Goal: Task Accomplishment & Management: Use online tool/utility

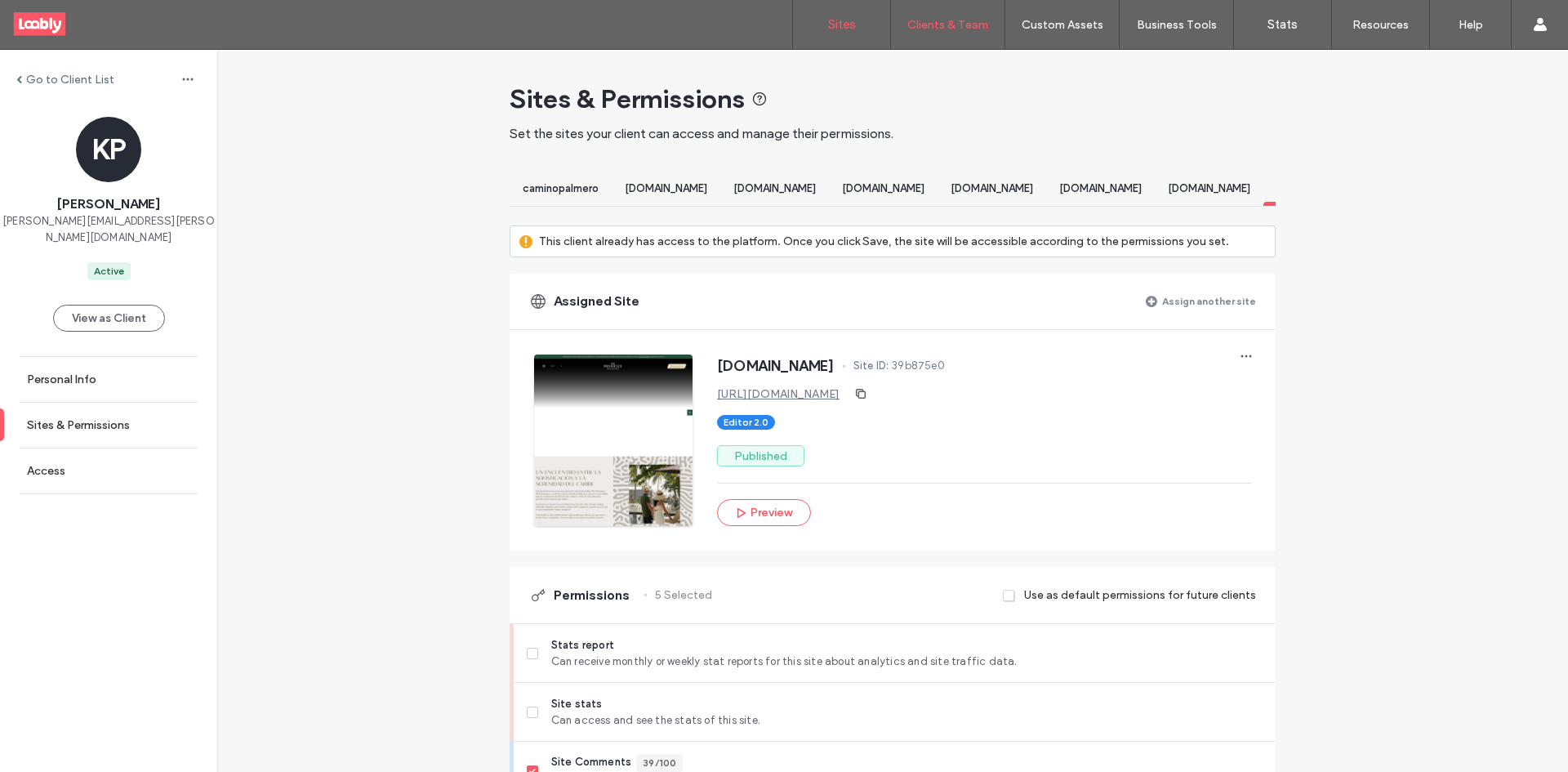
click at [844, 34] on link "Sites" at bounding box center [842, 25] width 98 height 49
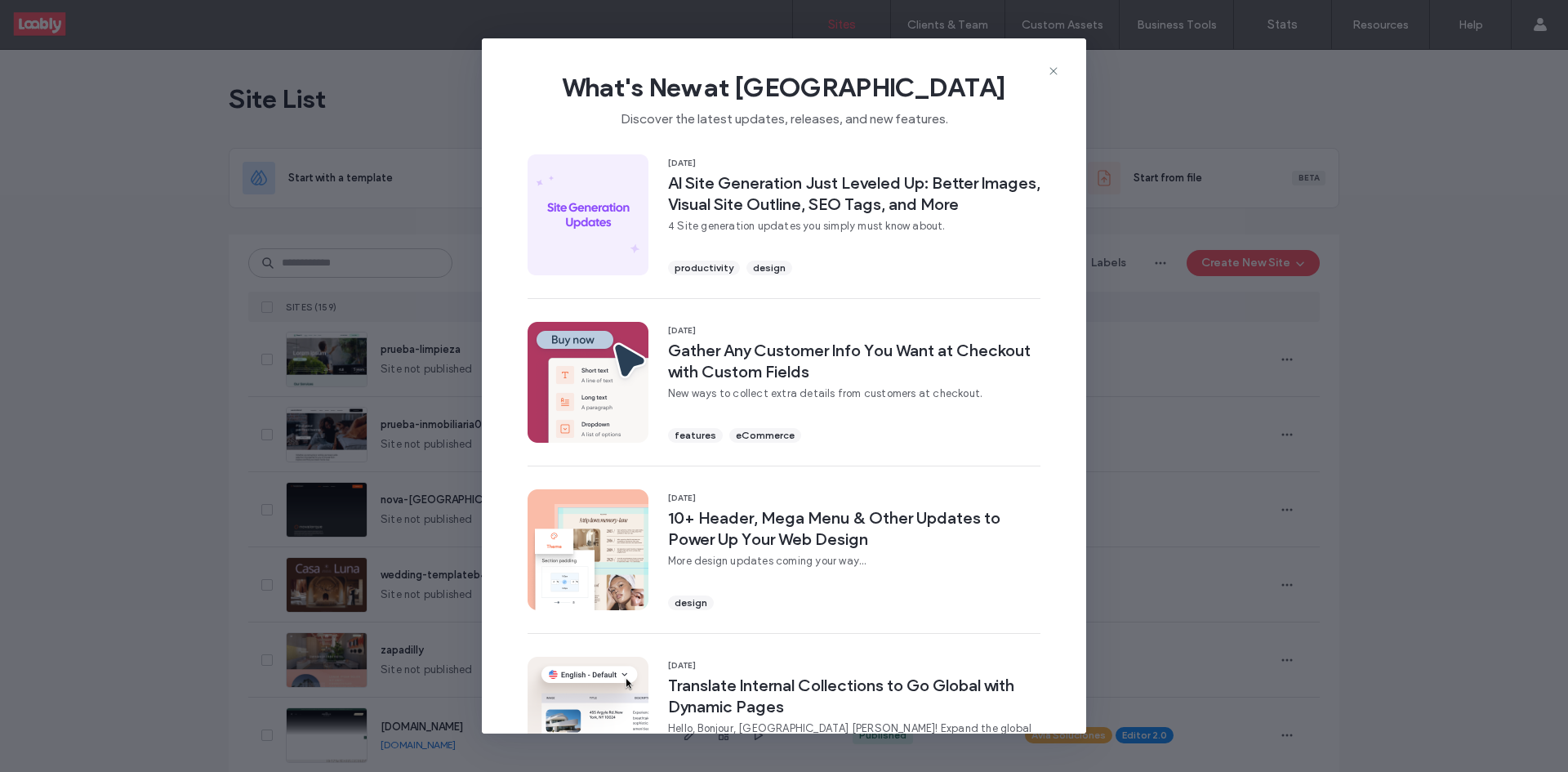
click at [1043, 69] on div "What's New at Duda Discover the latest updates, releases, and new features." at bounding box center [784, 93] width 604 height 110
click at [1054, 75] on icon at bounding box center [1053, 70] width 13 height 13
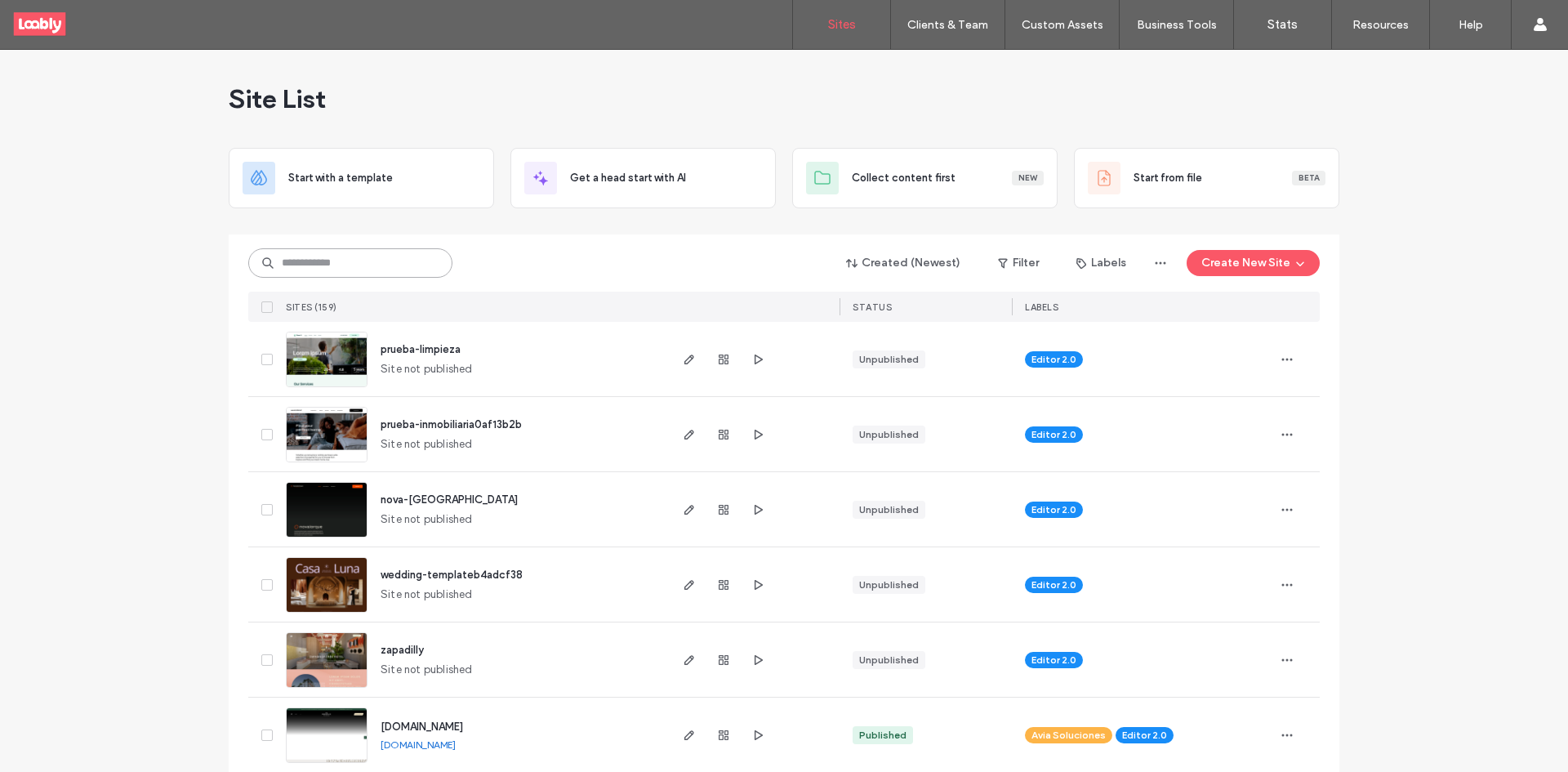
click at [352, 259] on input at bounding box center [350, 263] width 204 height 29
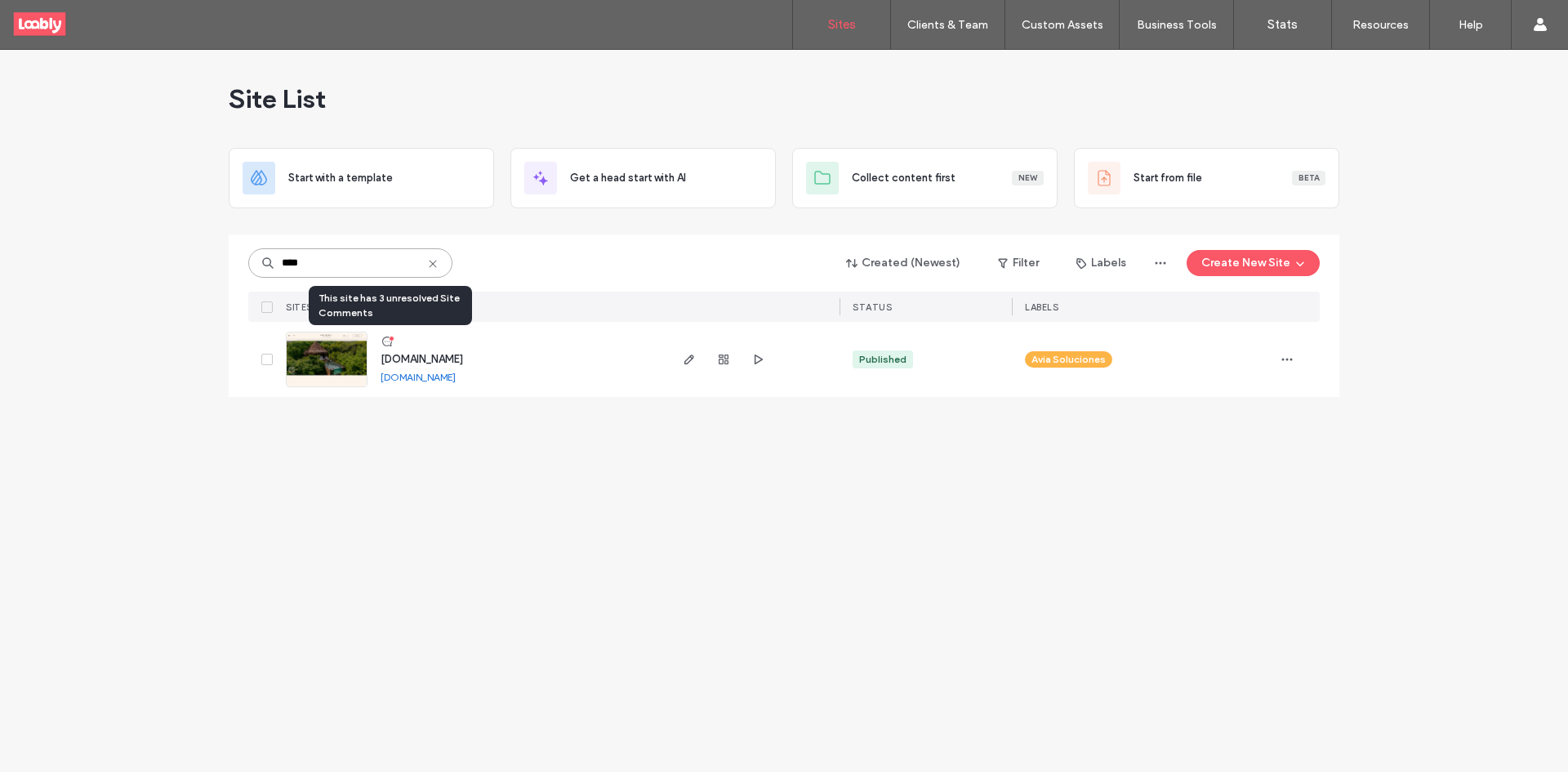
type input "****"
click at [389, 341] on div at bounding box center [392, 338] width 6 height 6
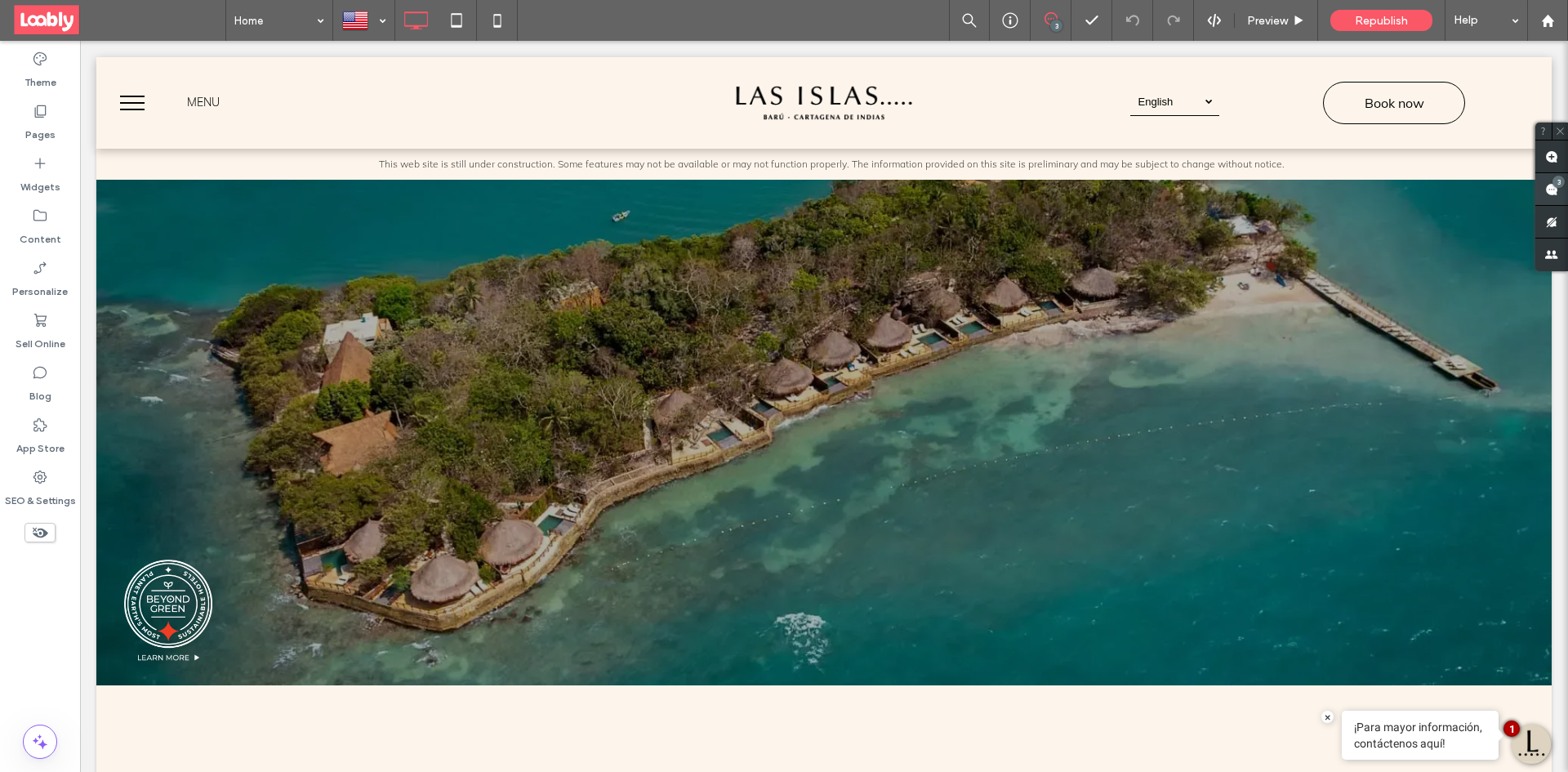
click at [1566, 196] on span at bounding box center [1551, 189] width 33 height 32
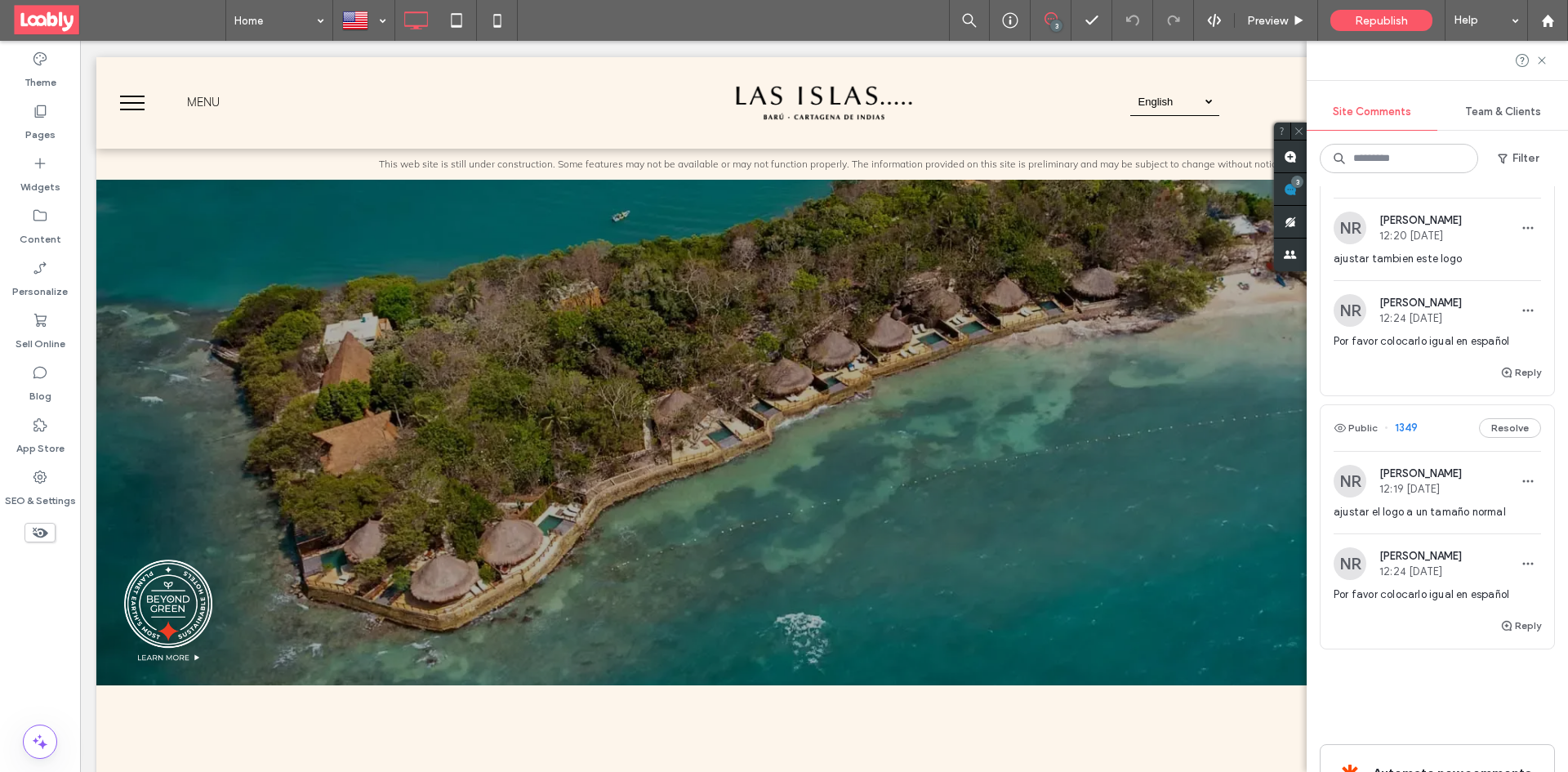
scroll to position [327, 0]
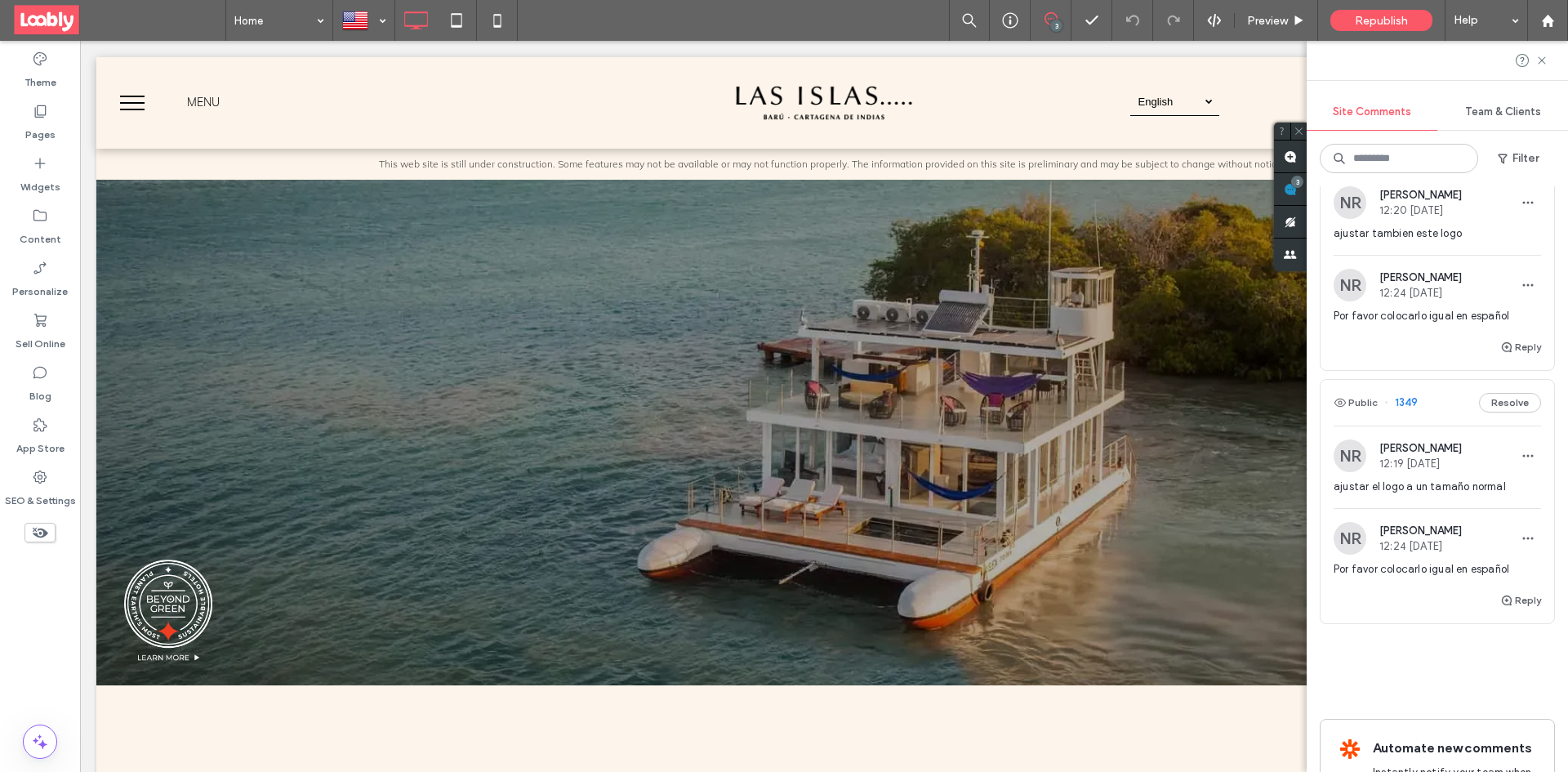
click at [1441, 407] on div "Public 1349 Resolve" at bounding box center [1437, 402] width 234 height 46
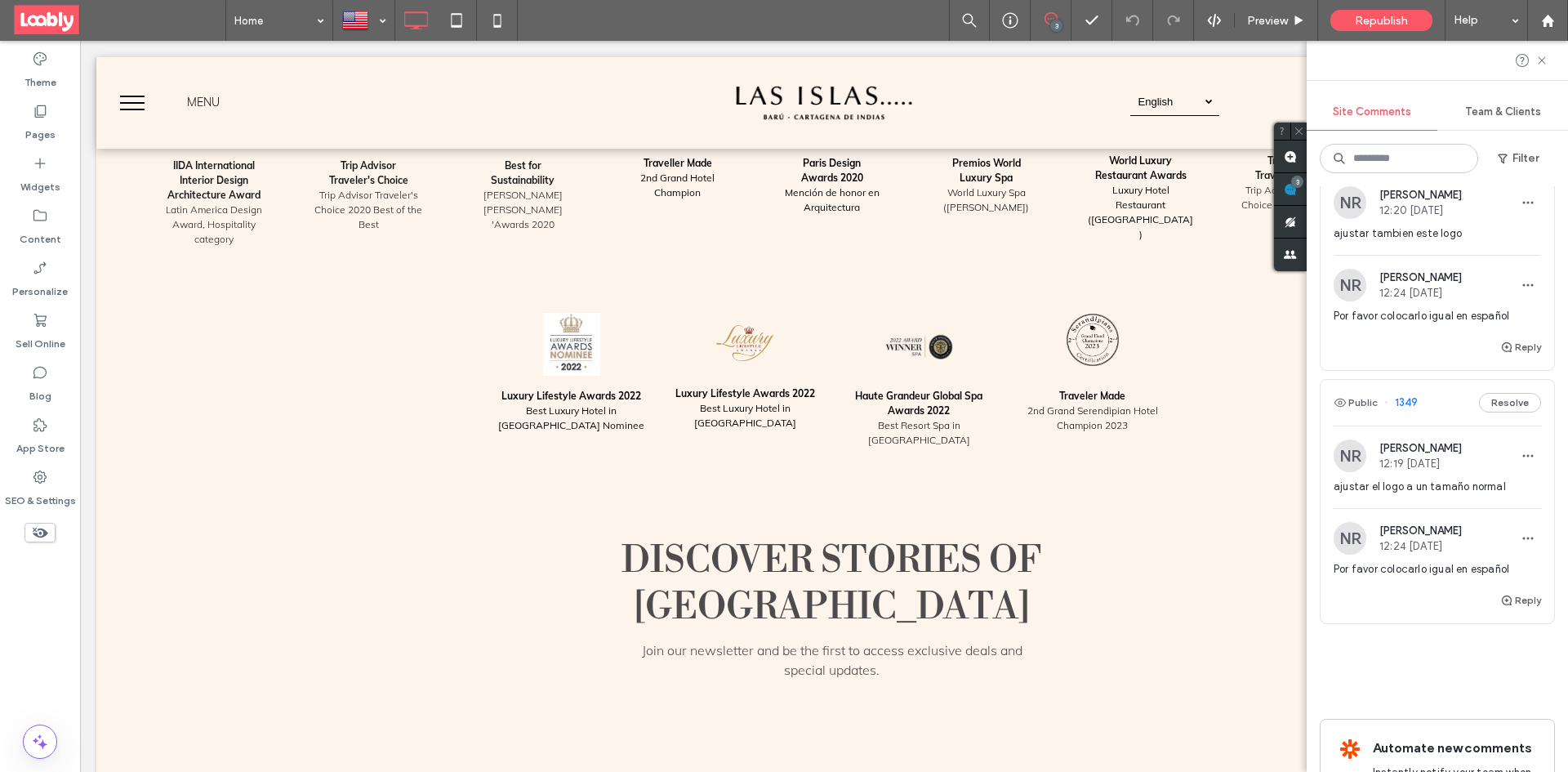
scroll to position [6787, 0]
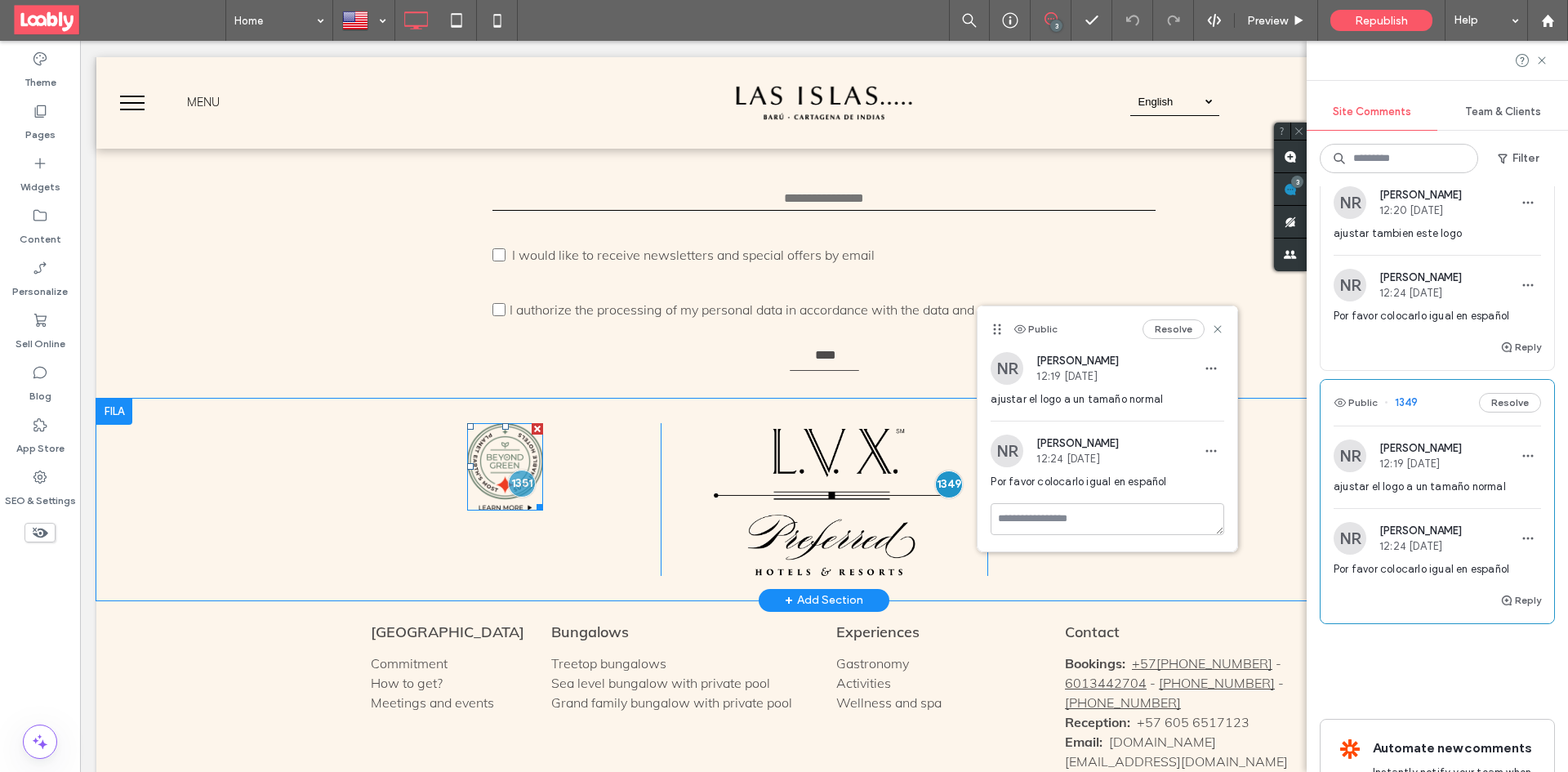
click at [482, 423] on img at bounding box center [505, 466] width 76 height 87
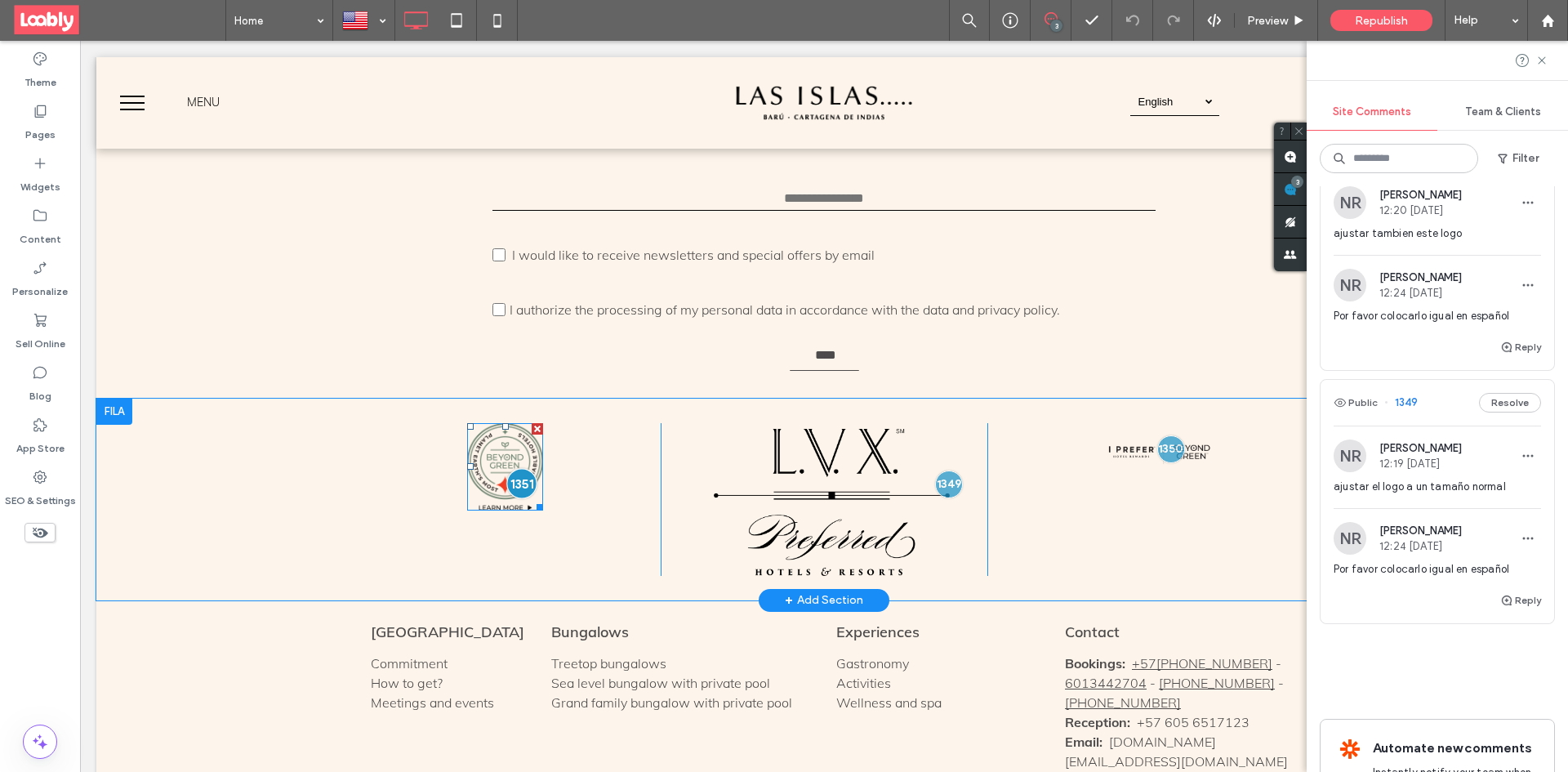
click at [515, 468] on div at bounding box center [521, 483] width 30 height 30
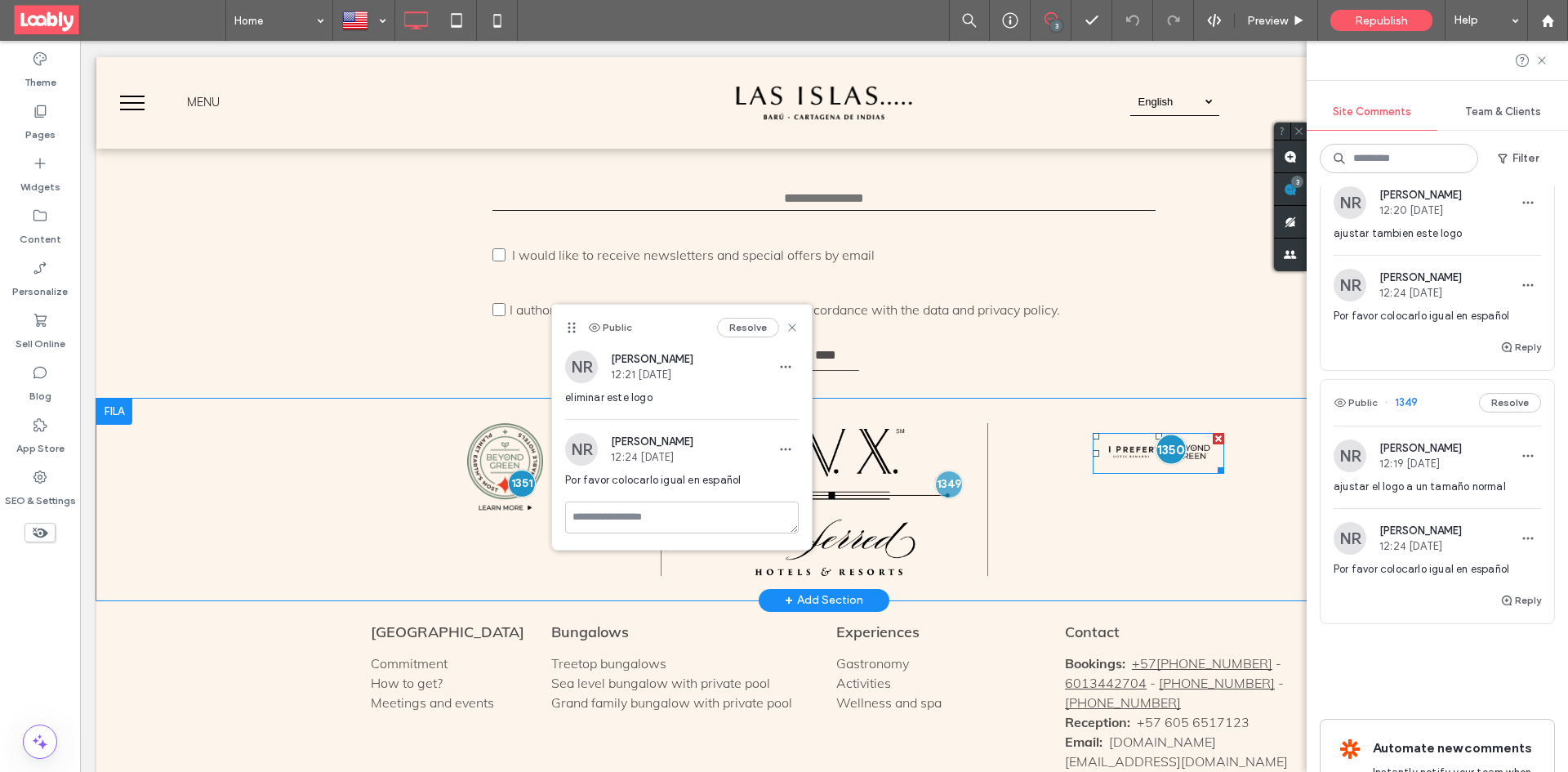
click at [1172, 434] on div at bounding box center [1170, 449] width 30 height 30
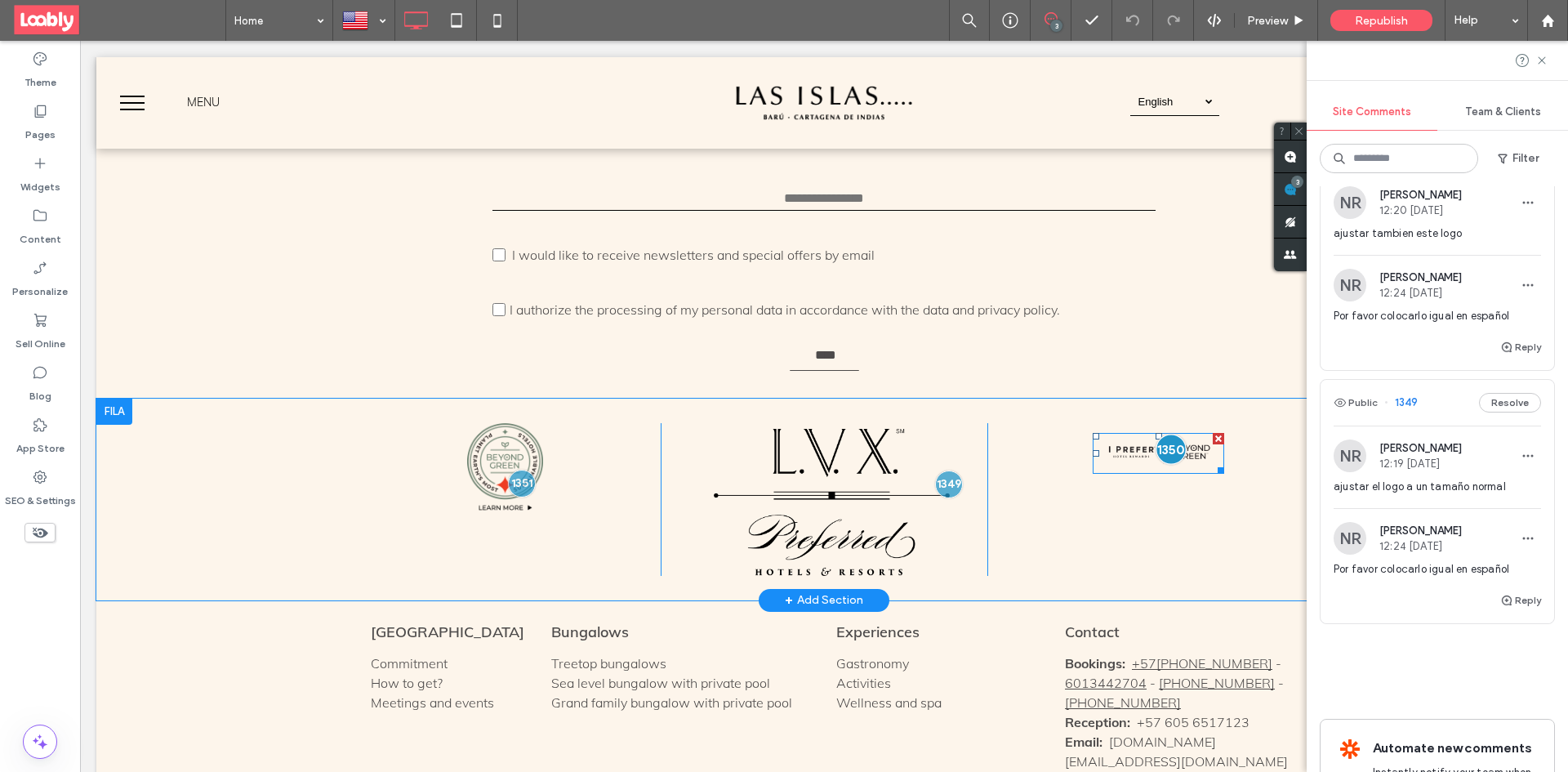
click at [1168, 434] on div at bounding box center [1170, 449] width 30 height 30
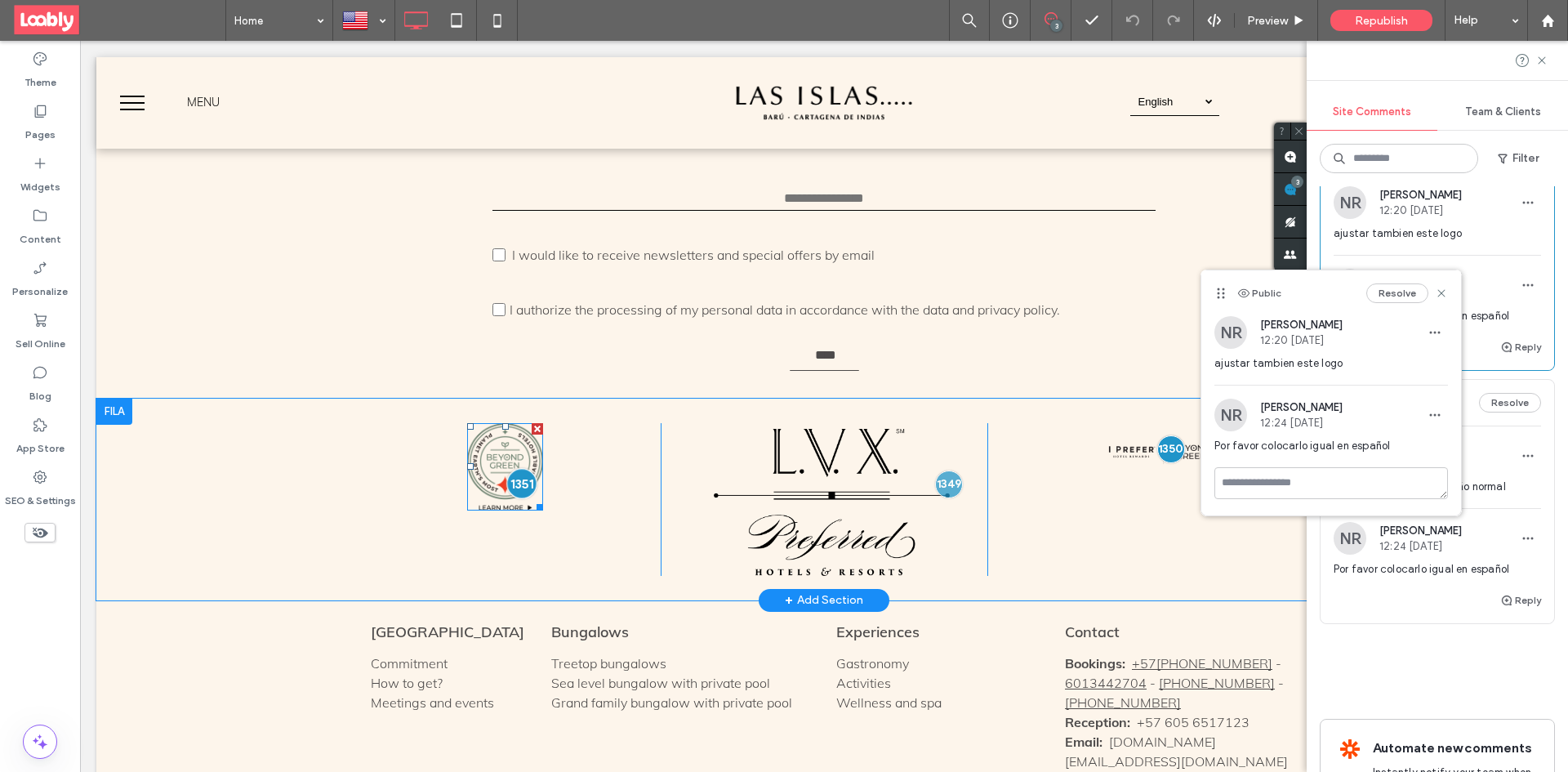
click at [509, 468] on div at bounding box center [521, 483] width 30 height 30
click at [517, 468] on div at bounding box center [521, 483] width 30 height 30
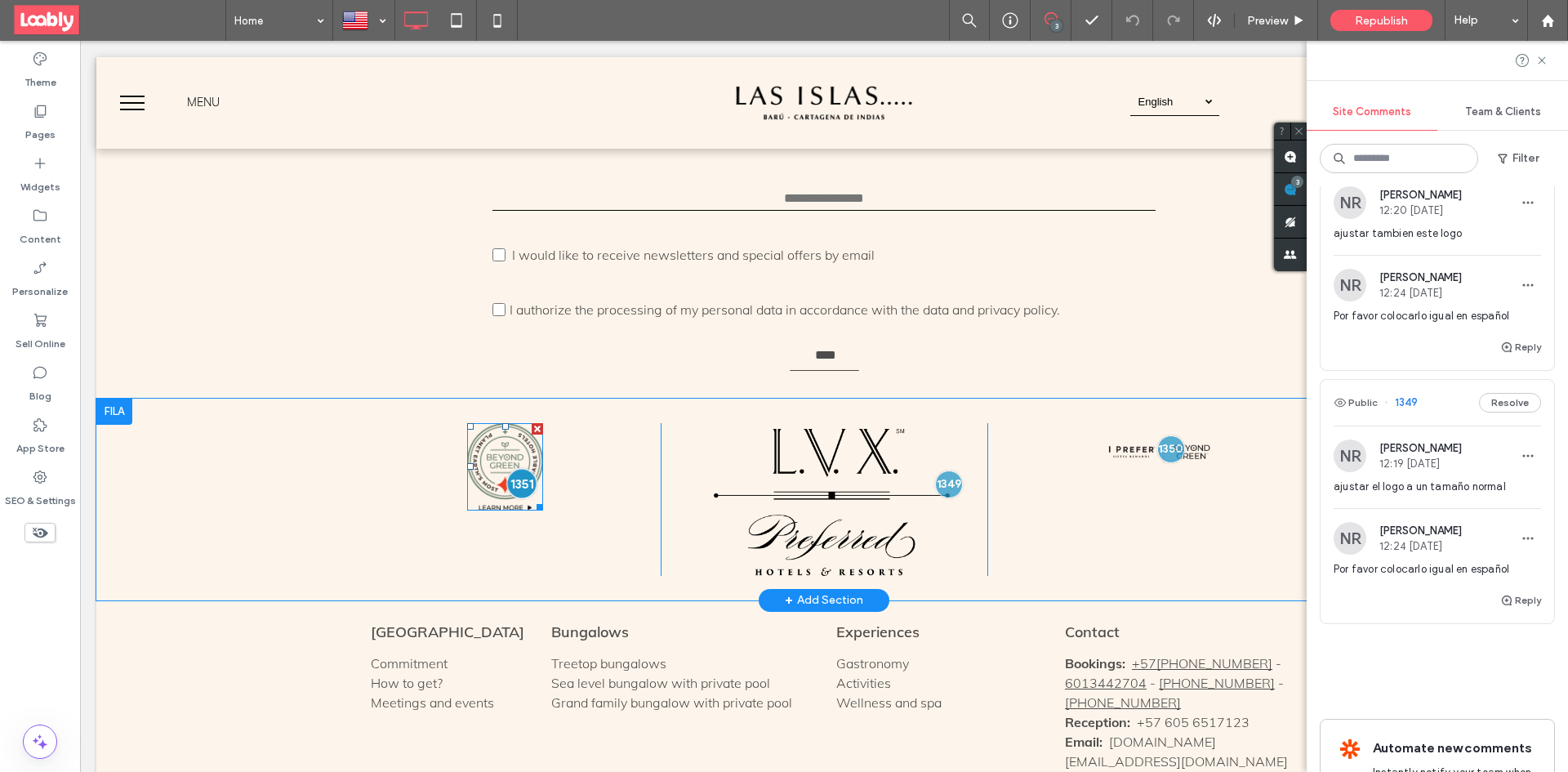
click at [518, 468] on div at bounding box center [521, 483] width 30 height 30
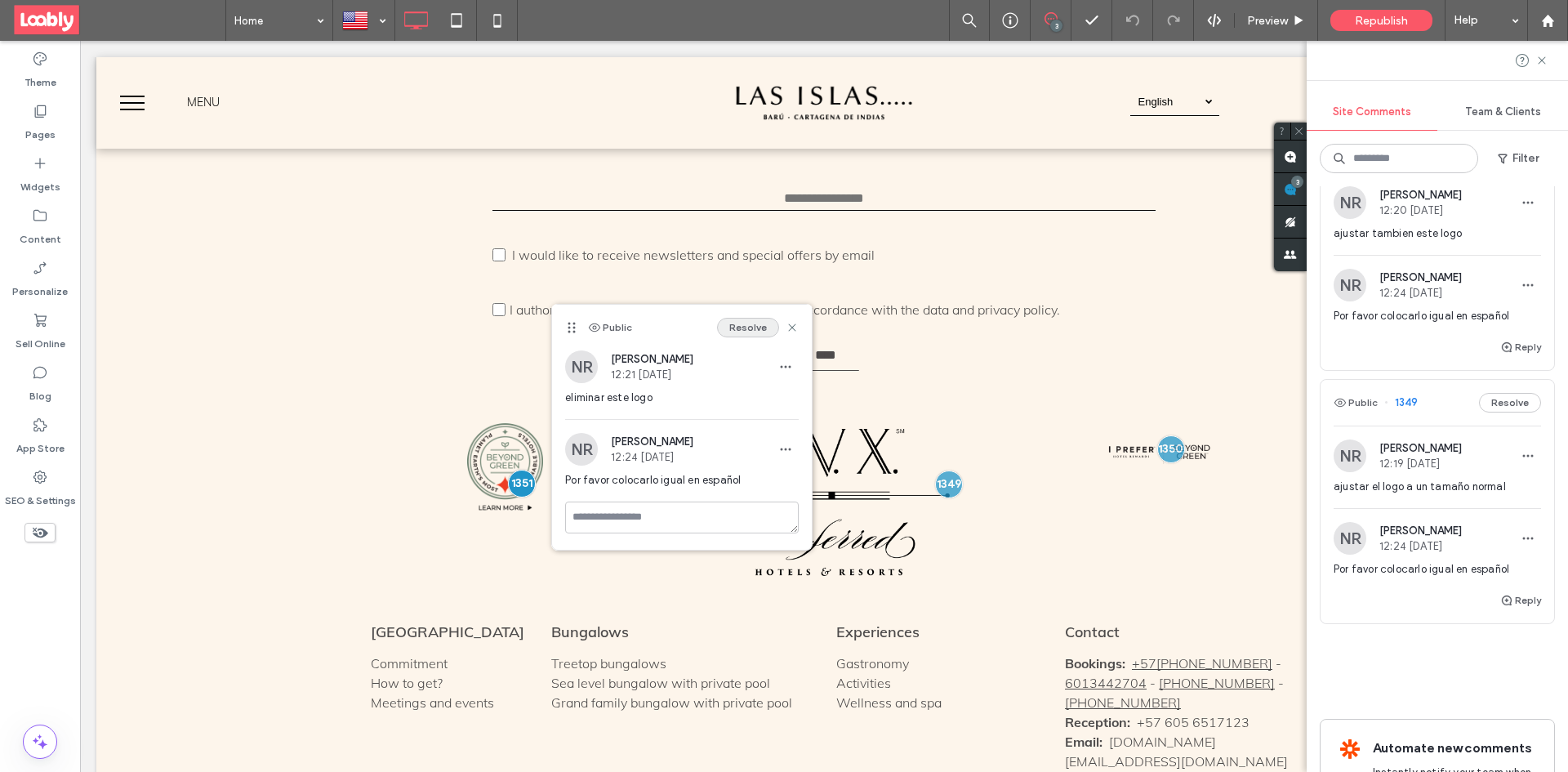
click at [744, 323] on button "Resolve" at bounding box center [748, 328] width 62 height 19
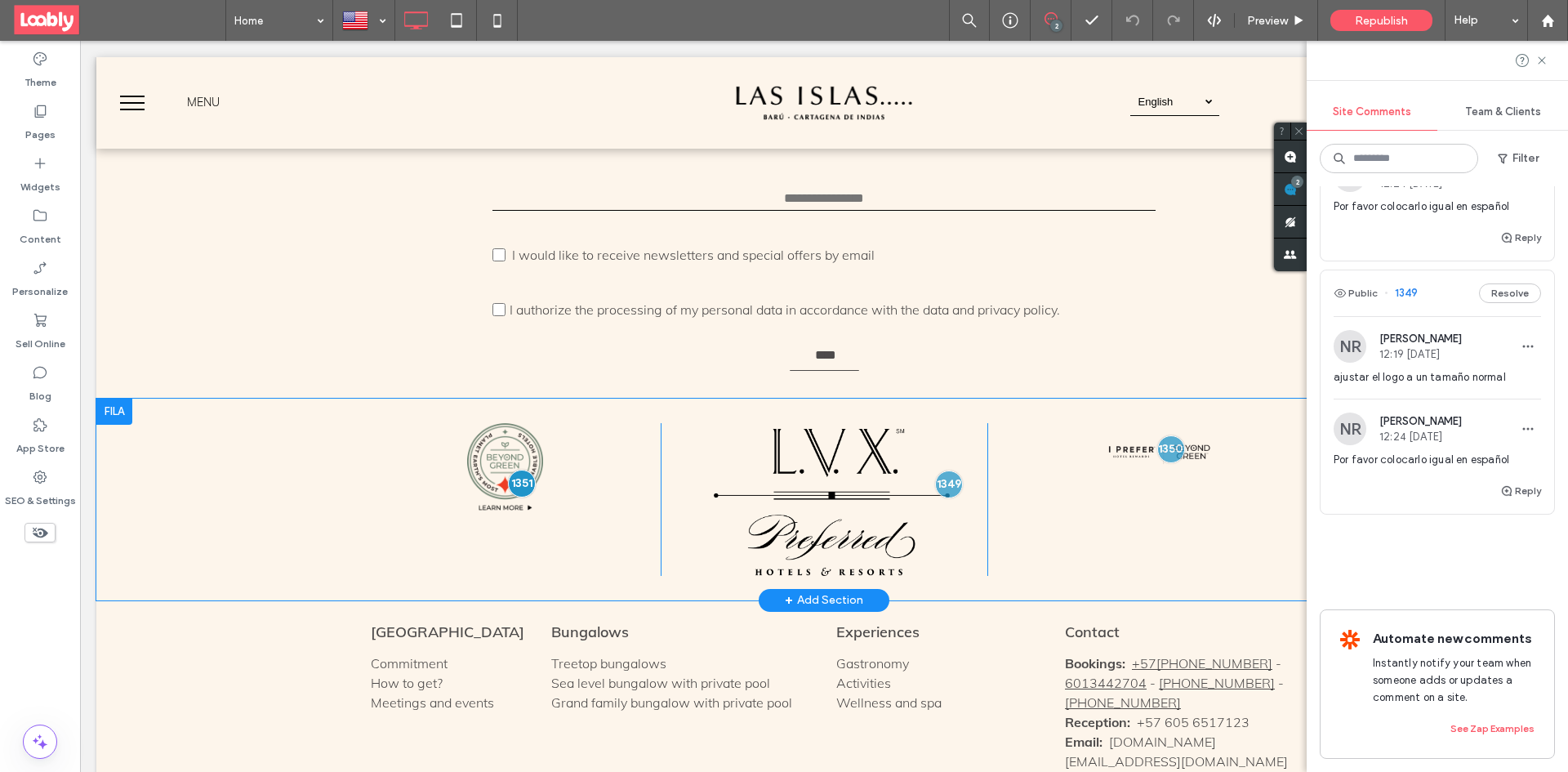
scroll to position [74, 0]
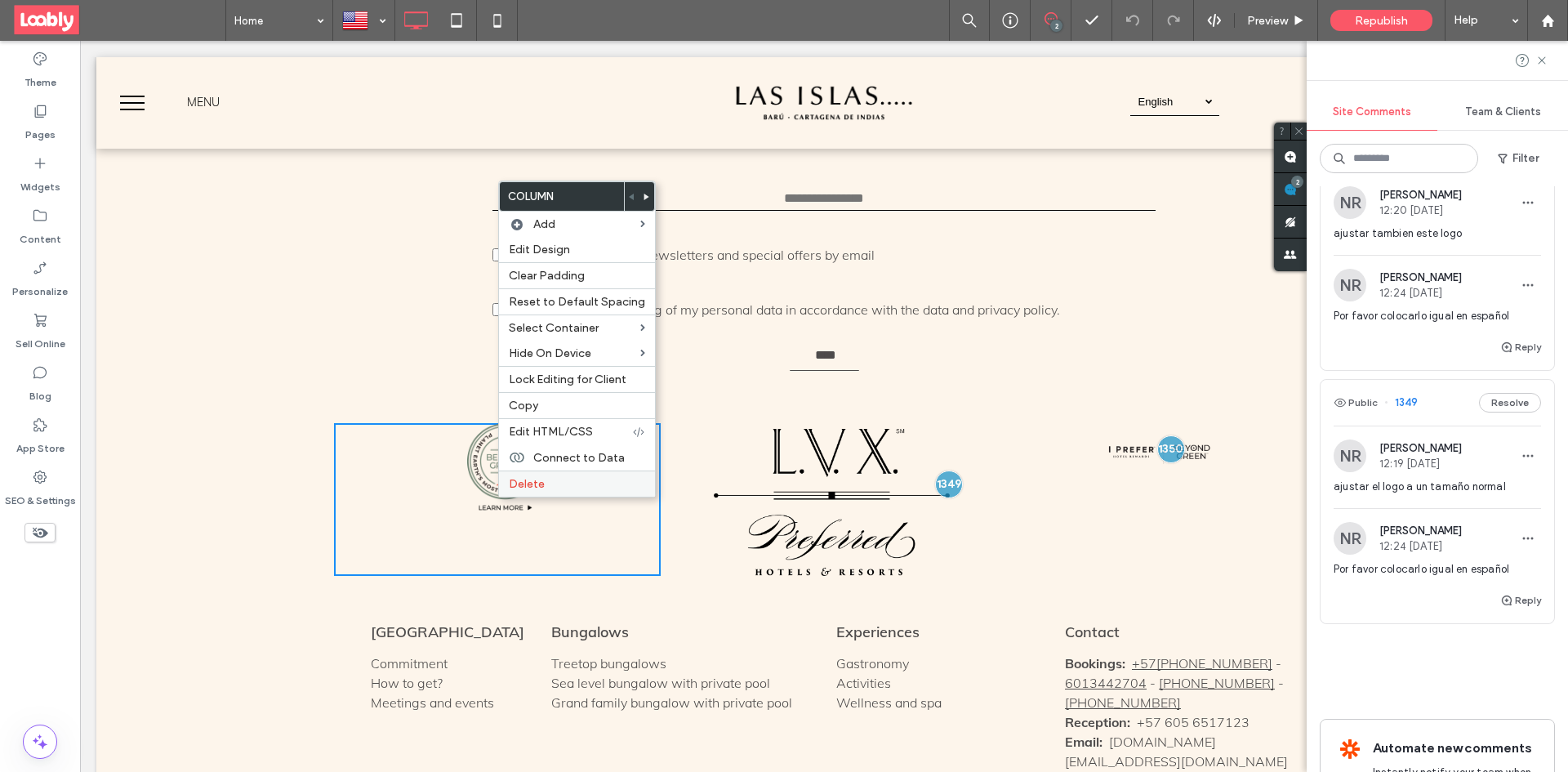
click at [555, 480] on label "Delete" at bounding box center [576, 484] width 136 height 14
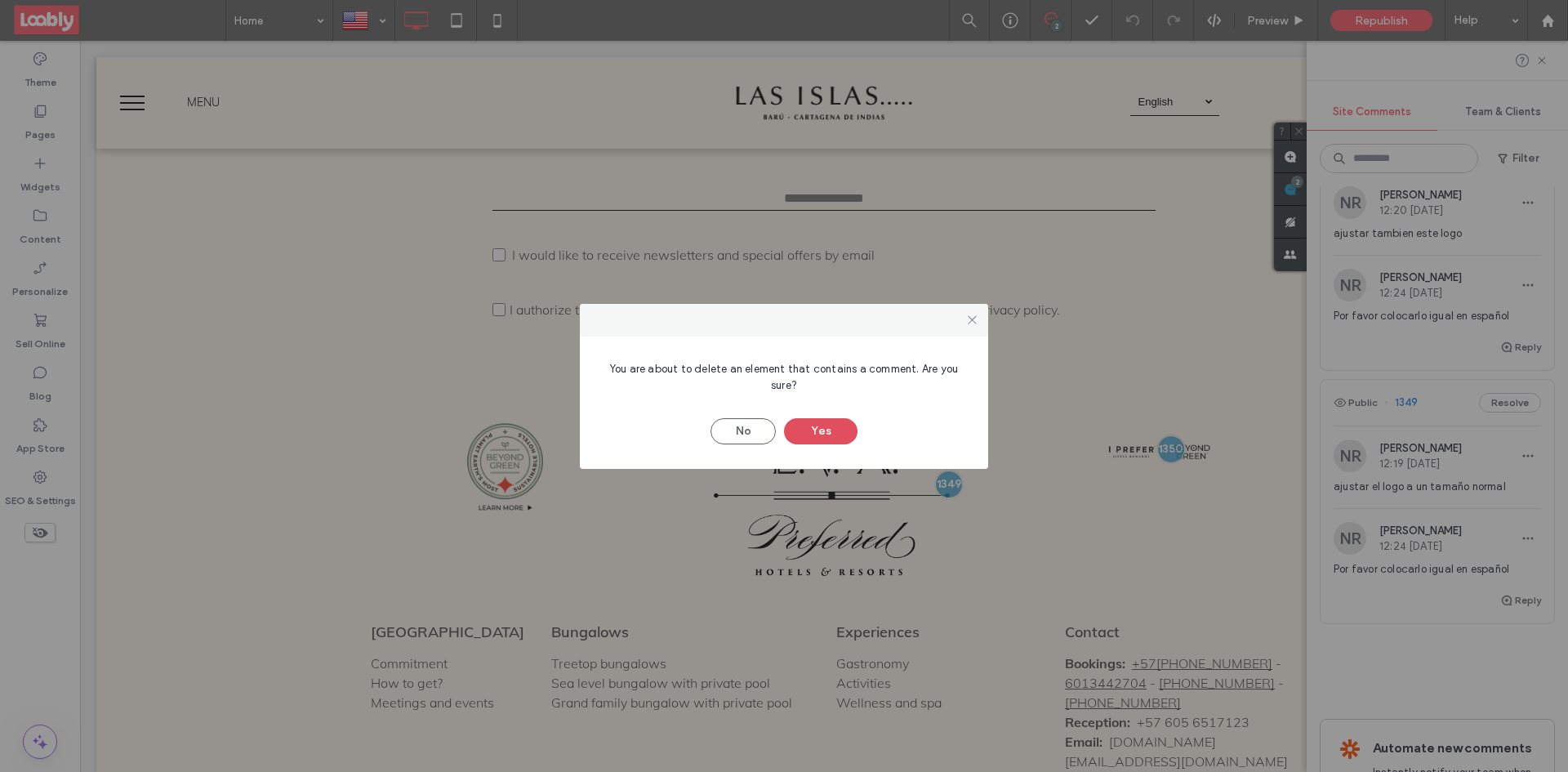
click at [836, 430] on button "Yes" at bounding box center [820, 431] width 74 height 26
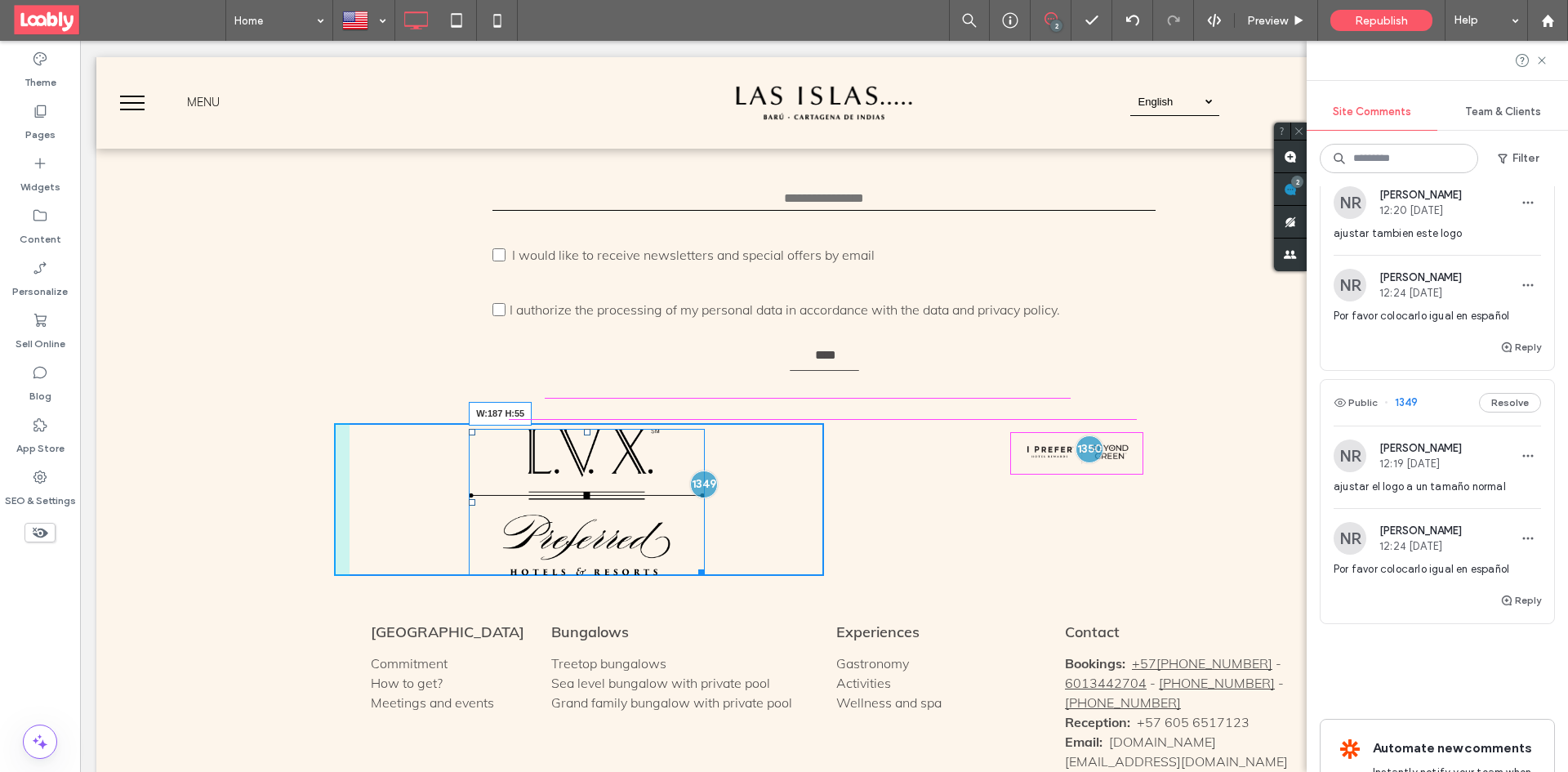
drag, startPoint x: 692, startPoint y: 518, endPoint x: 645, endPoint y: 416, distance: 112.3
click at [692, 563] on div at bounding box center [698, 569] width 12 height 12
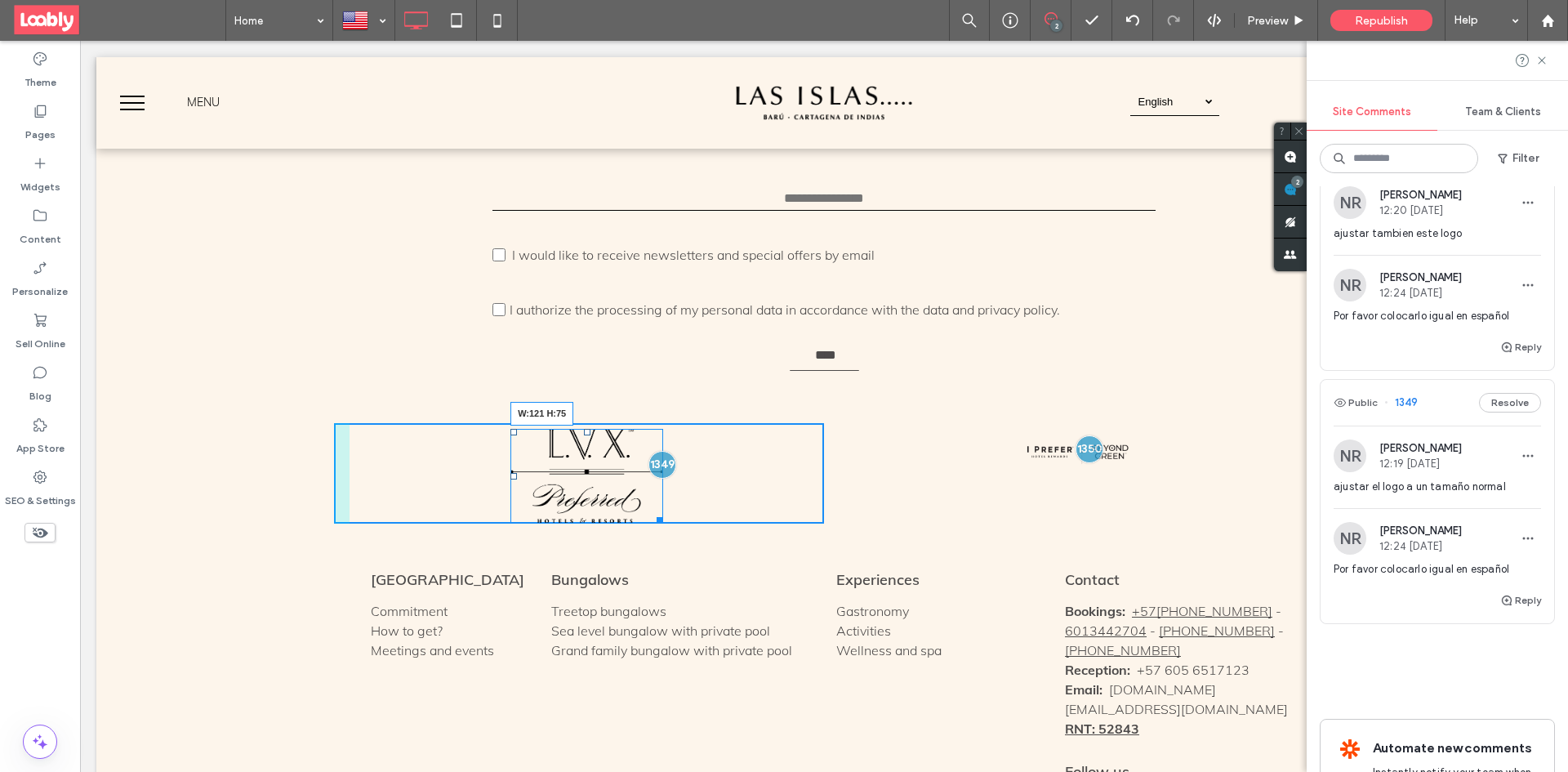
drag, startPoint x: 649, startPoint y: 465, endPoint x: 626, endPoint y: 443, distance: 31.8
click at [626, 443] on div "W:121 H:75 Click To Paste Click To Paste + Add Section" at bounding box center [824, 473] width 1456 height 150
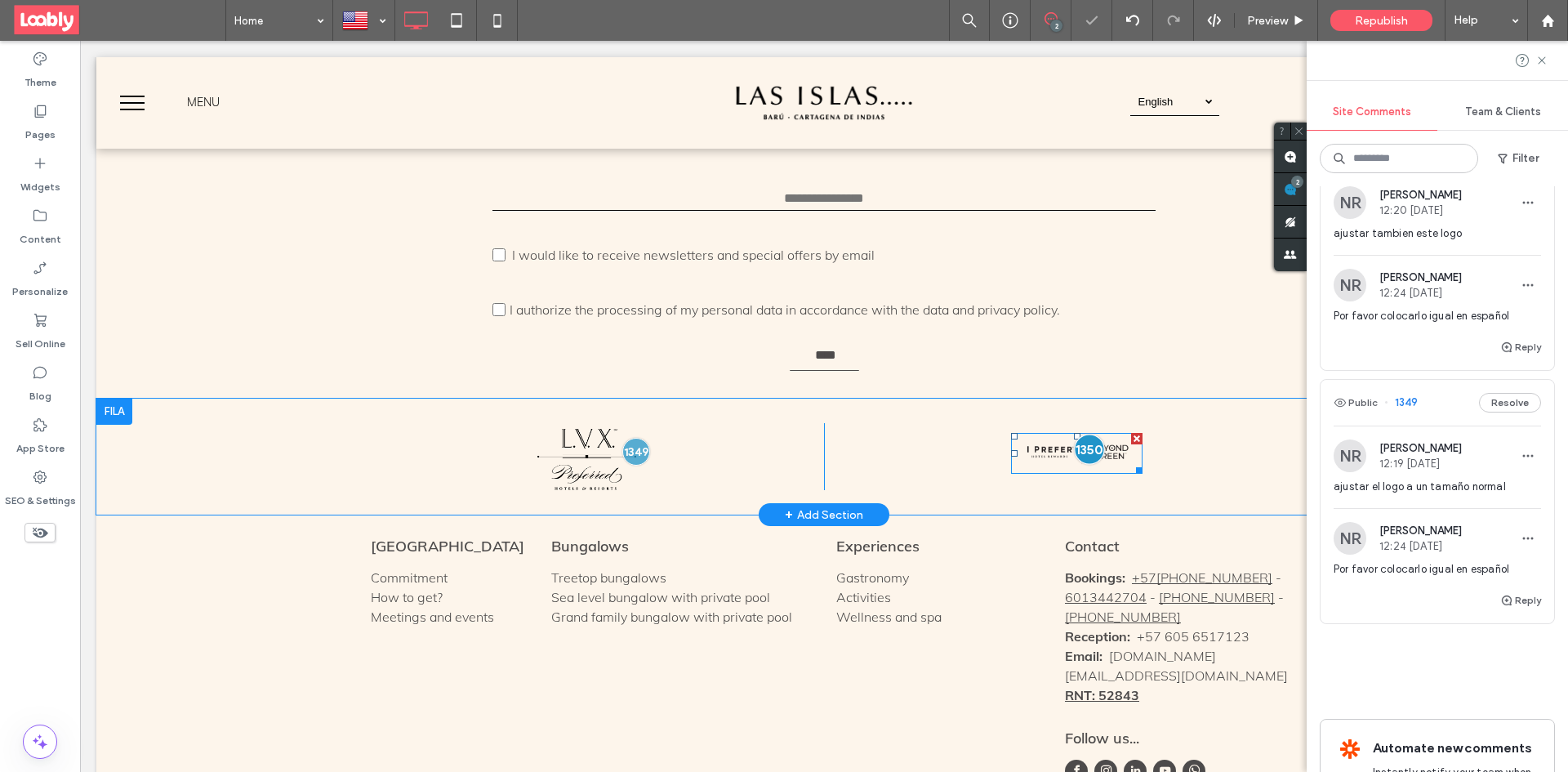
click at [1081, 434] on div at bounding box center [1089, 449] width 30 height 30
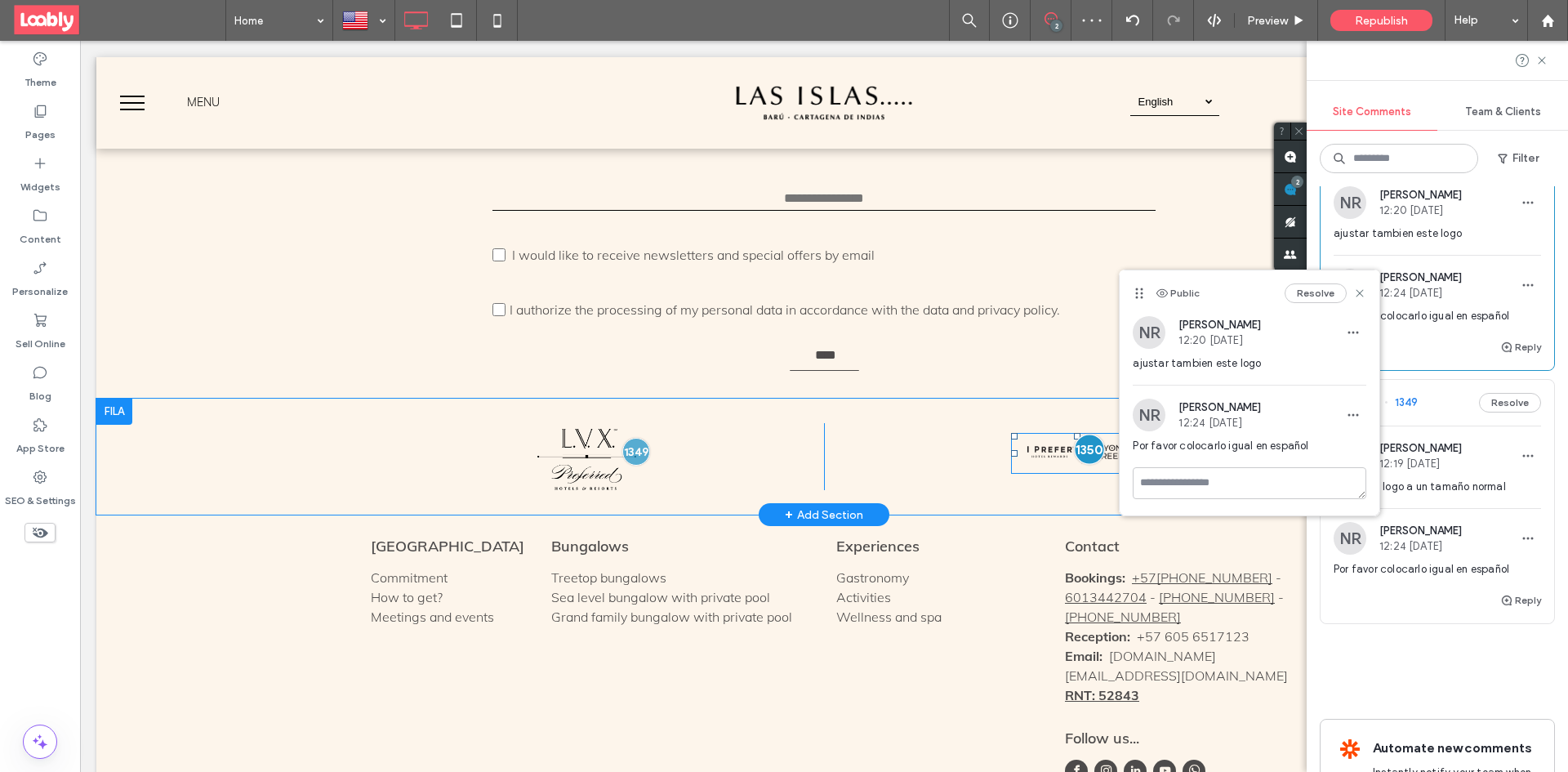
click at [1081, 434] on div at bounding box center [1089, 449] width 30 height 30
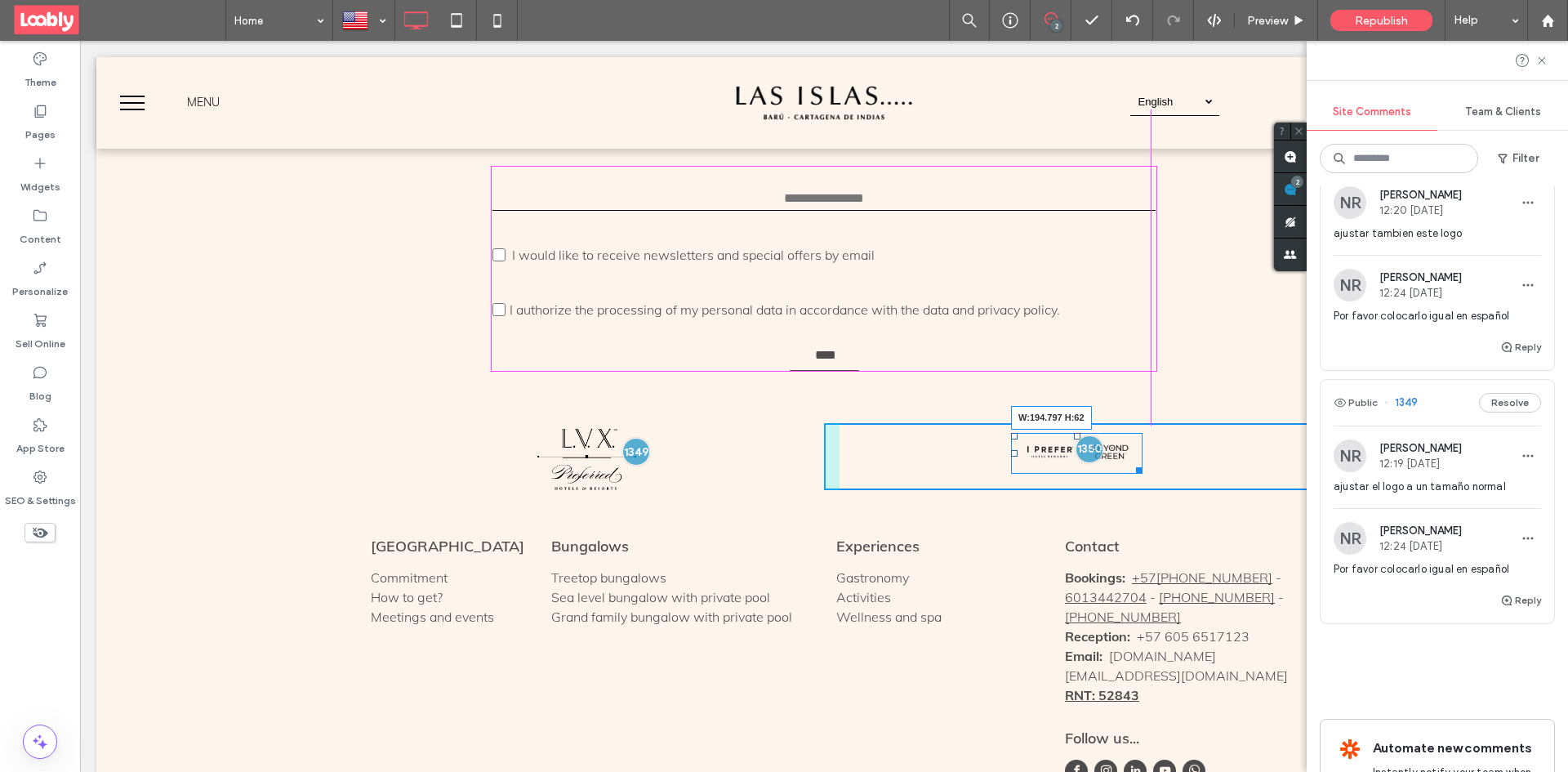
drag, startPoint x: 1133, startPoint y: 418, endPoint x: 1161, endPoint y: 424, distance: 28.6
click at [1161, 424] on div "W:194.797 H:62 Click To Paste" at bounding box center [1069, 457] width 490 height 67
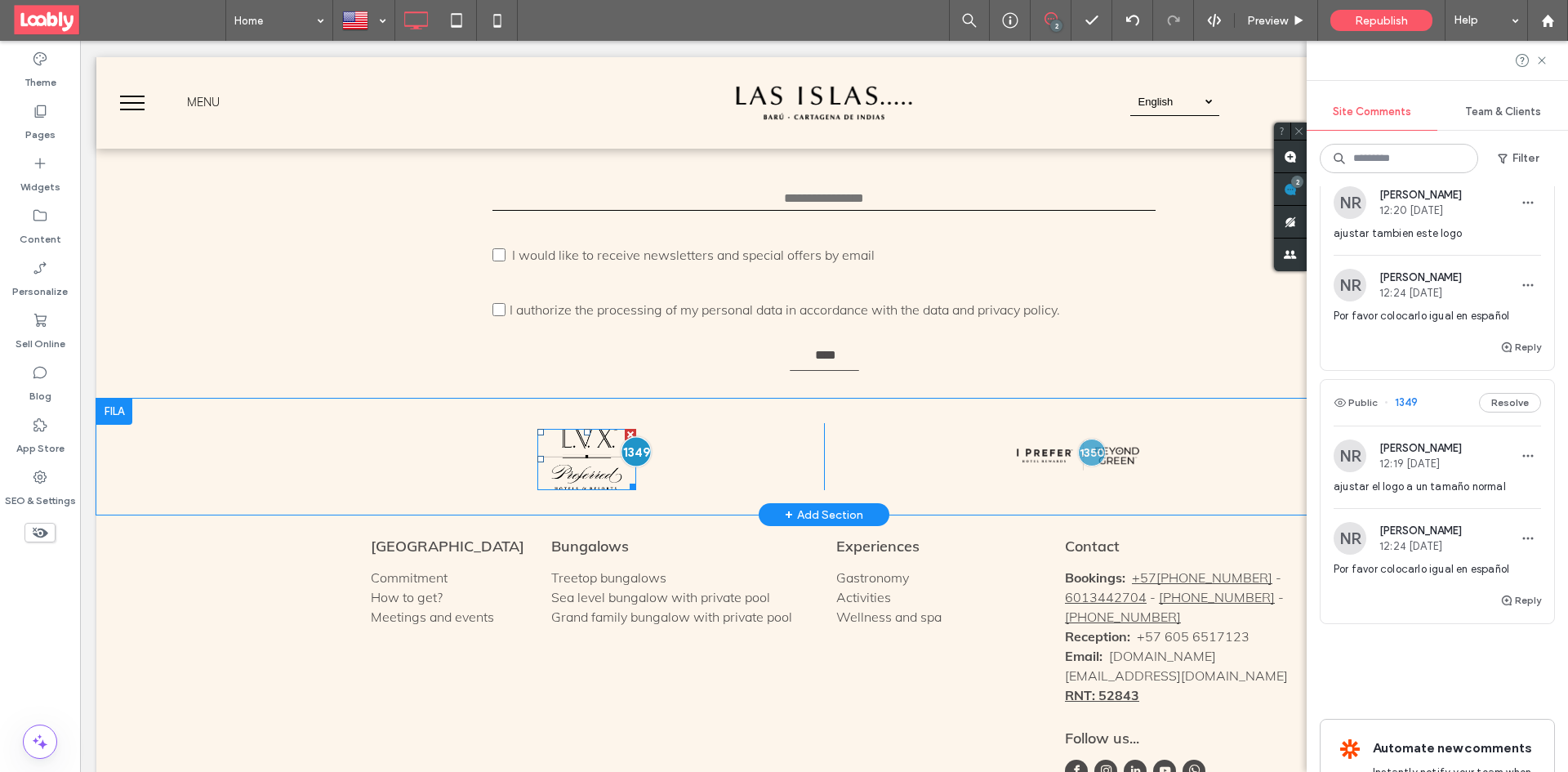
click at [627, 436] on div at bounding box center [636, 451] width 30 height 30
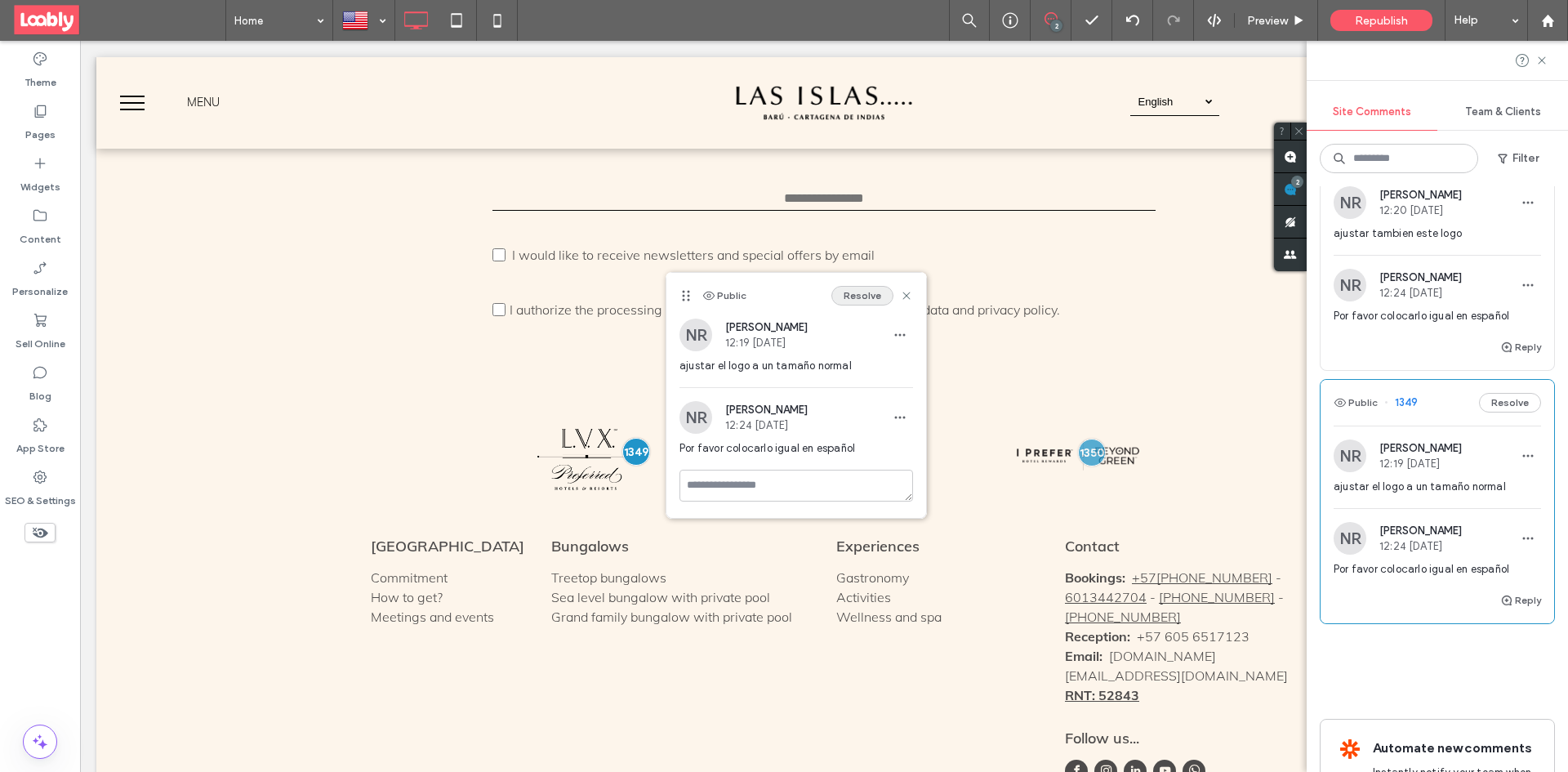
click at [842, 302] on button "Resolve" at bounding box center [862, 295] width 62 height 19
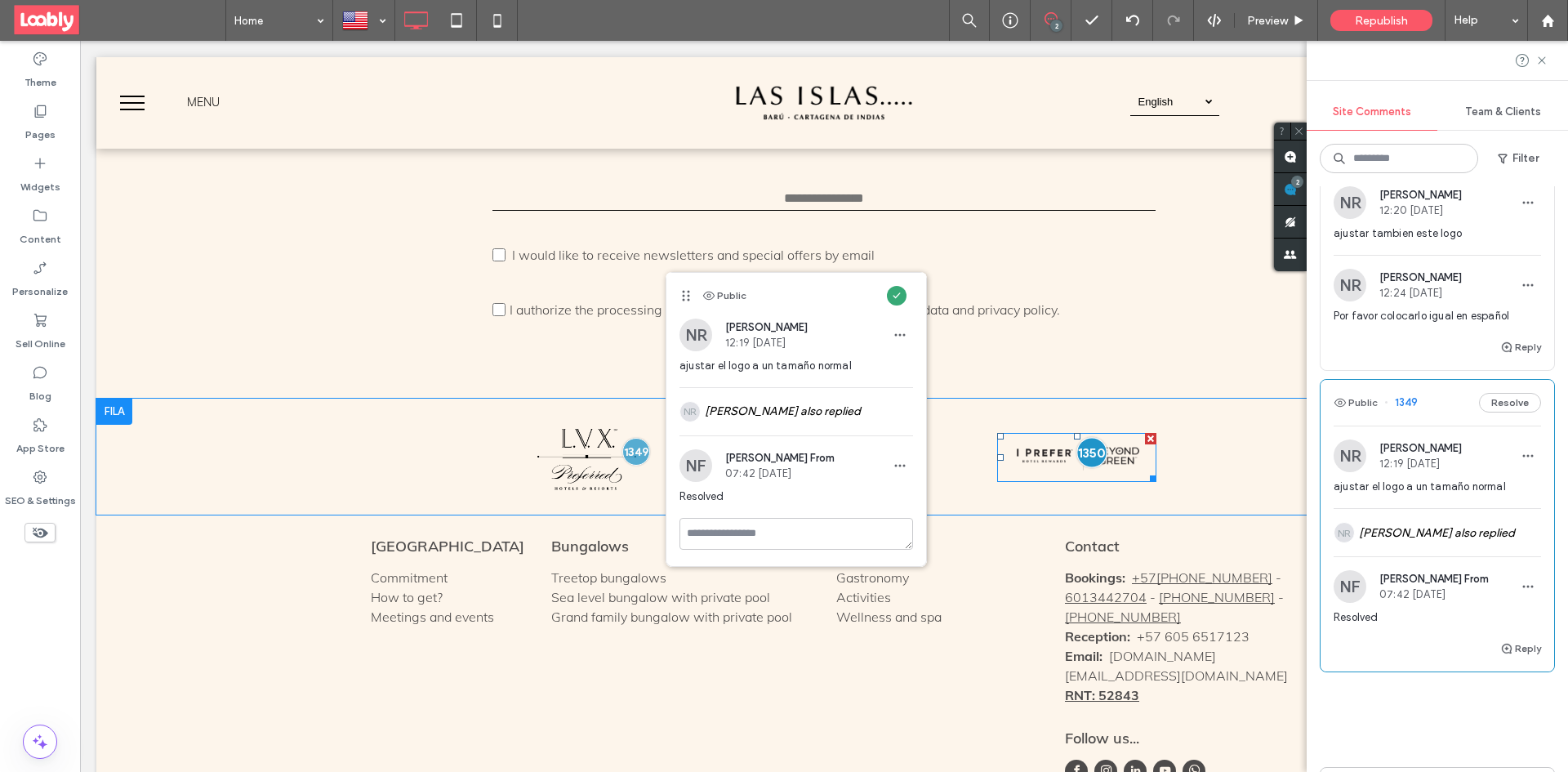
scroll to position [0, 0]
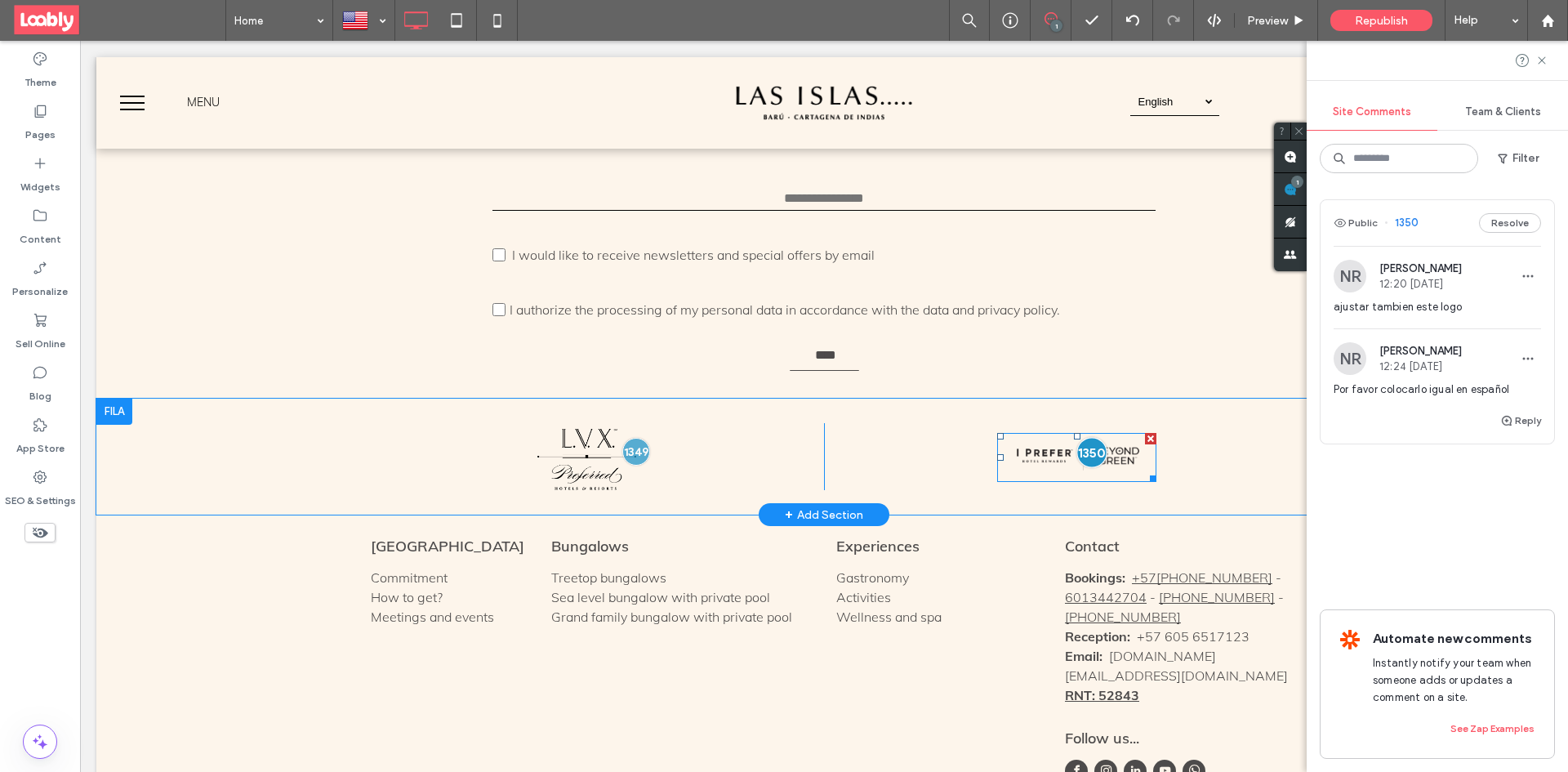
click at [1083, 437] on div at bounding box center [1092, 451] width 30 height 30
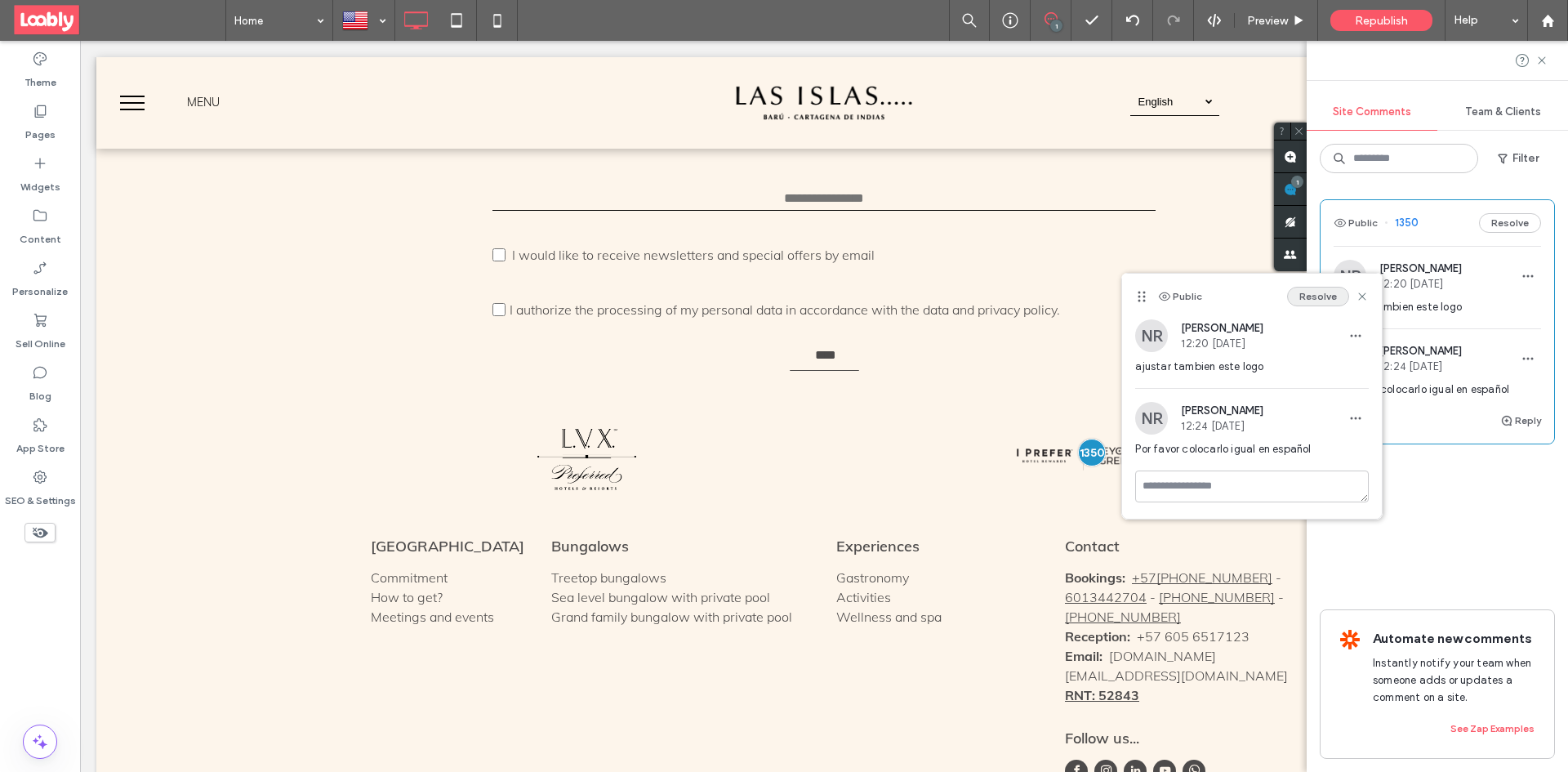
click at [1317, 299] on button "Resolve" at bounding box center [1318, 296] width 62 height 19
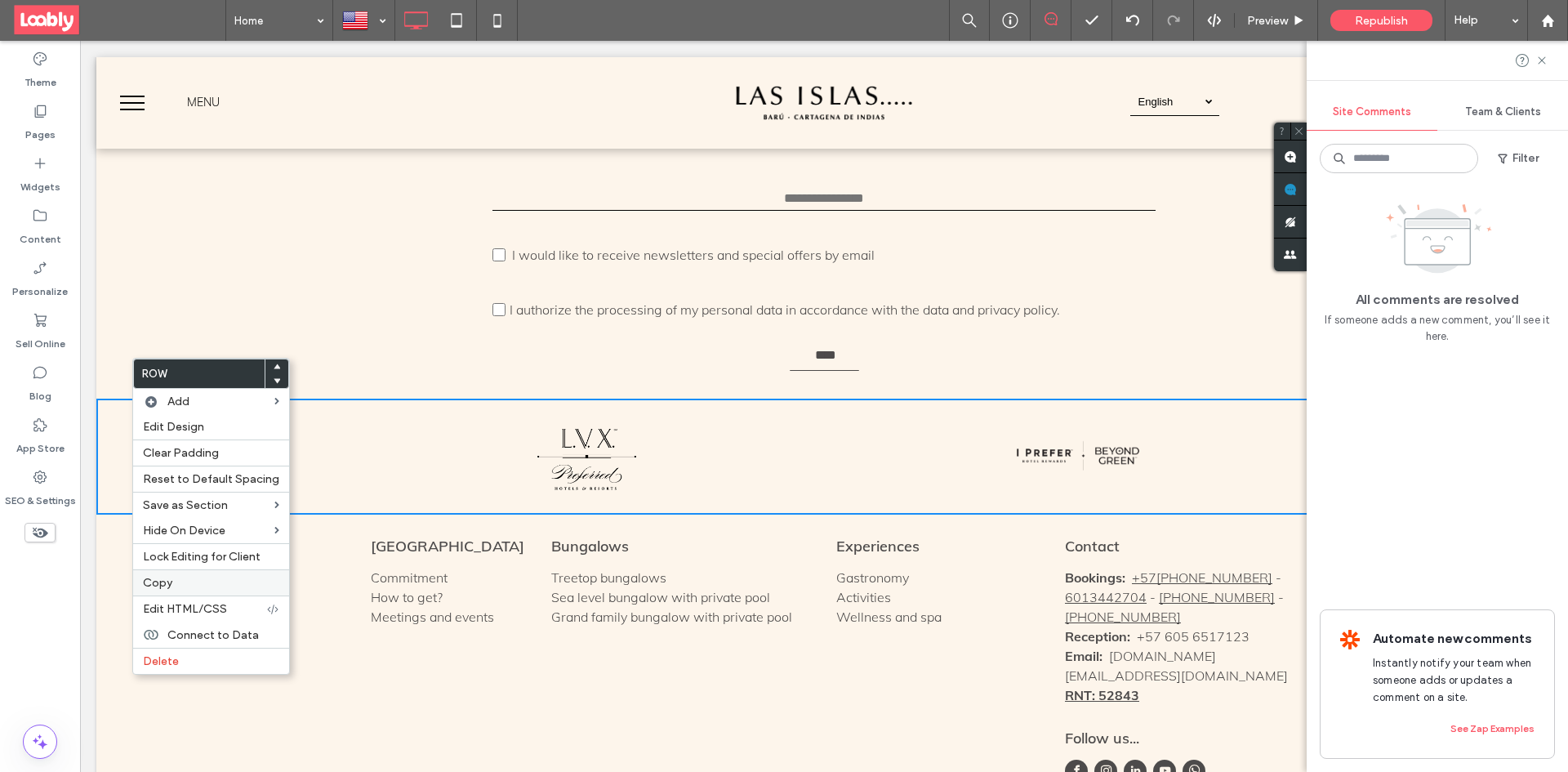
click at [206, 588] on label "Copy" at bounding box center [211, 582] width 136 height 14
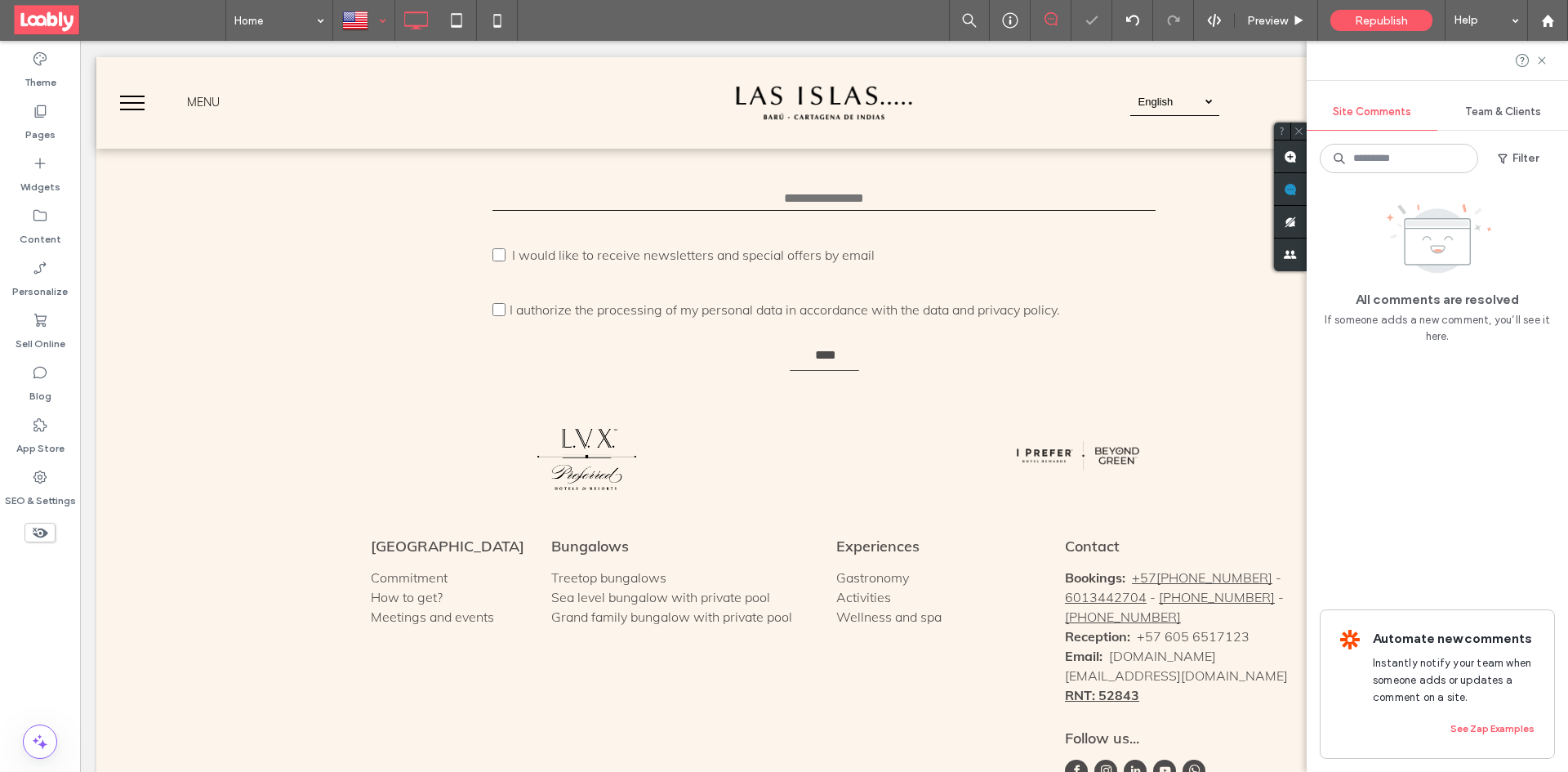
drag, startPoint x: 380, startPoint y: 23, endPoint x: 385, endPoint y: 32, distance: 10.3
click at [381, 23] on div at bounding box center [364, 20] width 60 height 40
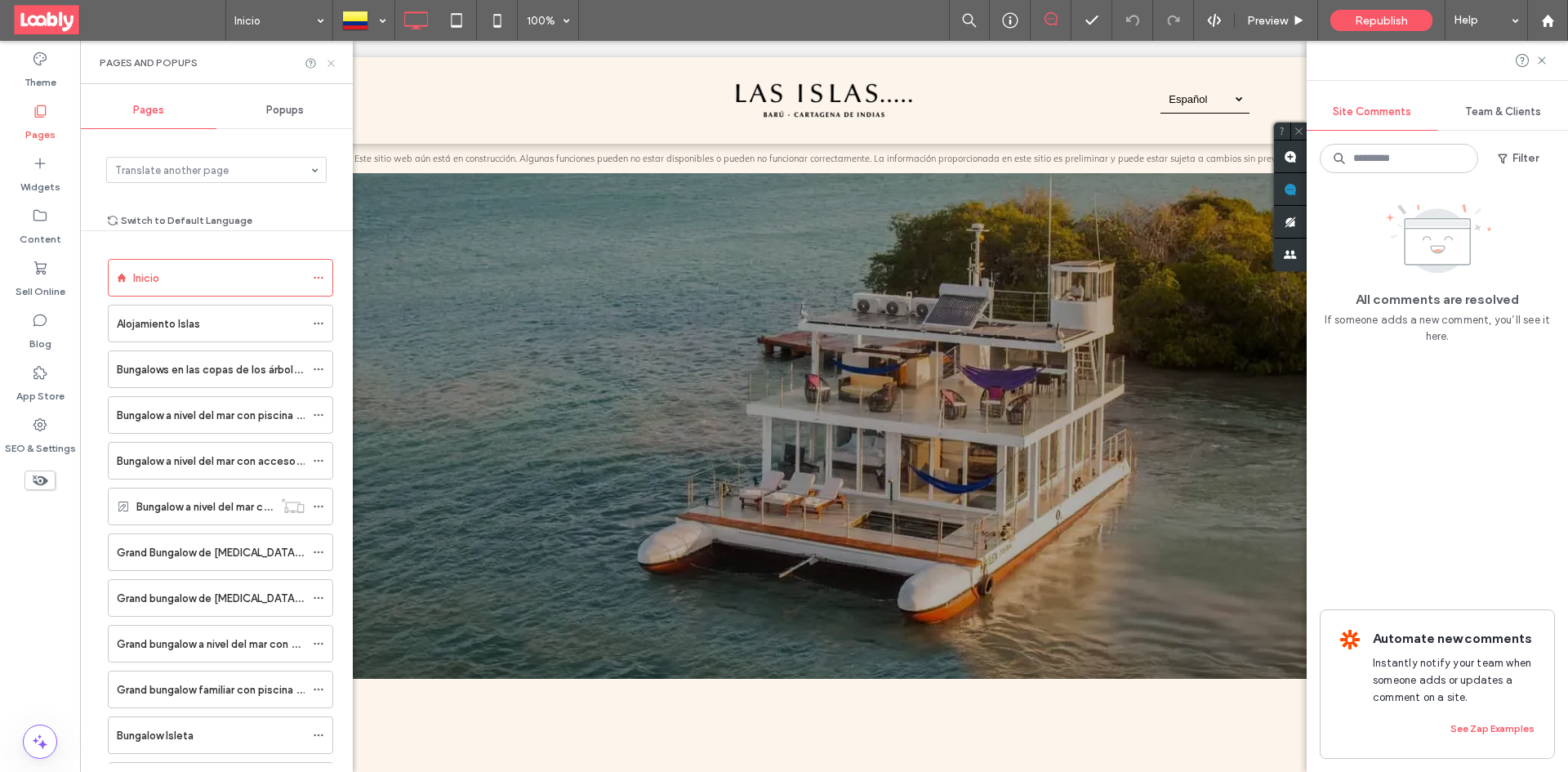
click at [332, 64] on icon at bounding box center [331, 63] width 12 height 12
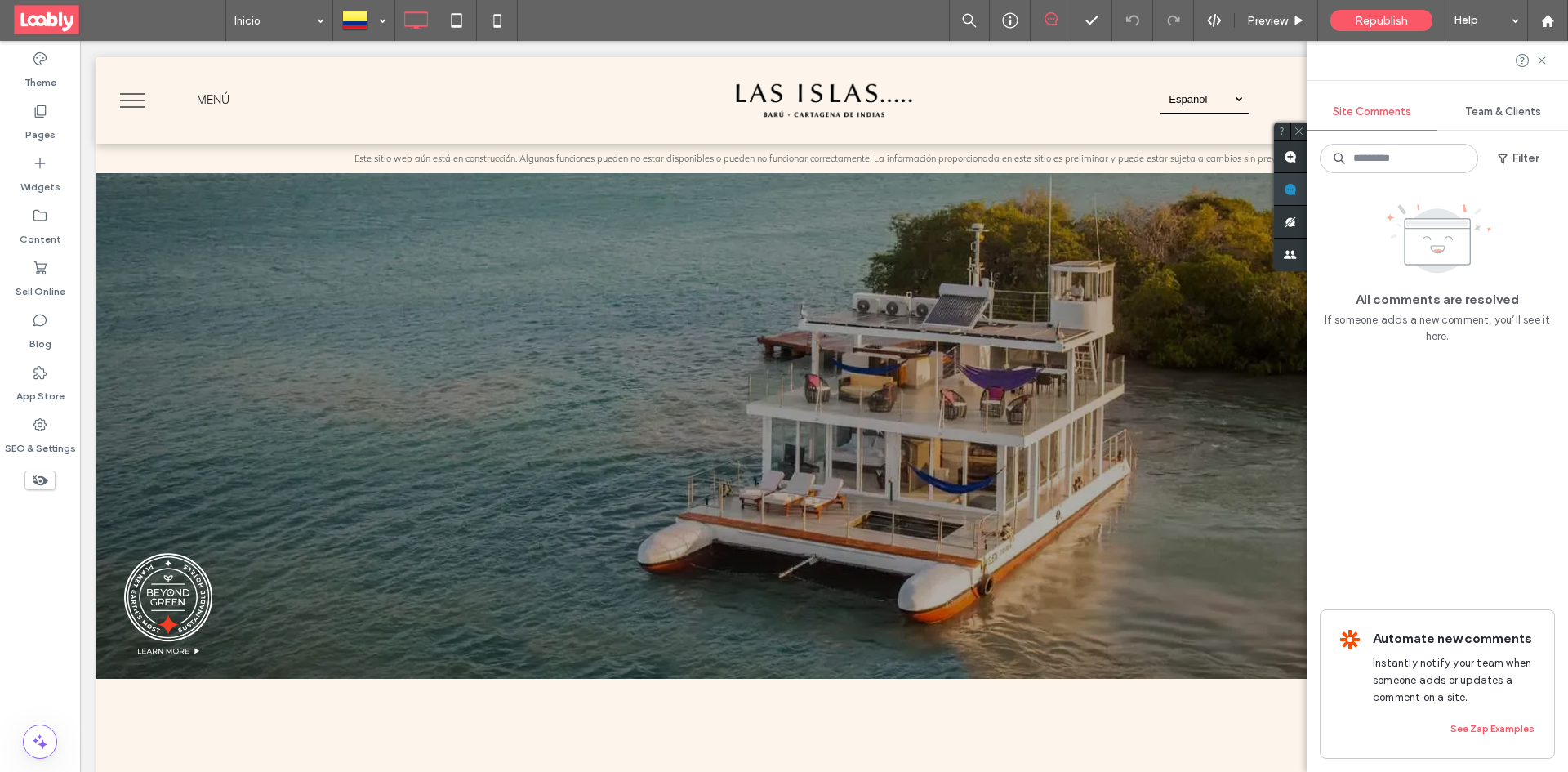
click at [1282, 197] on span at bounding box center [1290, 189] width 33 height 32
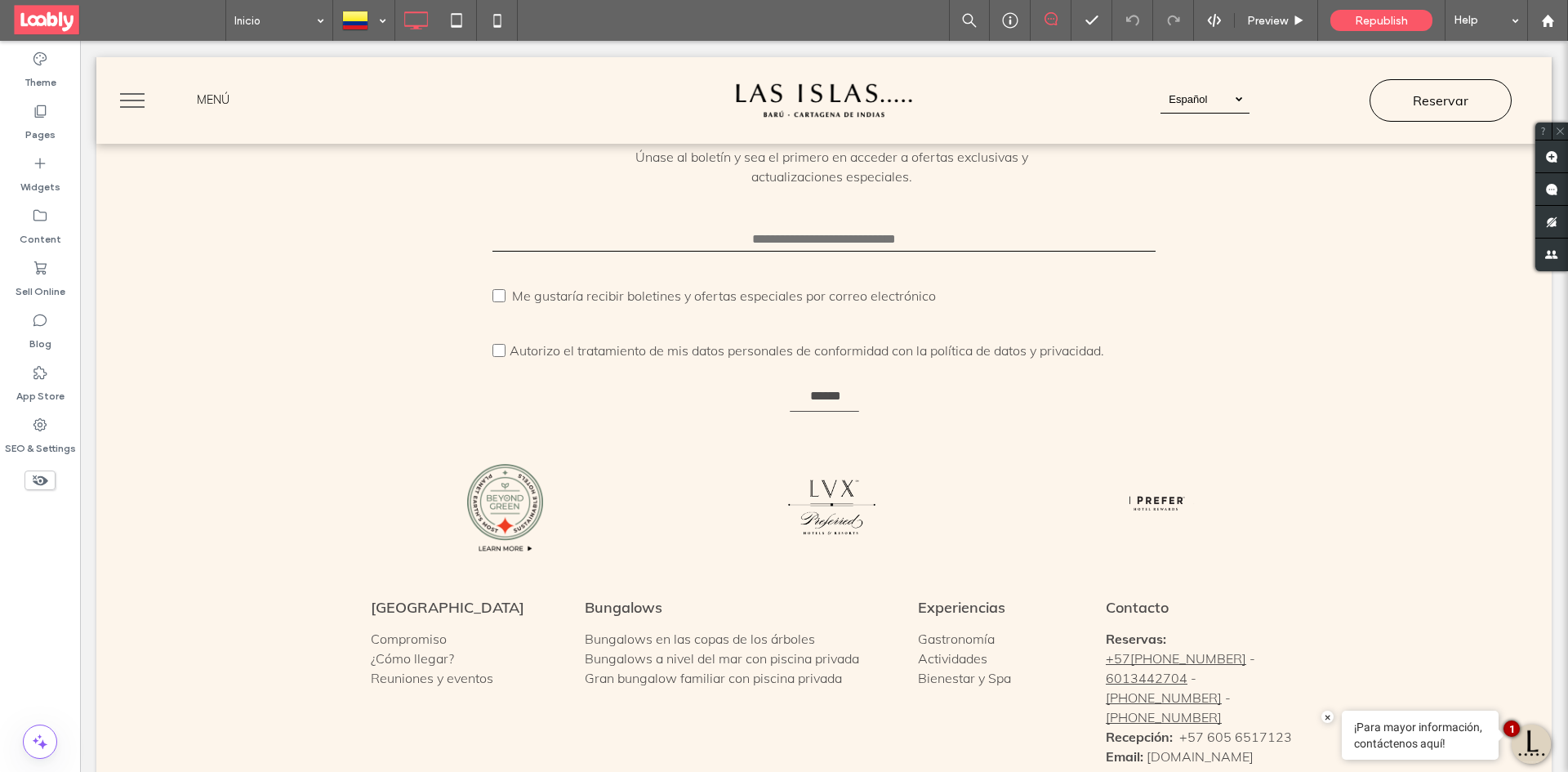
scroll to position [6748, 0]
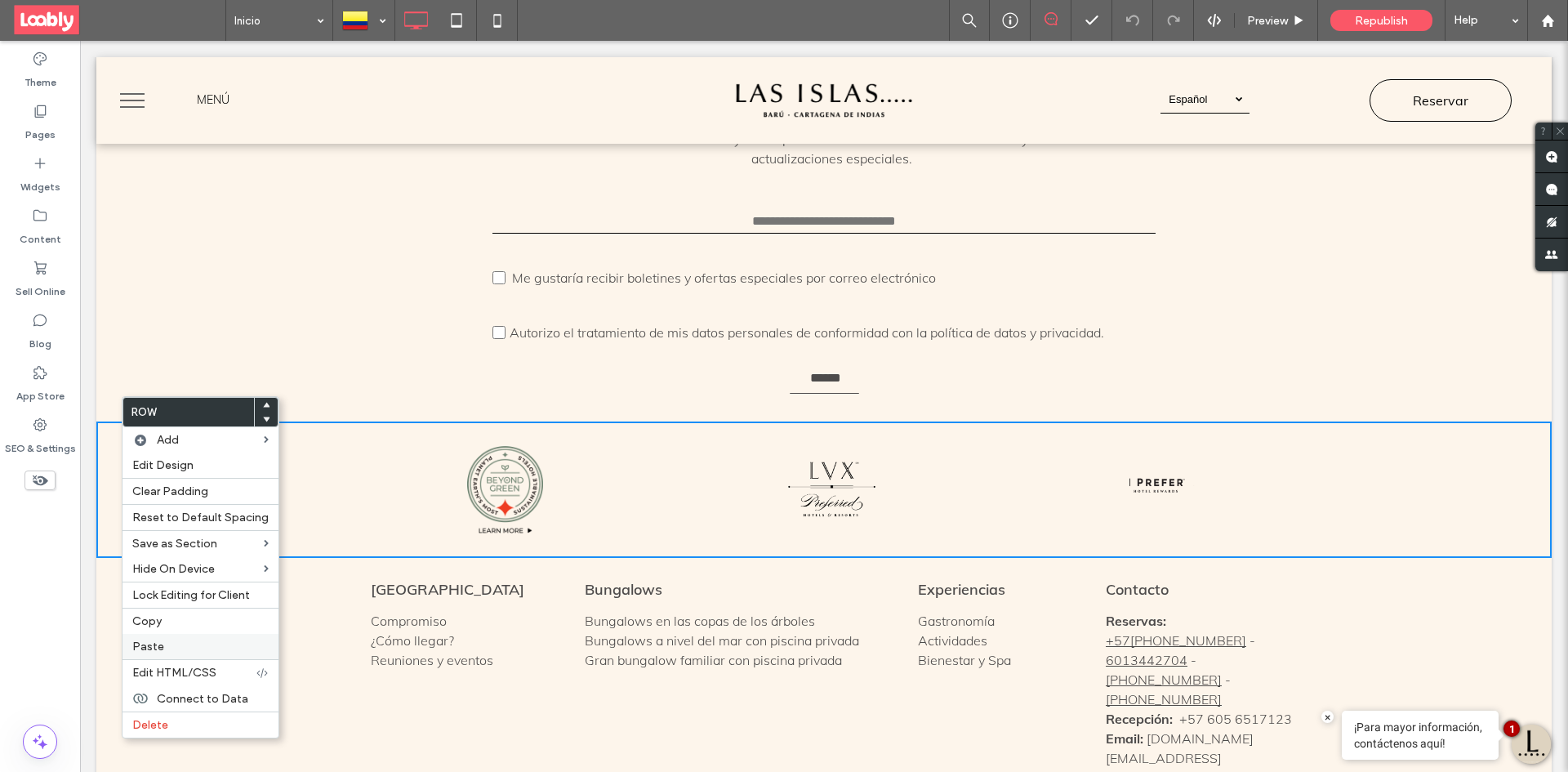
click at [243, 636] on div "Paste" at bounding box center [200, 646] width 156 height 25
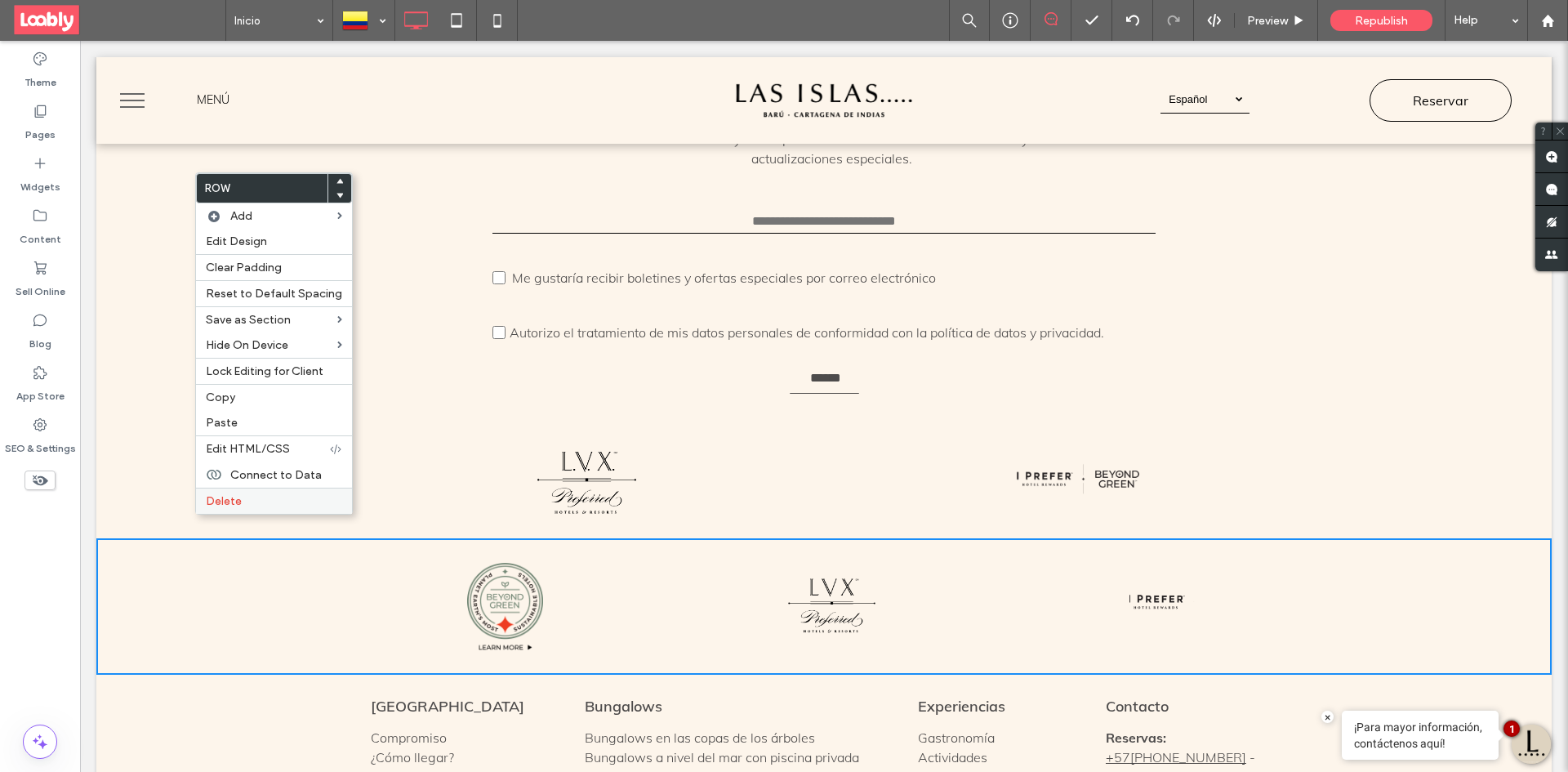
click at [273, 507] on label "Delete" at bounding box center [273, 501] width 136 height 14
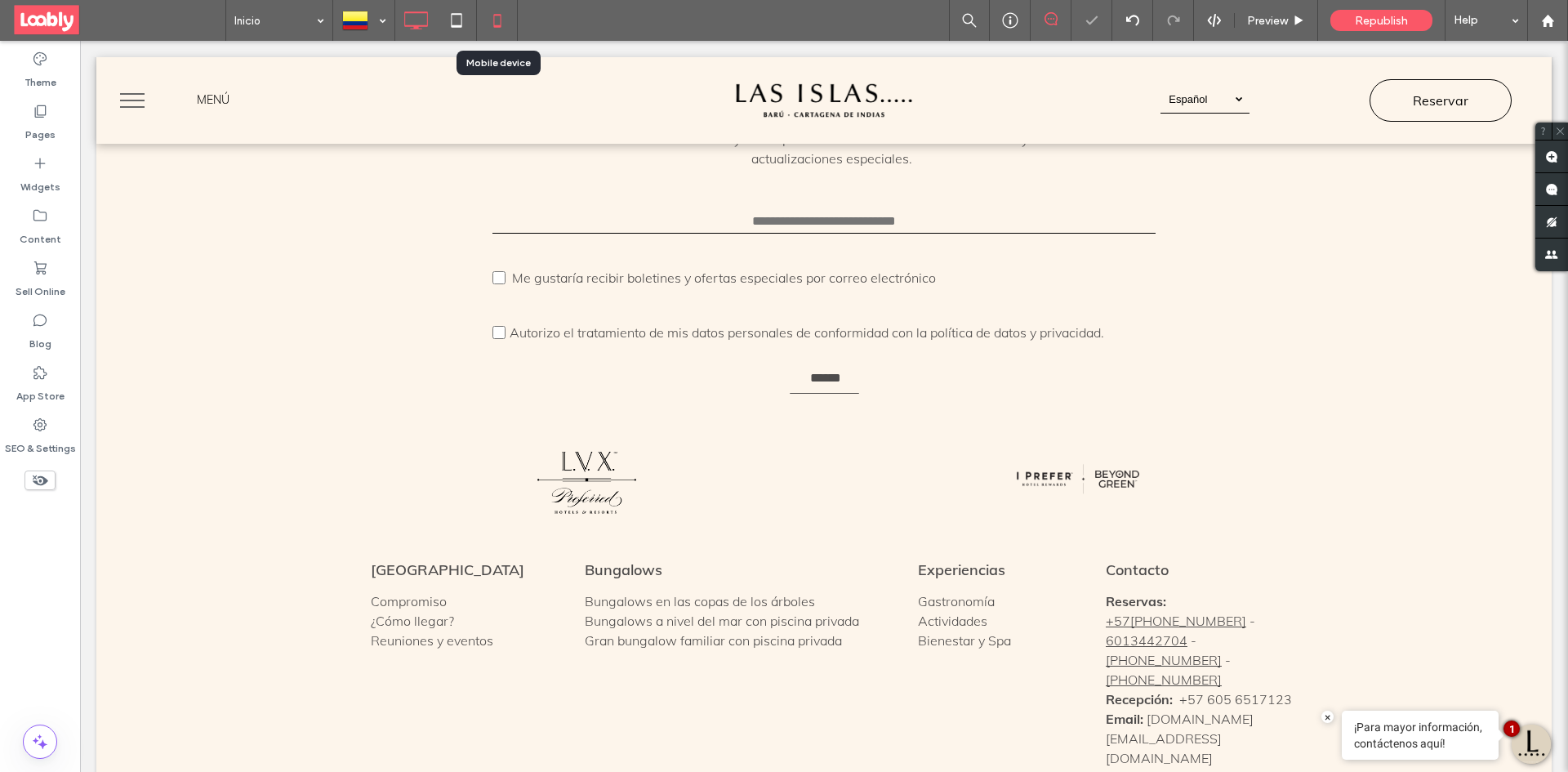
click at [504, 28] on icon at bounding box center [497, 20] width 33 height 32
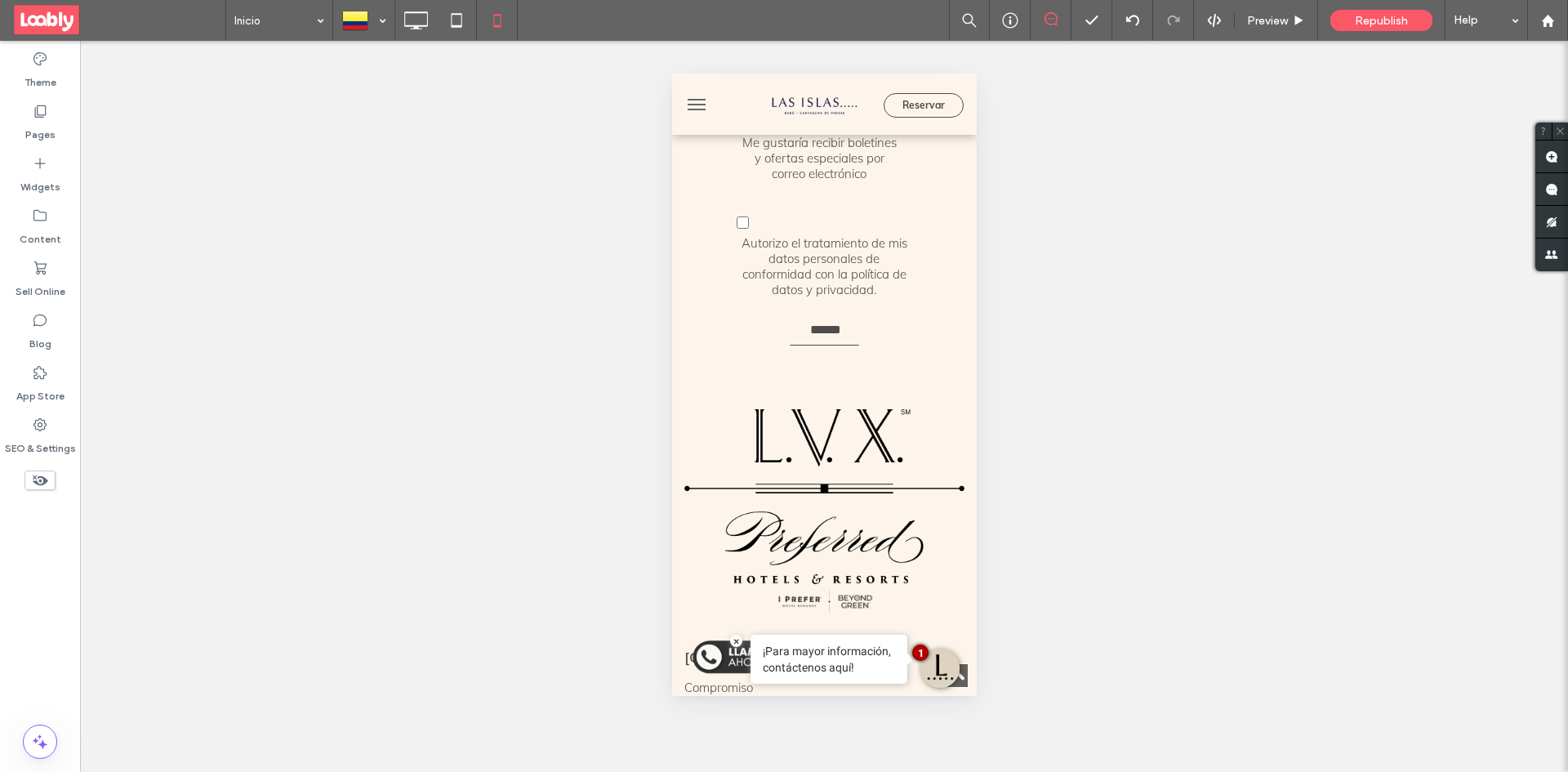
scroll to position [3817, 0]
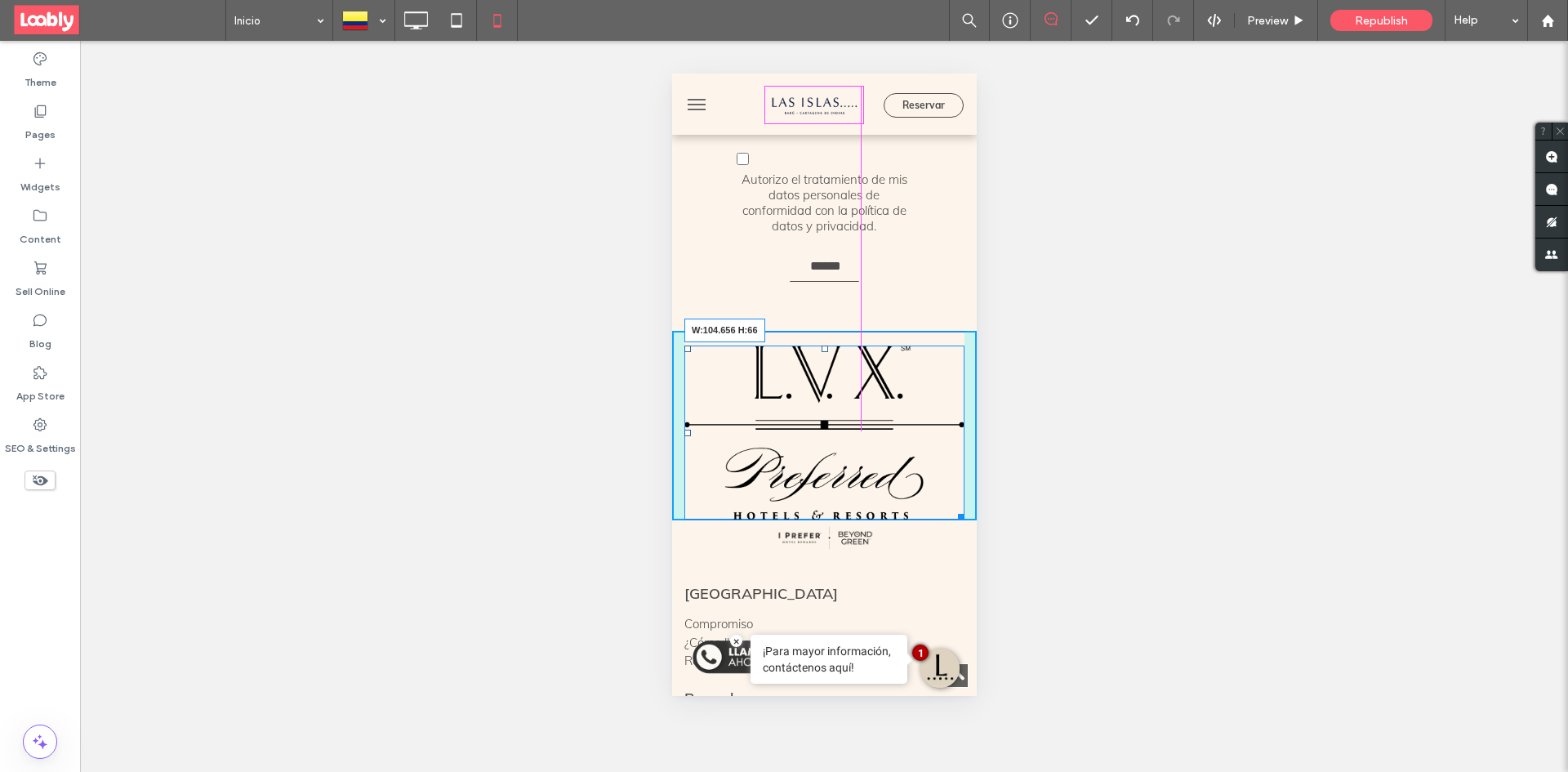
drag, startPoint x: 948, startPoint y: 497, endPoint x: 1498, endPoint y: 473, distance: 550.5
click at [857, 427] on div "W:104.656 H:66 Click To Paste Click To Paste + Add Section" at bounding box center [823, 436] width 305 height 277
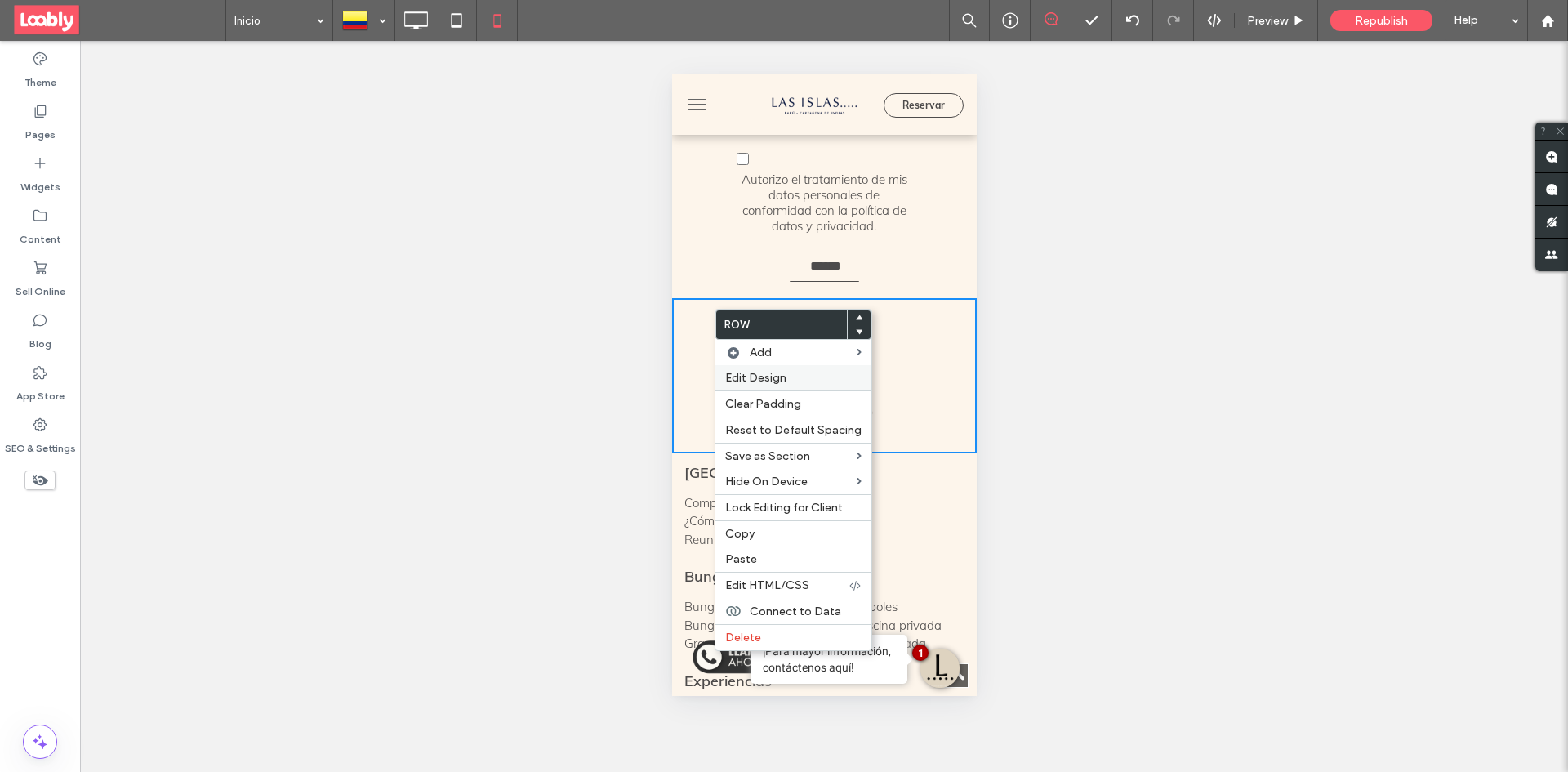
click at [767, 372] on span "Edit Design" at bounding box center [756, 378] width 61 height 14
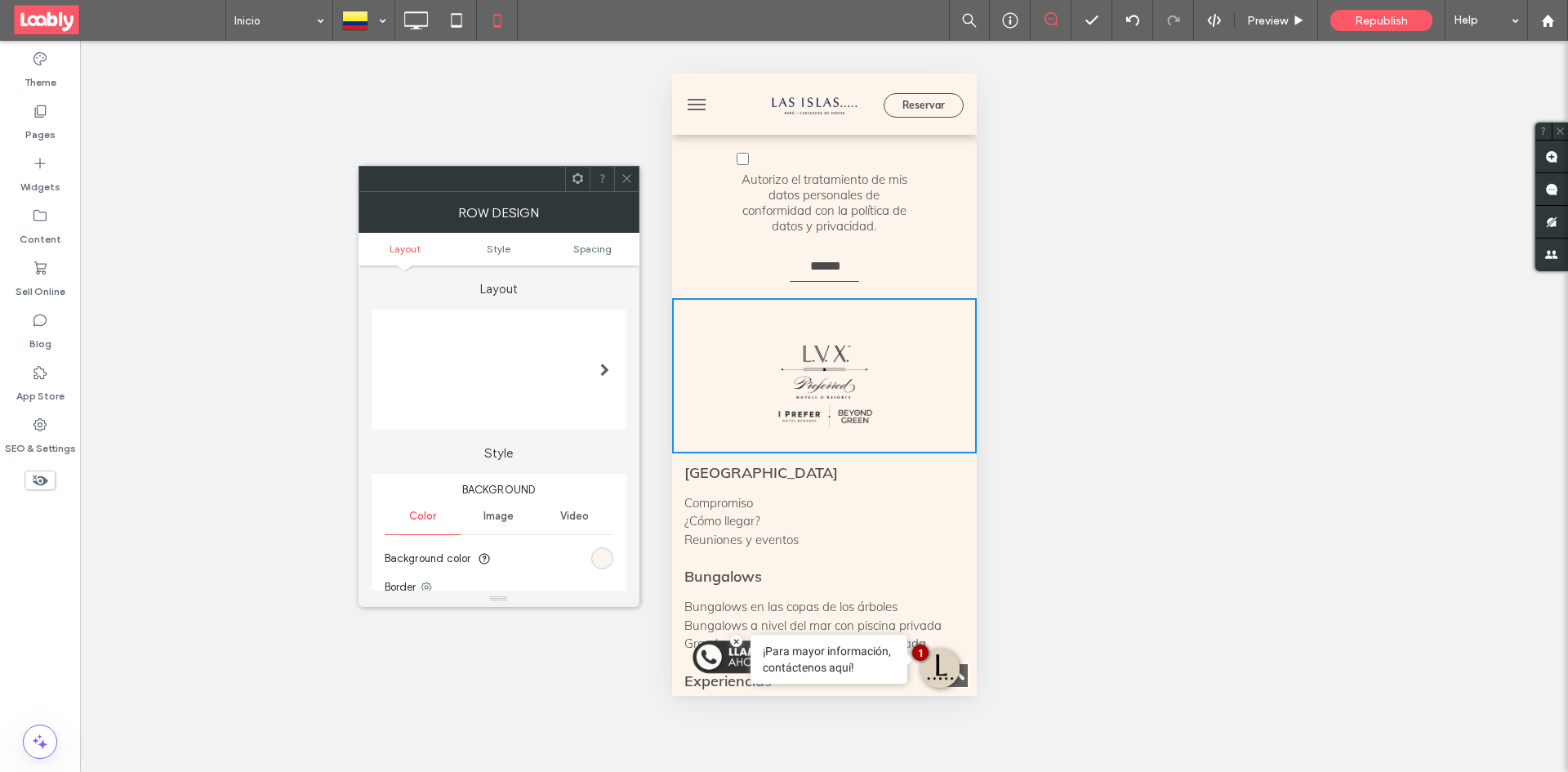
click at [598, 367] on div at bounding box center [604, 369] width 33 height 112
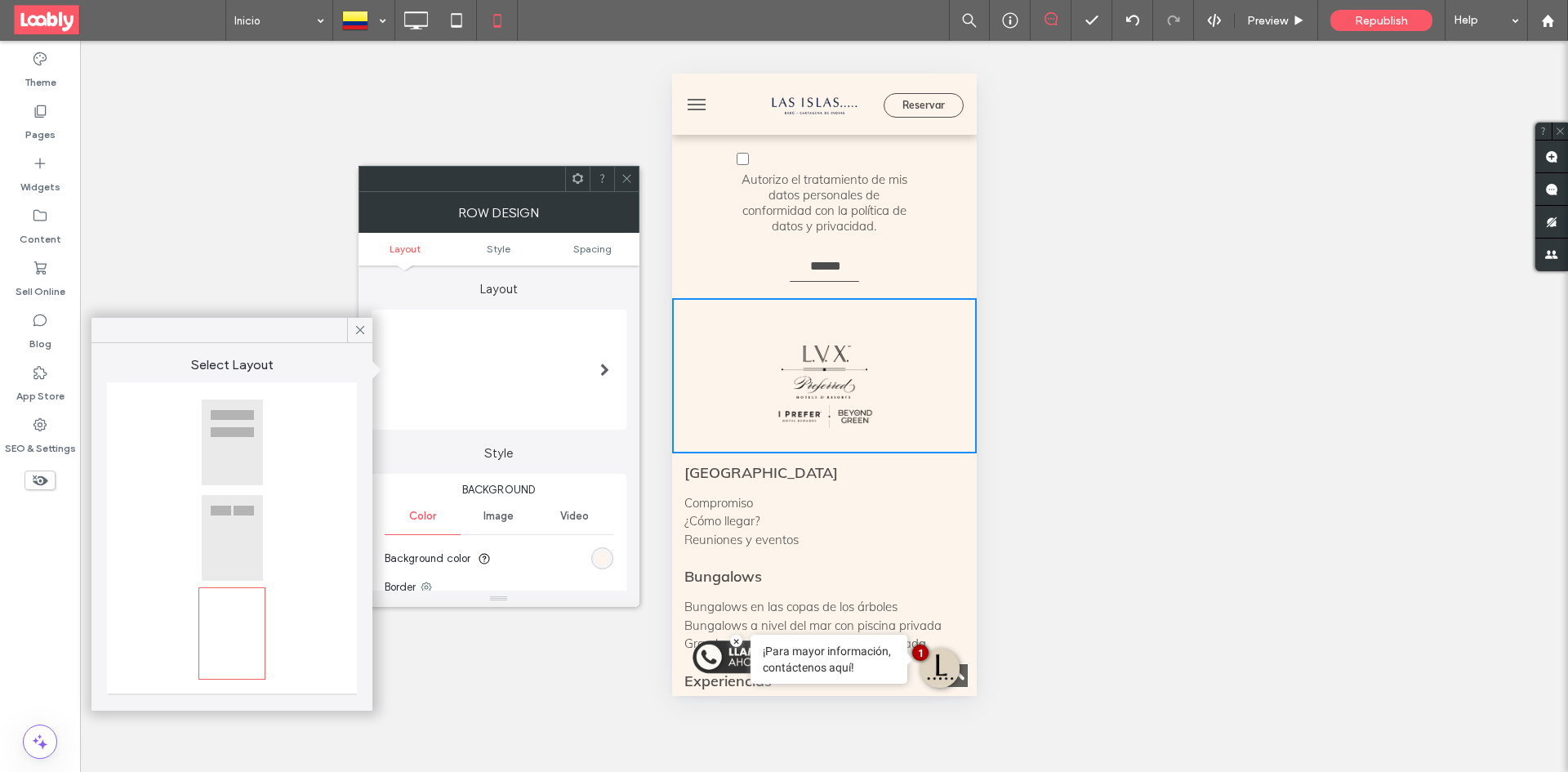
click at [226, 522] on div at bounding box center [232, 537] width 62 height 87
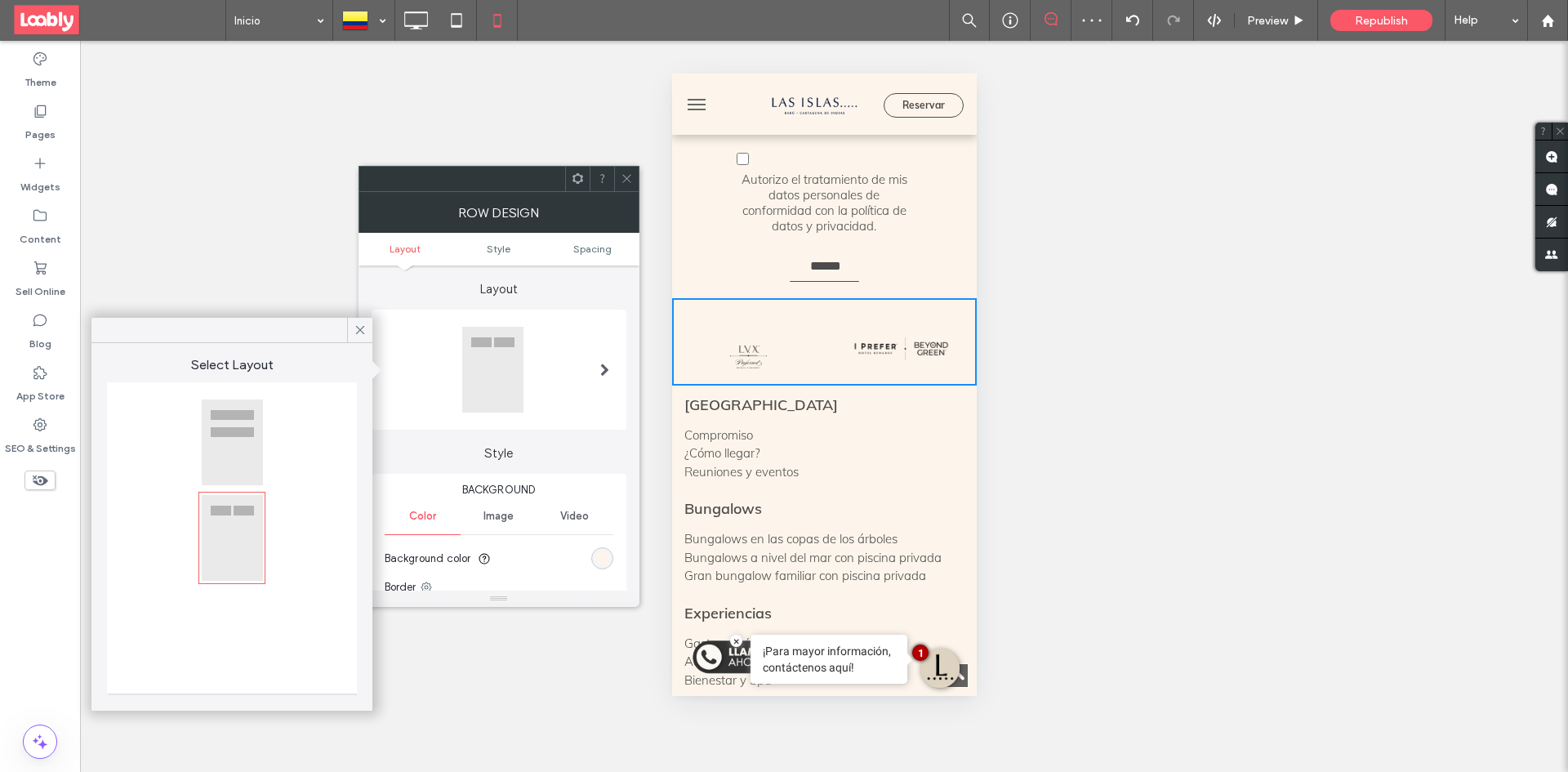
click at [240, 444] on div at bounding box center [232, 442] width 62 height 87
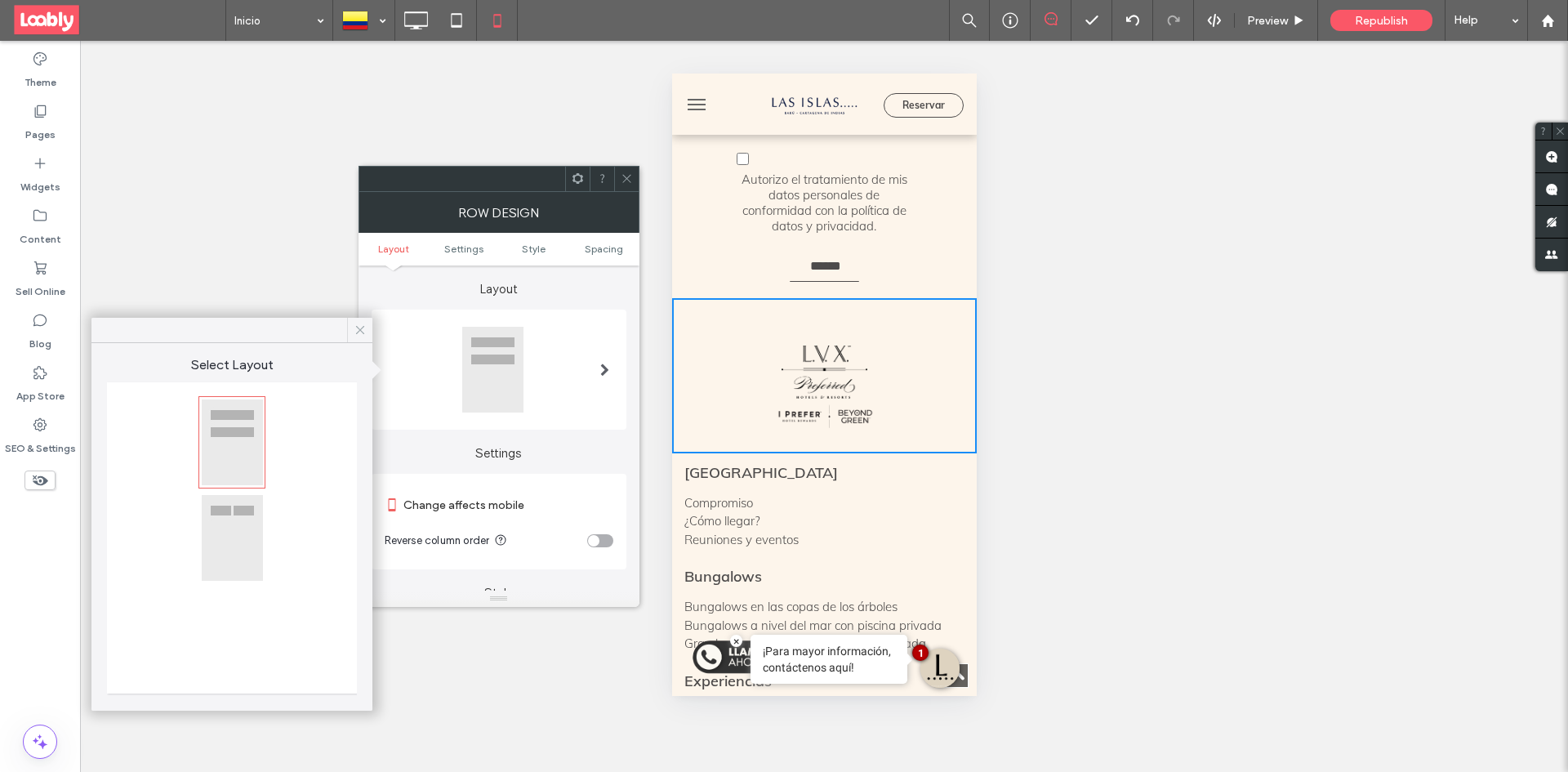
click at [365, 330] on icon at bounding box center [360, 329] width 15 height 15
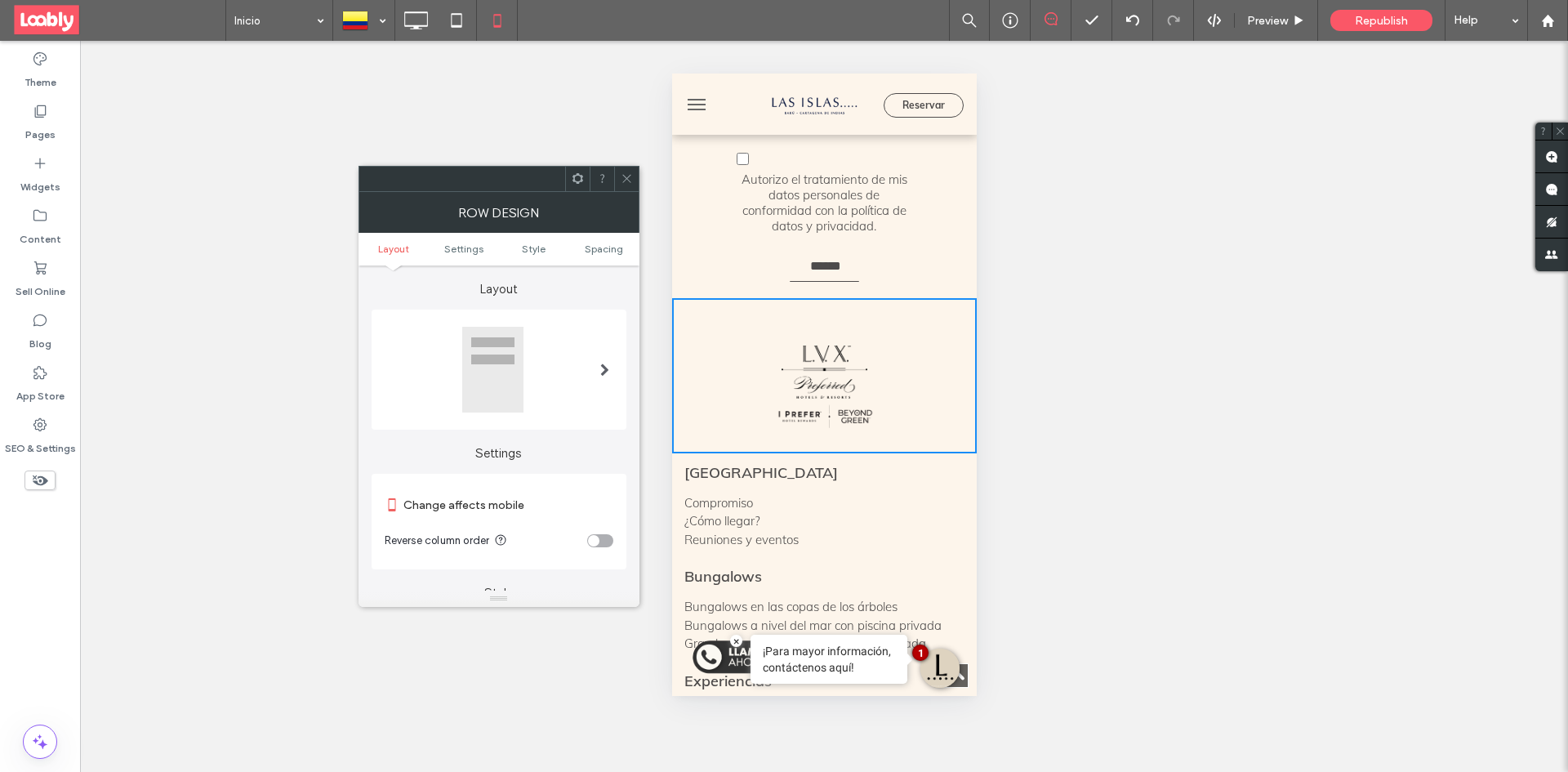
click at [617, 181] on div at bounding box center [626, 179] width 25 height 25
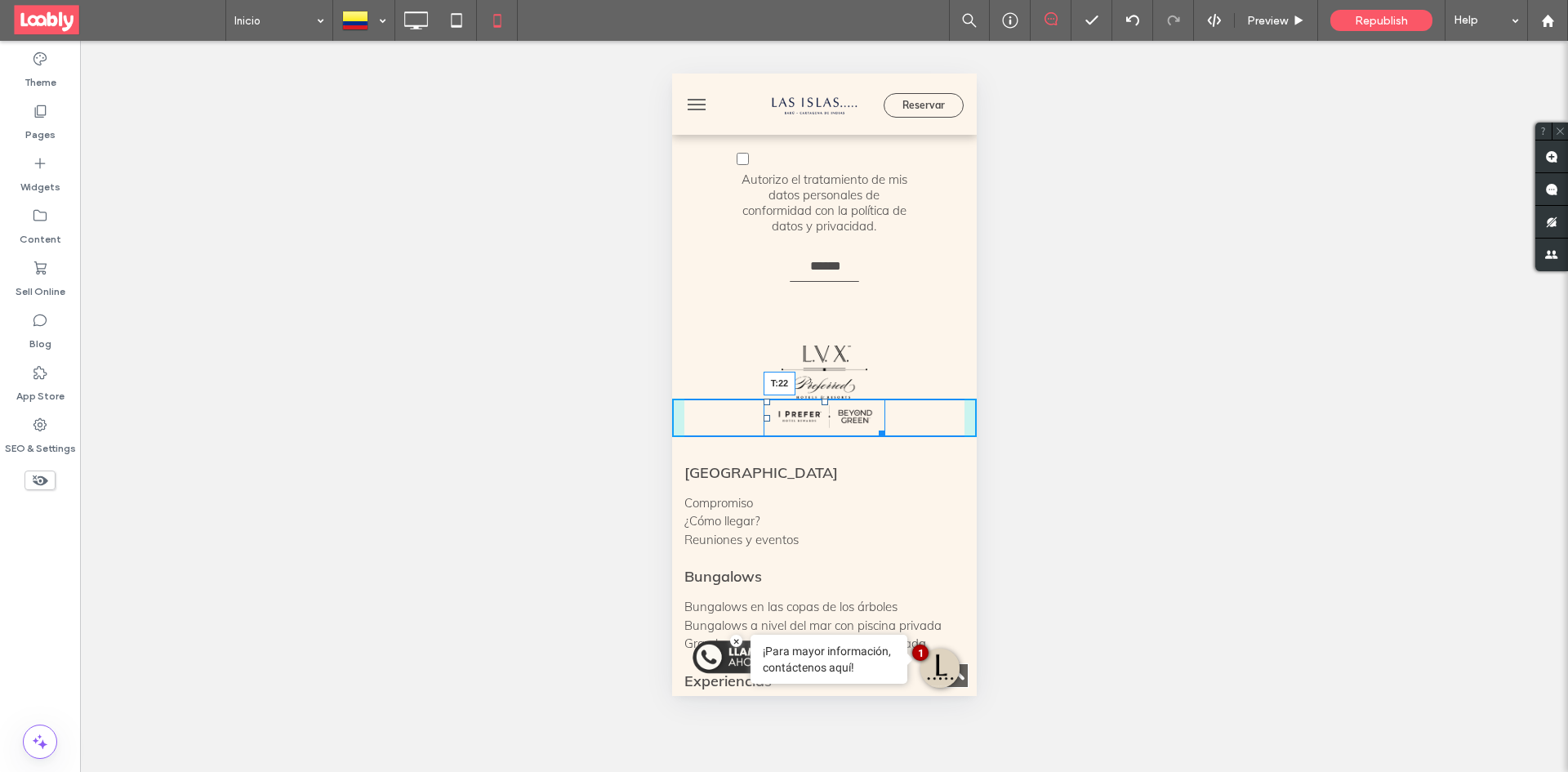
drag, startPoint x: 818, startPoint y: 391, endPoint x: 819, endPoint y: 409, distance: 18.0
click at [820, 405] on div at bounding box center [823, 401] width 6 height 6
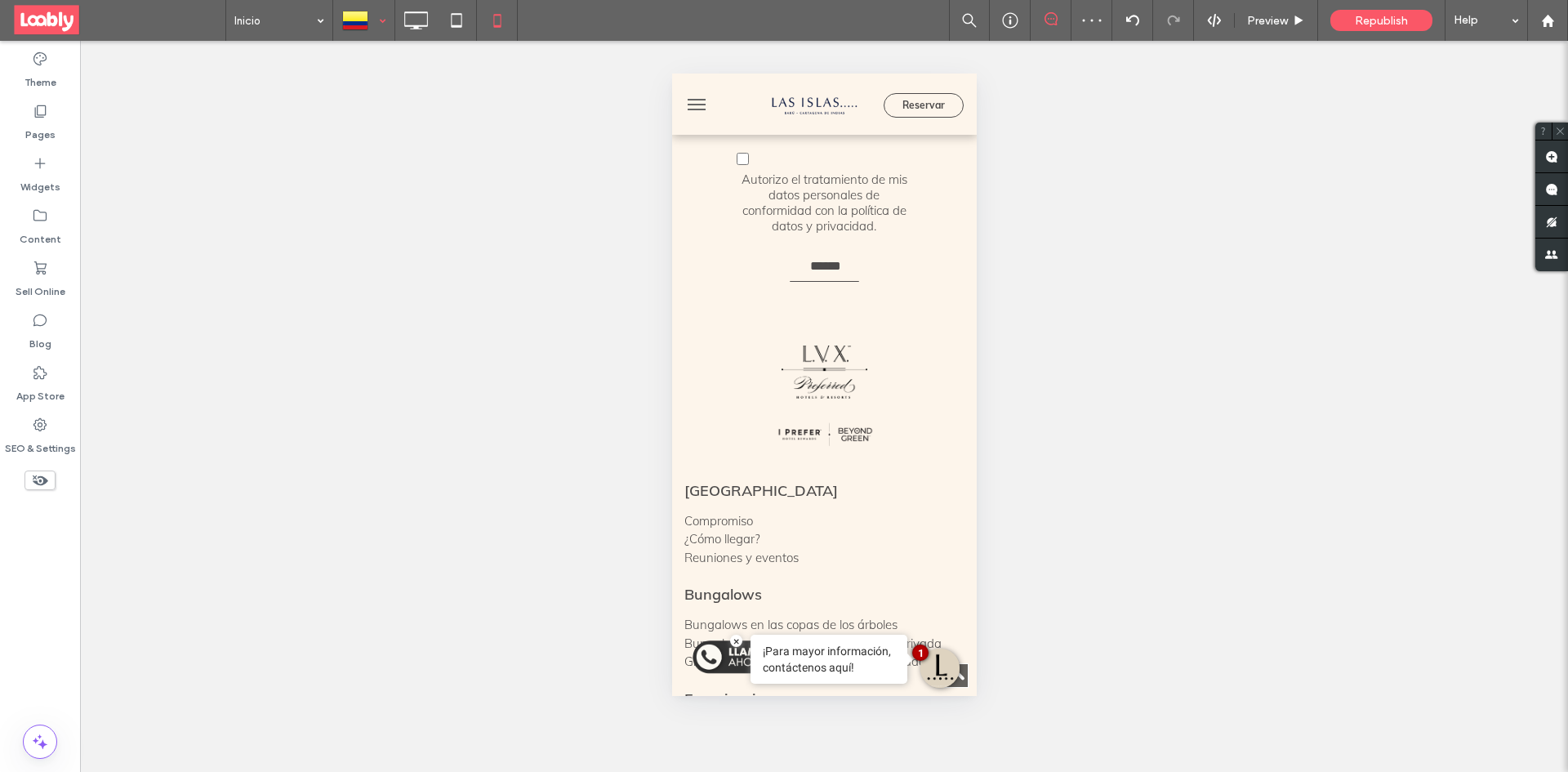
drag, startPoint x: 367, startPoint y: 17, endPoint x: 379, endPoint y: 39, distance: 25.1
click at [367, 18] on div at bounding box center [364, 20] width 60 height 40
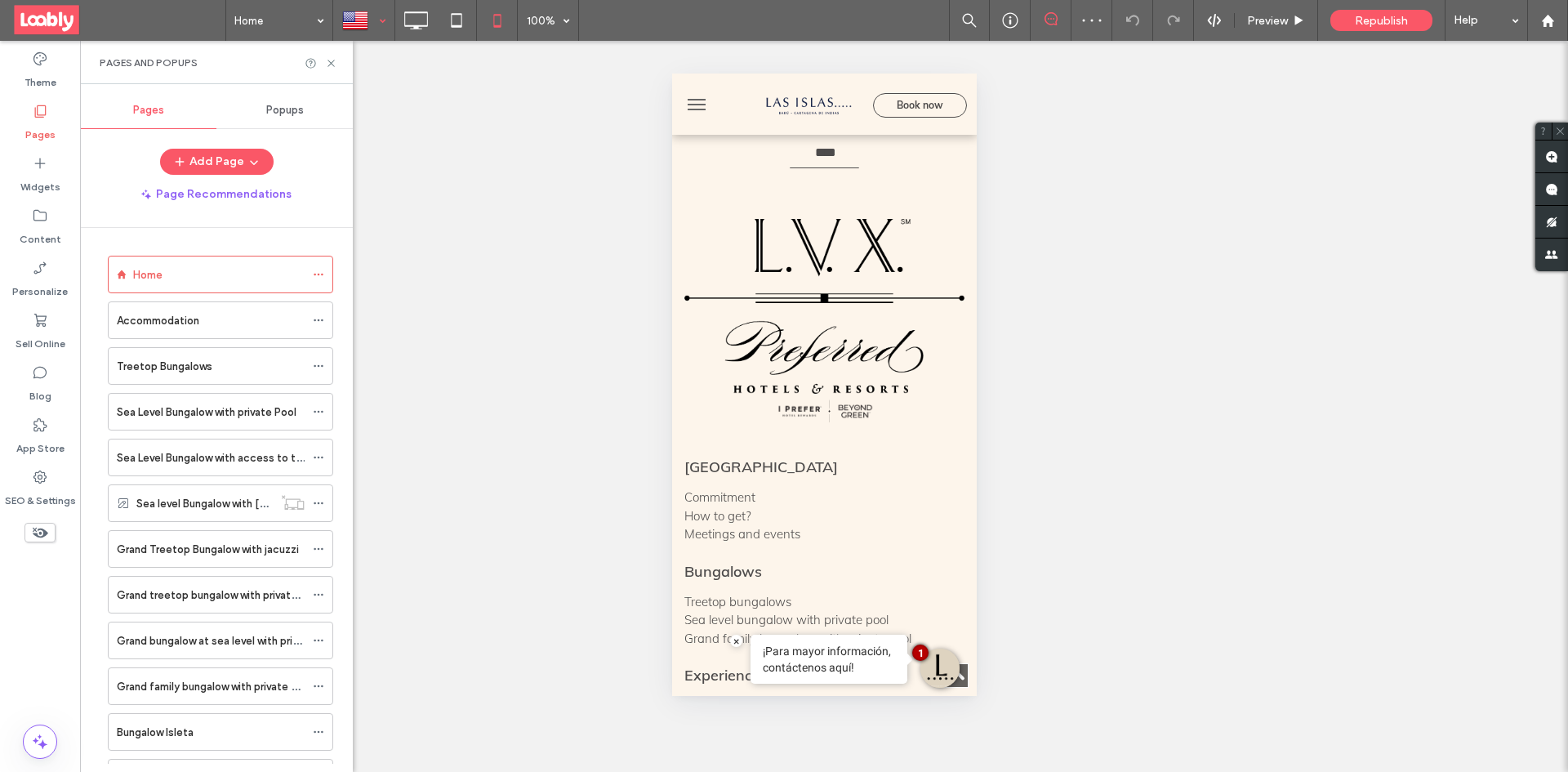
scroll to position [3774, 0]
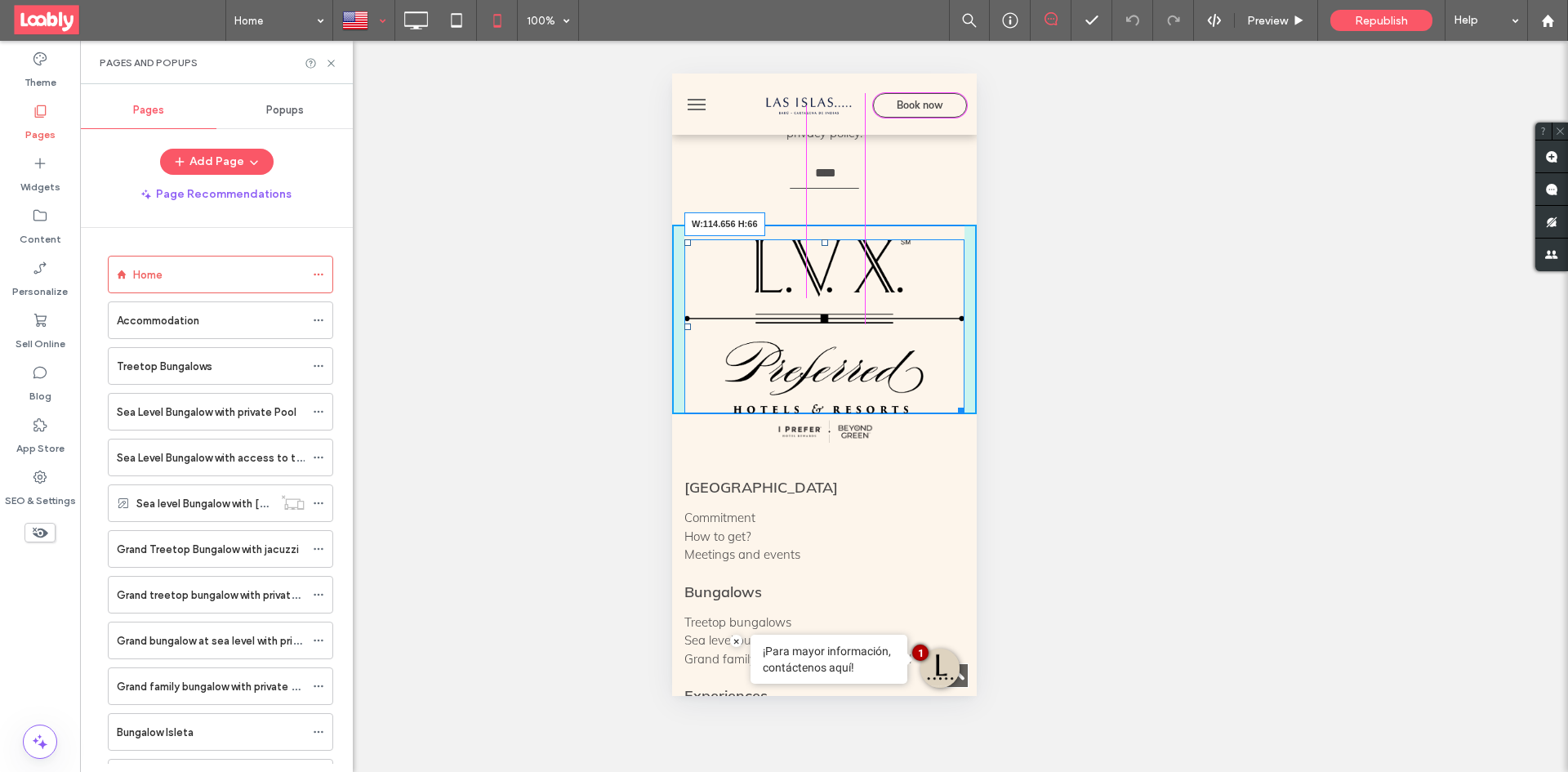
drag, startPoint x: 948, startPoint y: 434, endPoint x: 857, endPoint y: 320, distance: 145.9
click at [951, 401] on div at bounding box center [957, 408] width 12 height 12
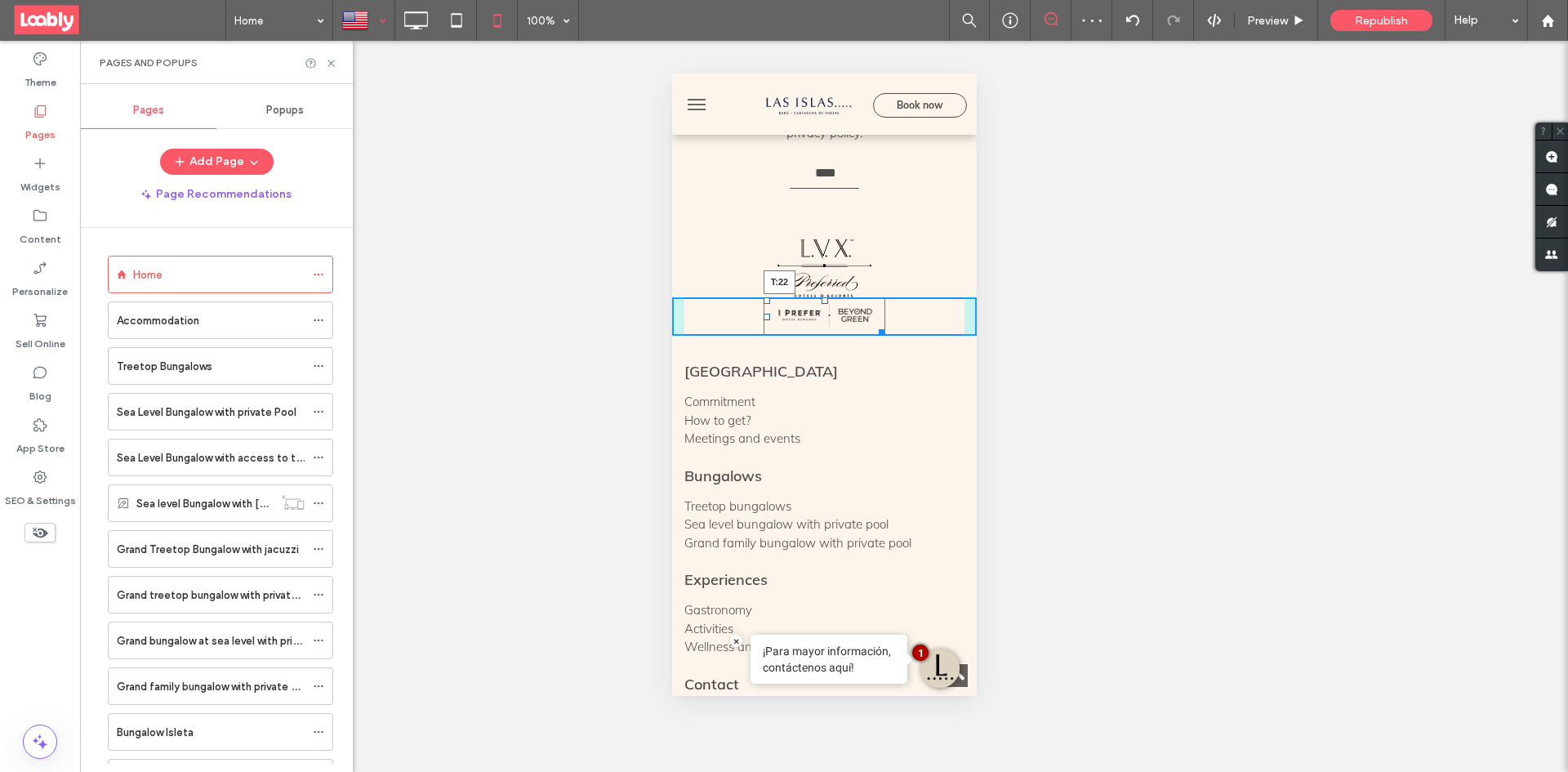
drag, startPoint x: 817, startPoint y: 331, endPoint x: 1492, endPoint y: 423, distance: 681.2
click at [820, 304] on div at bounding box center [823, 299] width 6 height 6
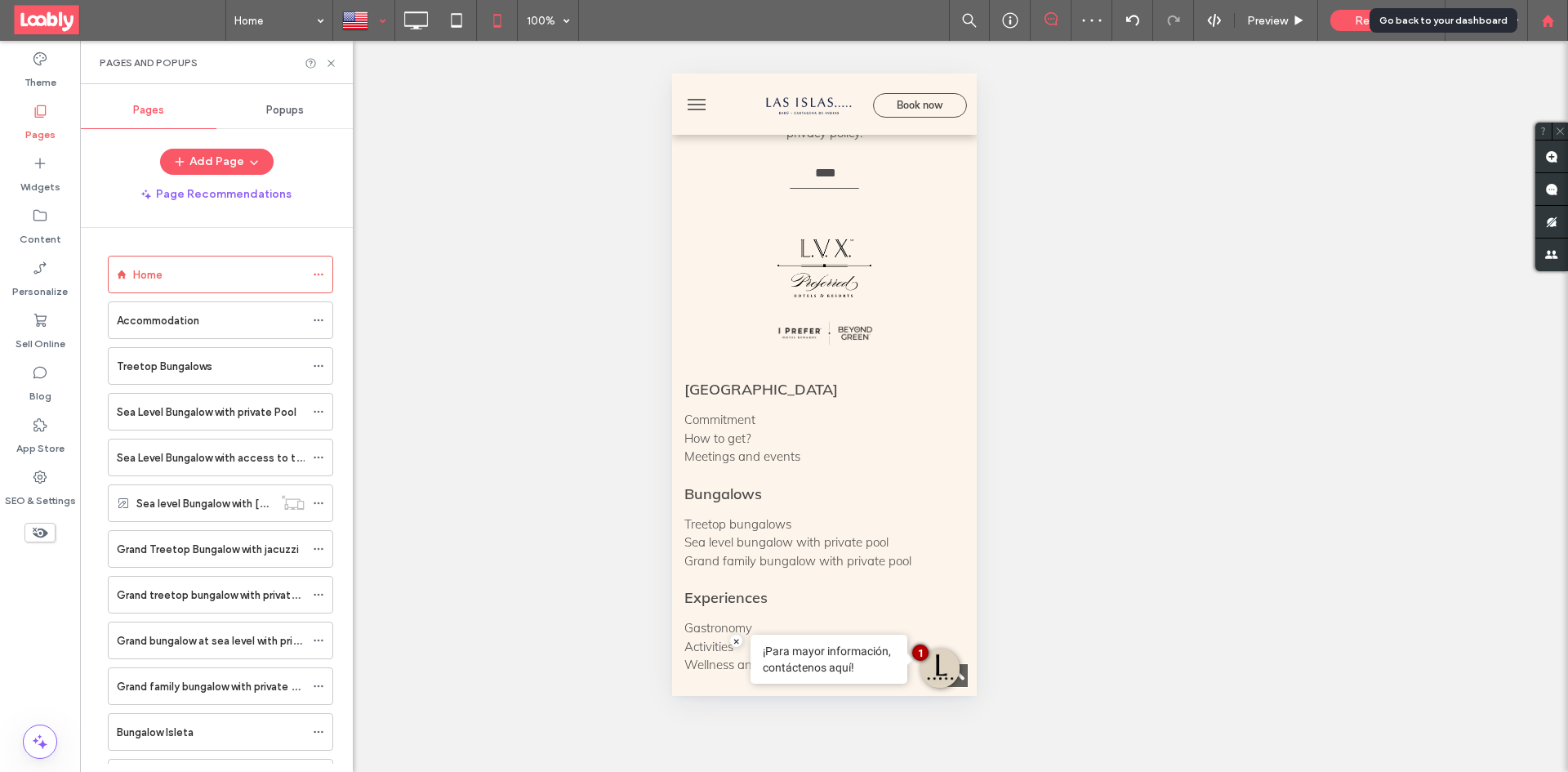
click at [1556, 17] on div at bounding box center [1547, 21] width 40 height 14
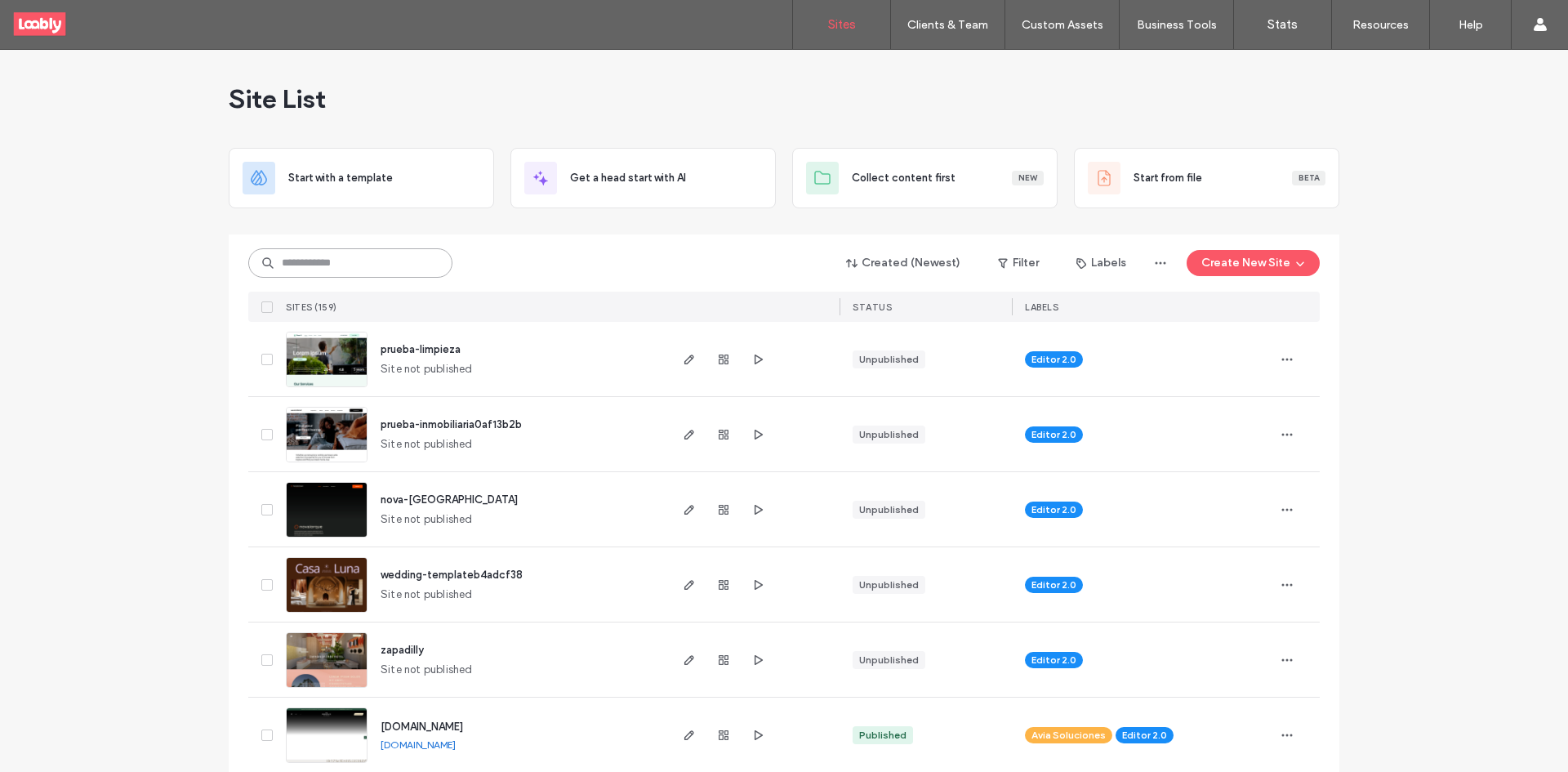
click at [379, 260] on input at bounding box center [350, 263] width 204 height 29
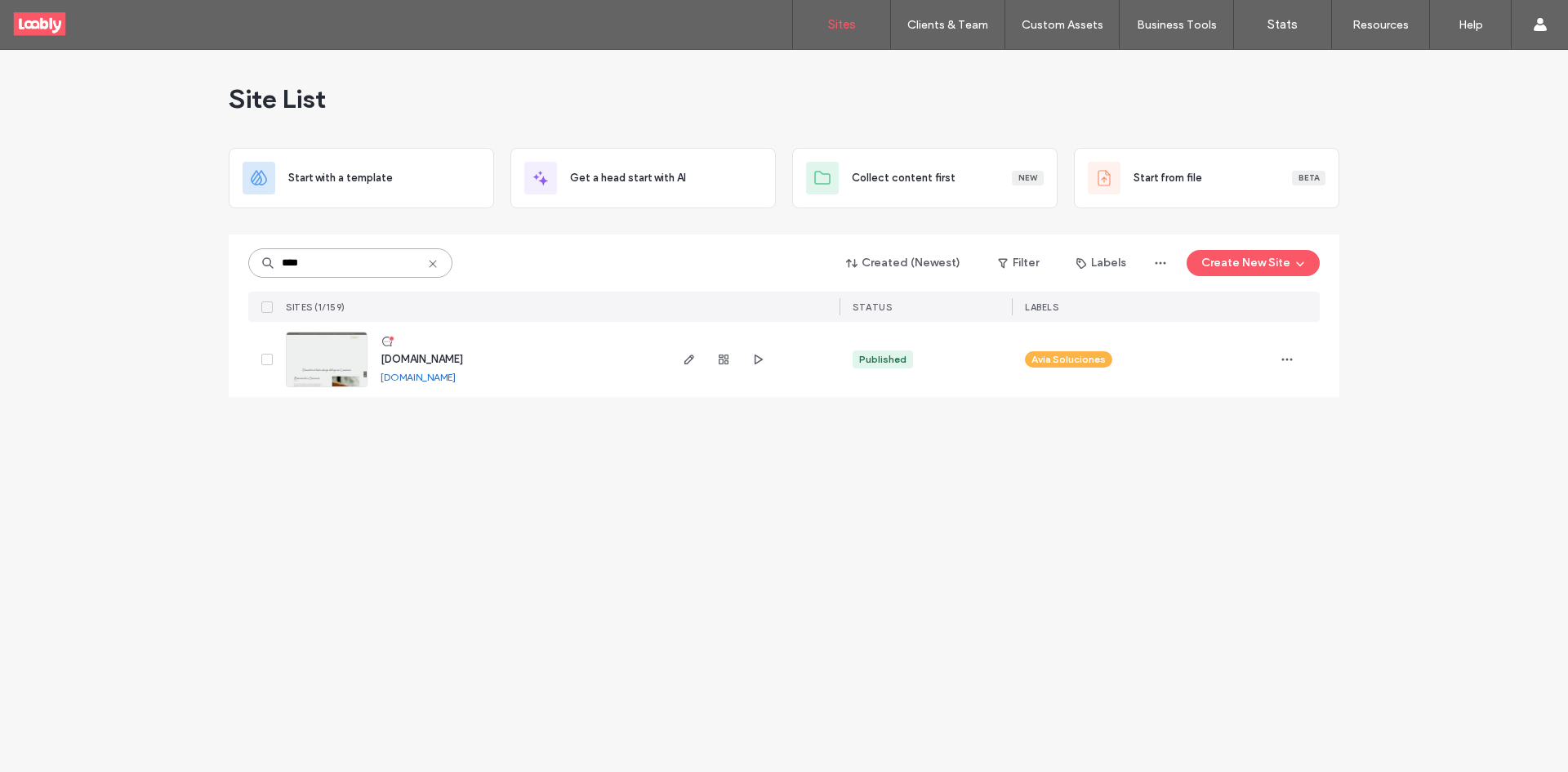
type input "****"
click at [386, 342] on use at bounding box center [387, 341] width 10 height 10
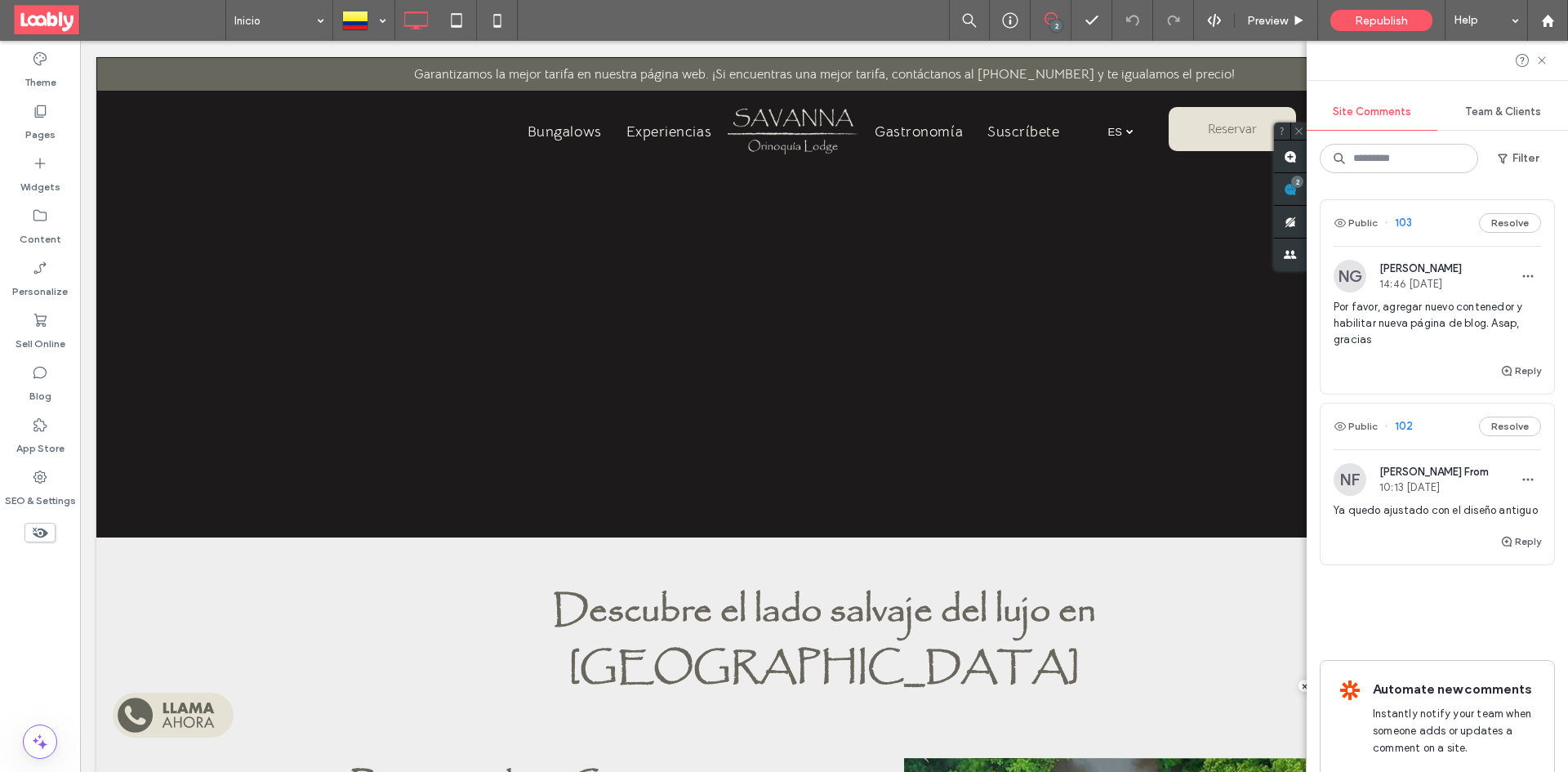
click at [1420, 226] on div "Public 103 Resolve" at bounding box center [1437, 223] width 234 height 46
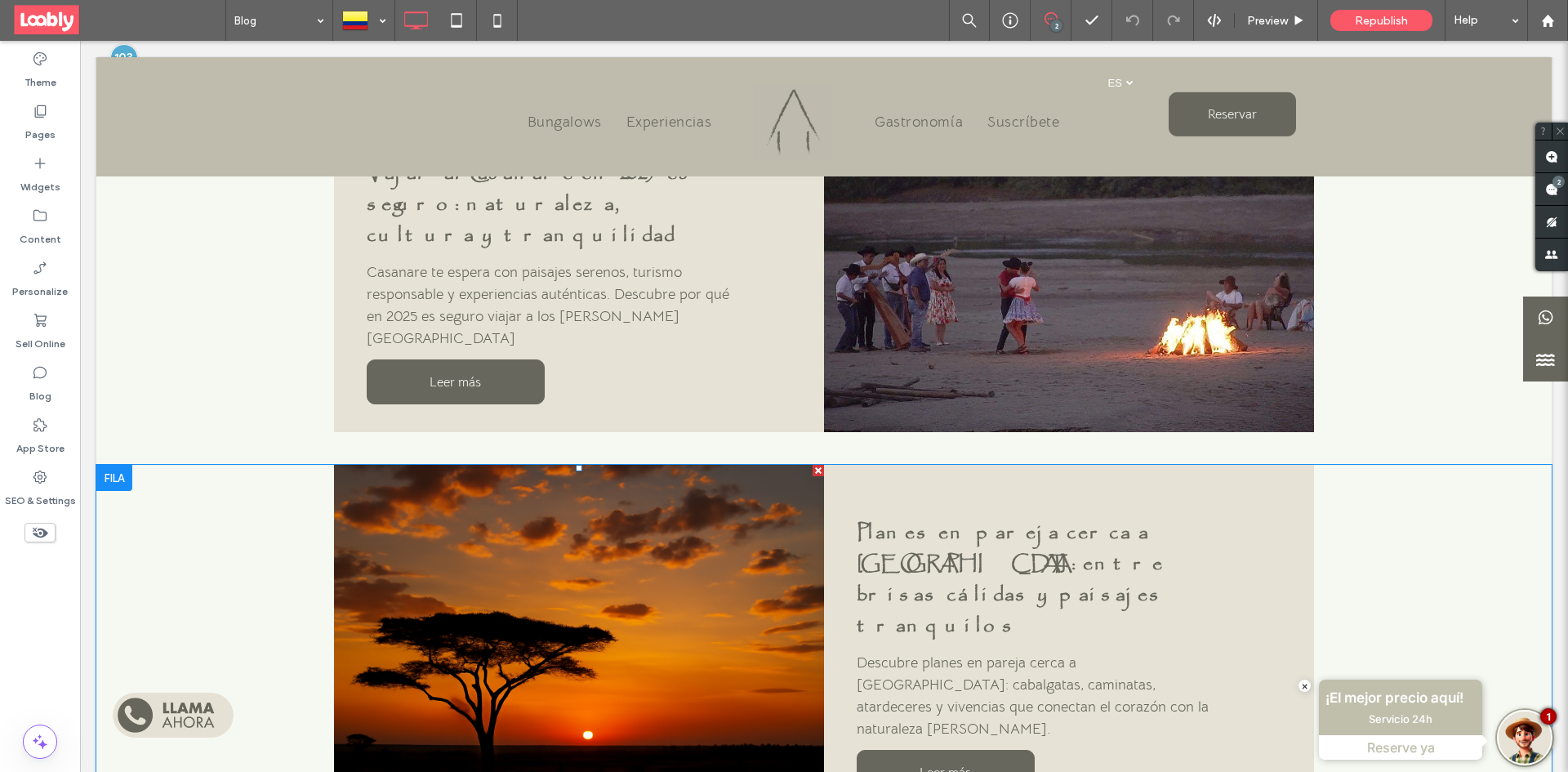
scroll to position [538, 0]
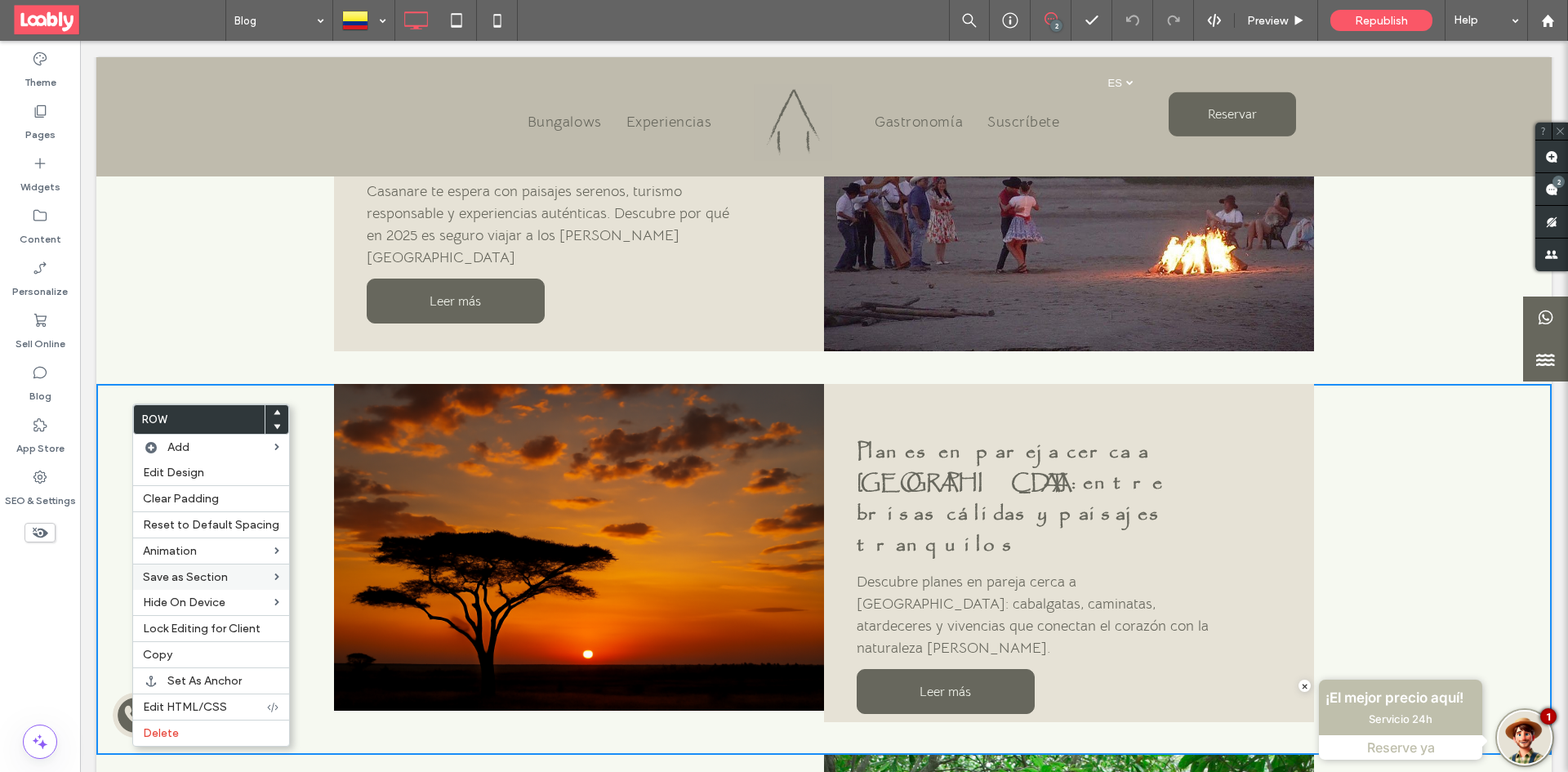
drag, startPoint x: 197, startPoint y: 655, endPoint x: 230, endPoint y: 585, distance: 77.4
click at [195, 655] on label "Copy" at bounding box center [211, 654] width 136 height 14
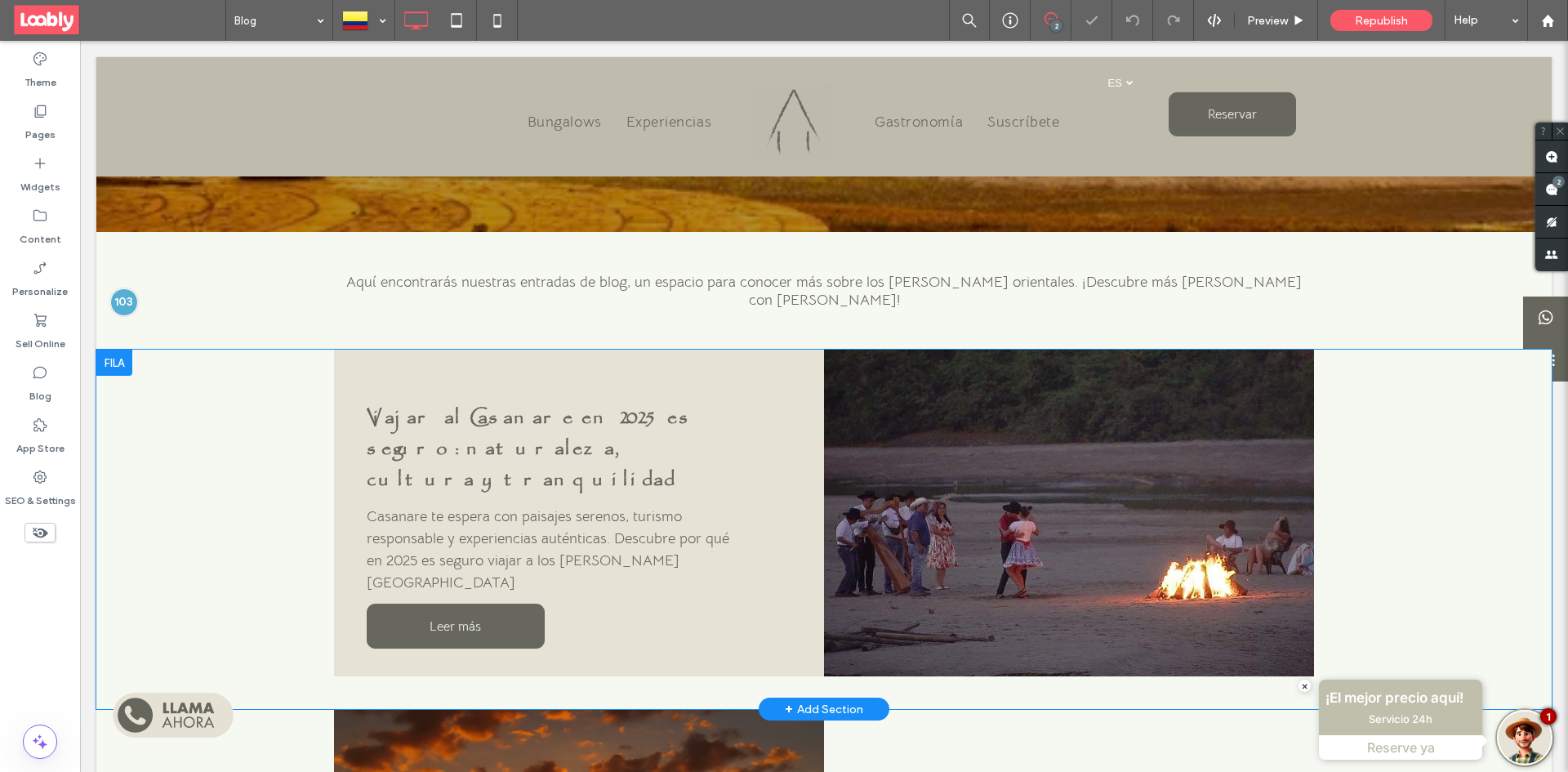
scroll to position [212, 0]
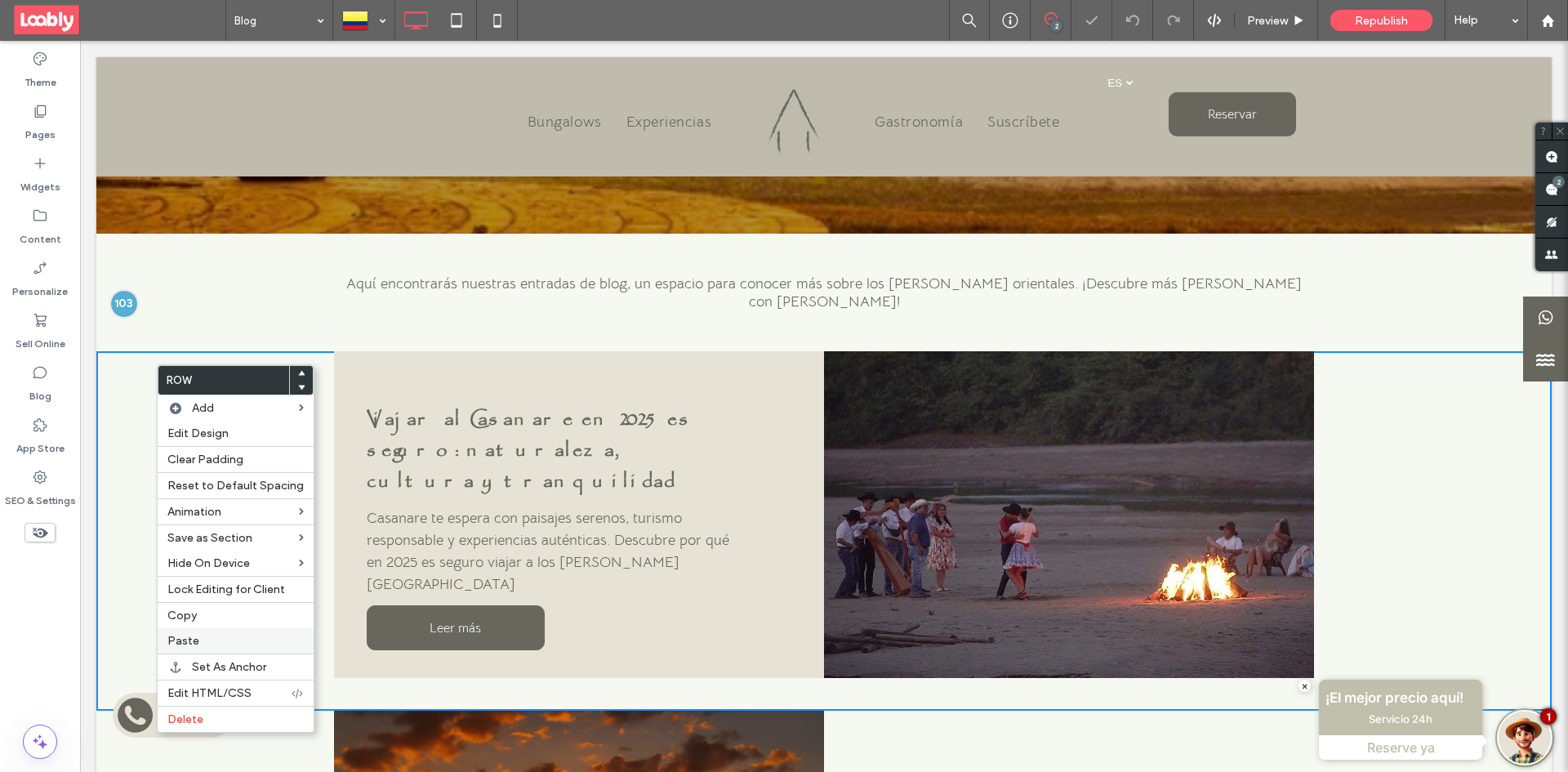
click at [224, 639] on label "Paste" at bounding box center [235, 640] width 136 height 14
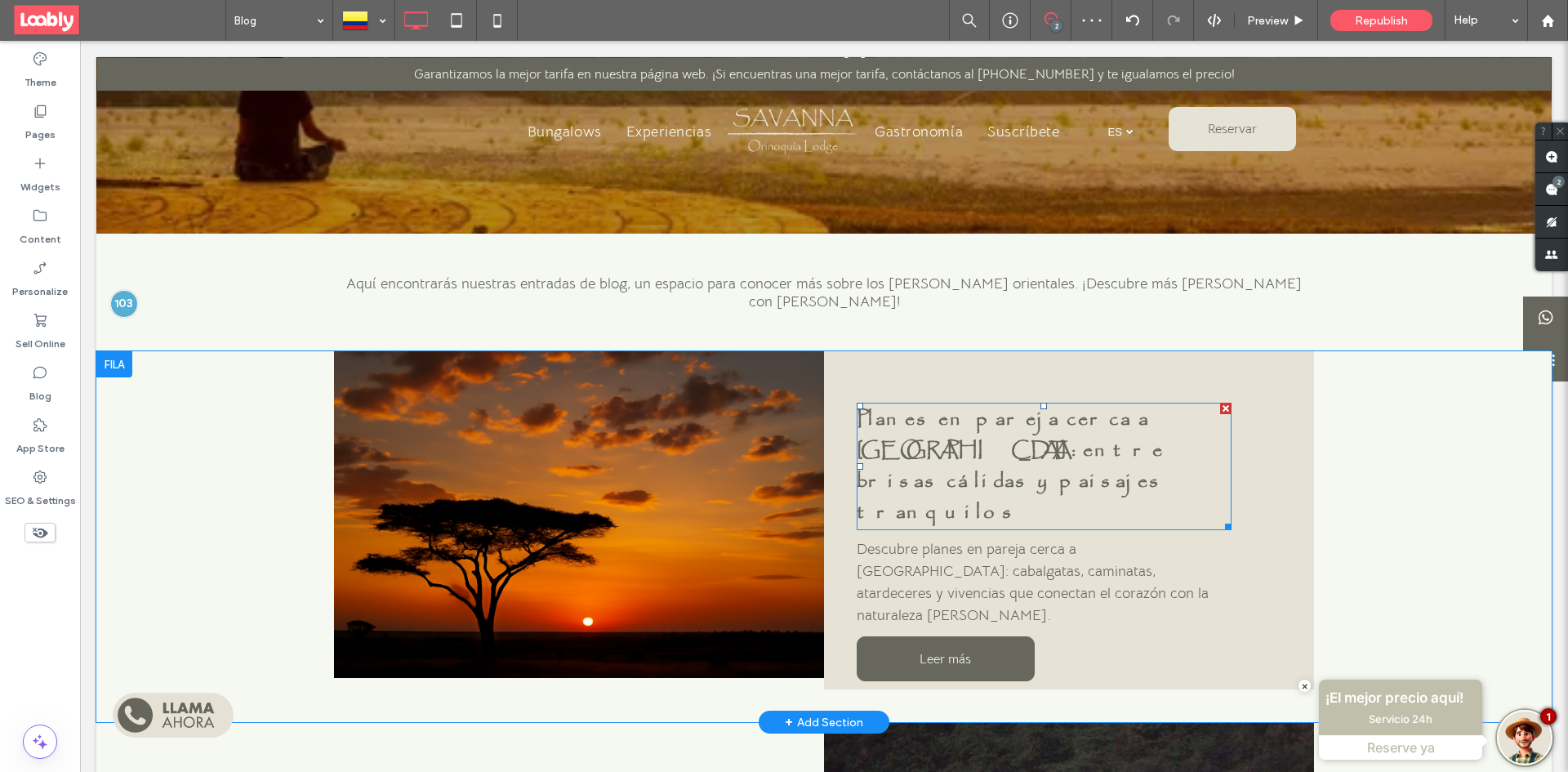
click at [1039, 413] on strong "Planes en pareja cerca a Yopal: entre brisas cálidas y paisajes tranquilos" at bounding box center [1010, 465] width 307 height 124
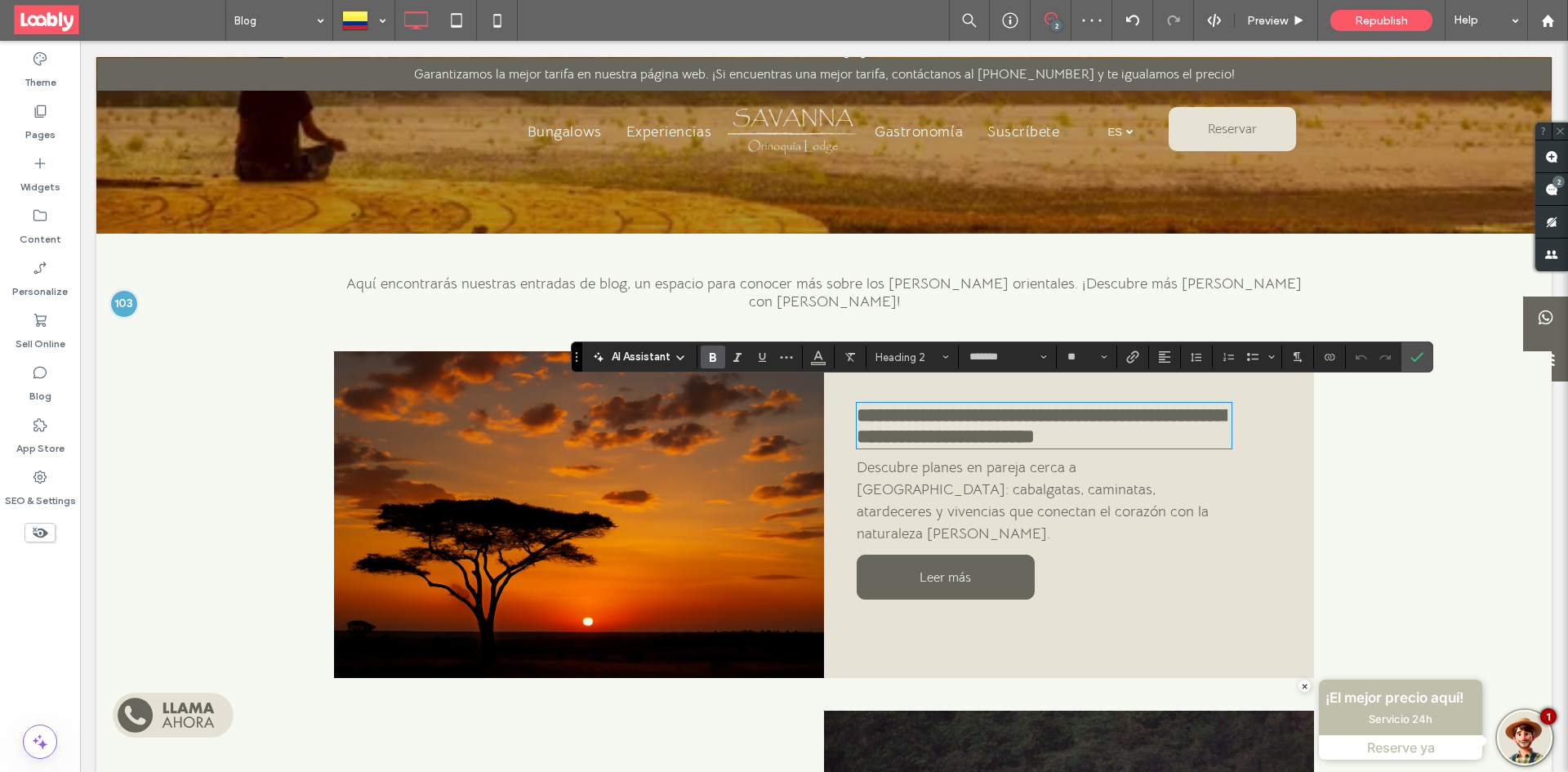
type input "*******"
type input "**"
drag, startPoint x: 1194, startPoint y: 430, endPoint x: 1080, endPoint y: 433, distance: 114.0
click at [1080, 433] on h2 "**********" at bounding box center [1044, 425] width 375 height 42
click at [1095, 433] on strong "**********" at bounding box center [1079, 436] width 89 height 19
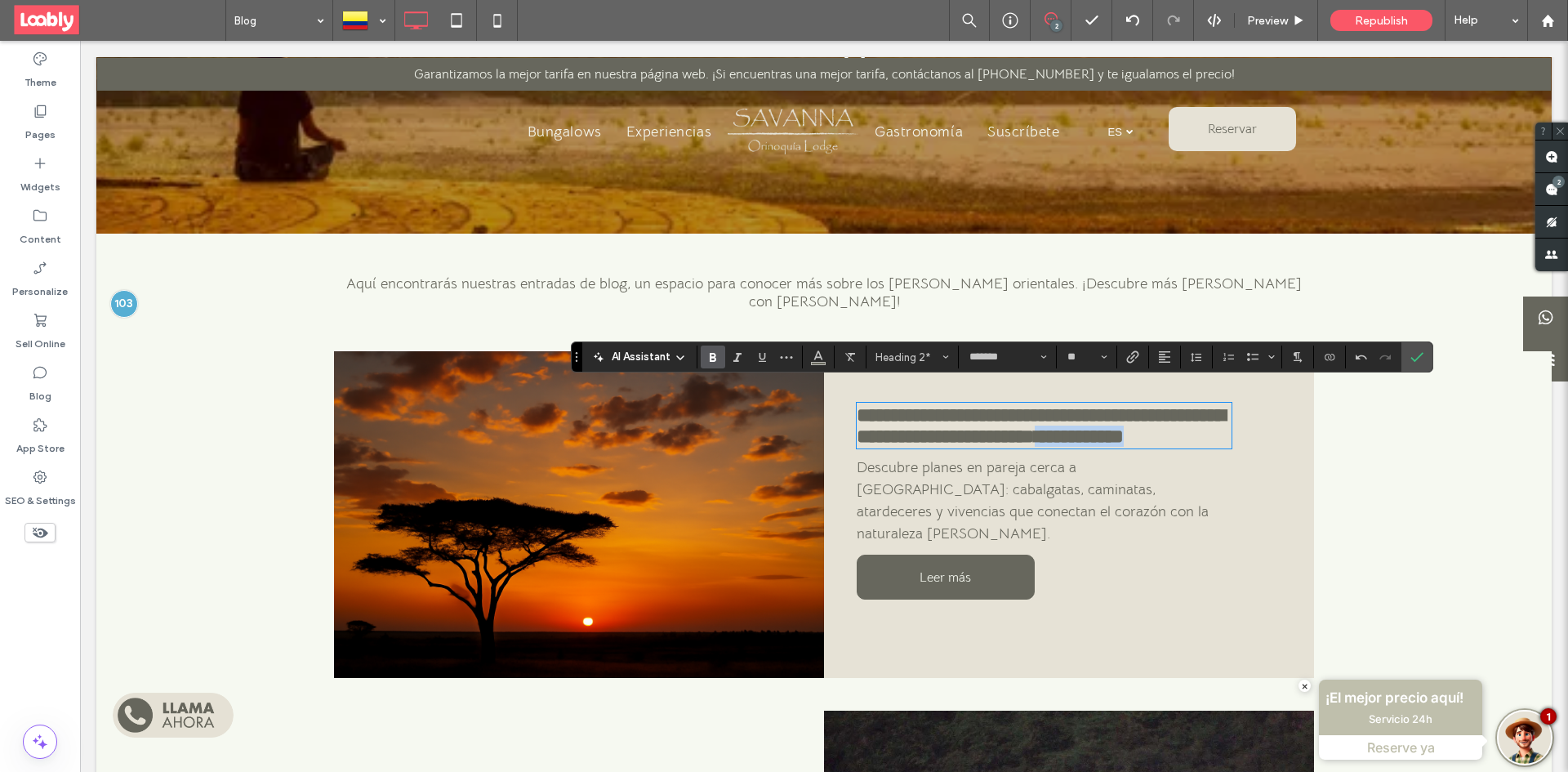
drag, startPoint x: 1091, startPoint y: 433, endPoint x: 1047, endPoint y: 433, distance: 44.0
click at [1089, 433] on strong "**********" at bounding box center [1079, 436] width 89 height 19
click at [918, 419] on strong "**********" at bounding box center [1040, 425] width 368 height 40
drag, startPoint x: 851, startPoint y: 400, endPoint x: 1086, endPoint y: 444, distance: 239.1
click at [1086, 444] on h2 "**********" at bounding box center [1044, 425] width 375 height 42
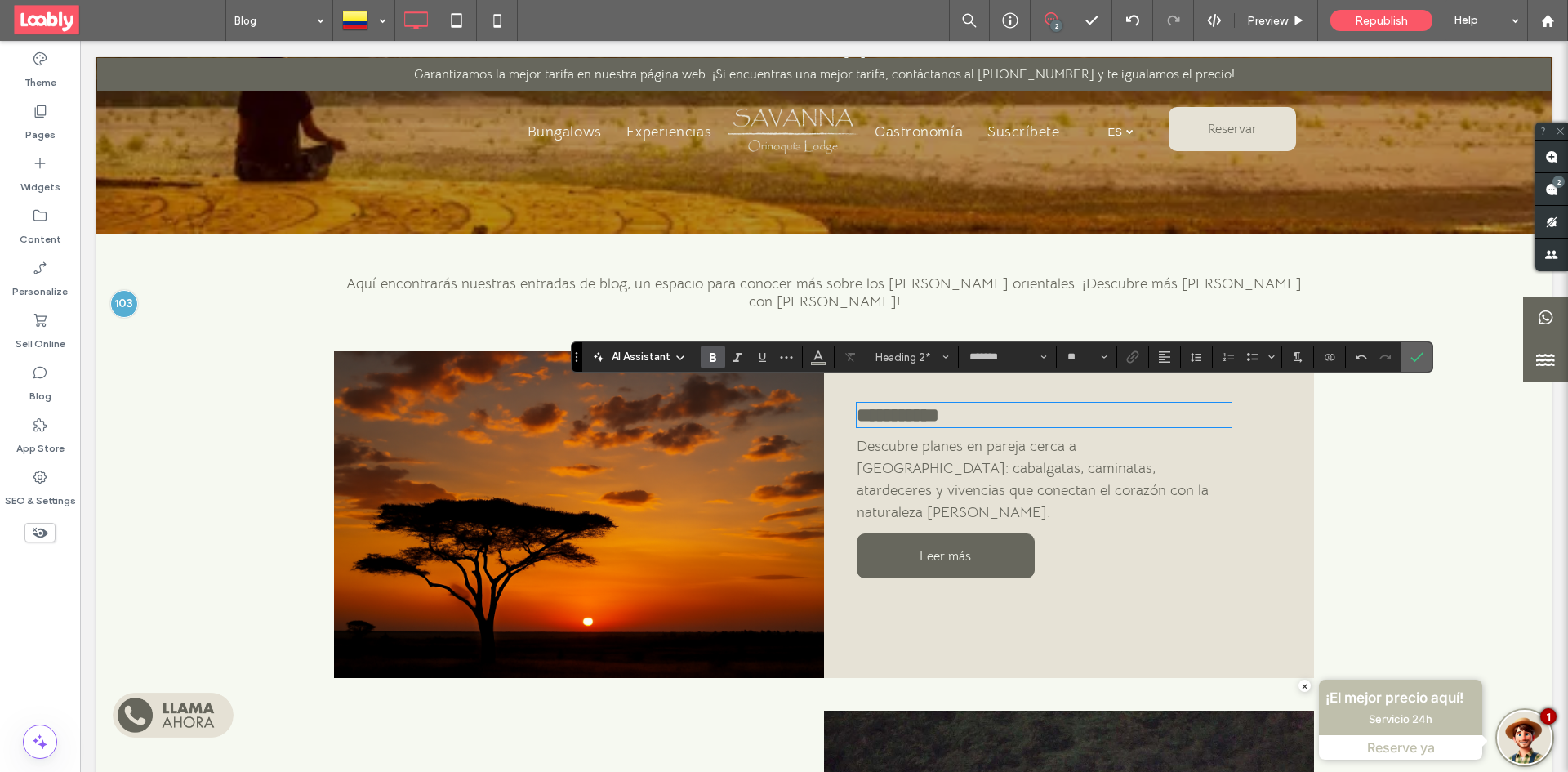
click at [1407, 359] on label "Confirm" at bounding box center [1417, 357] width 25 height 29
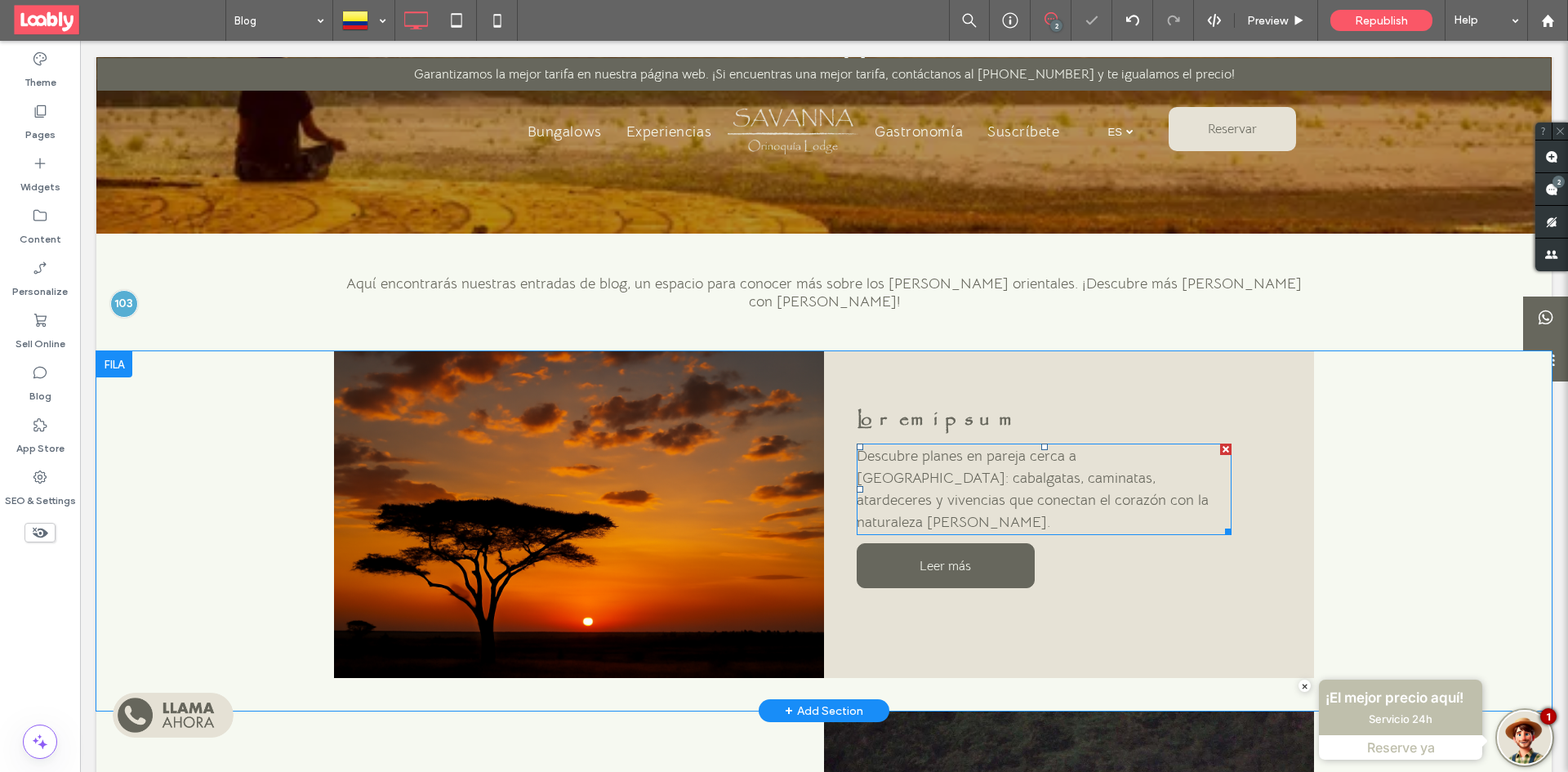
click at [1083, 472] on p "Descubre planes en pareja cerca a Yopal: cabalgatas, caminatas, atardeceres y v…" at bounding box center [1044, 489] width 375 height 88
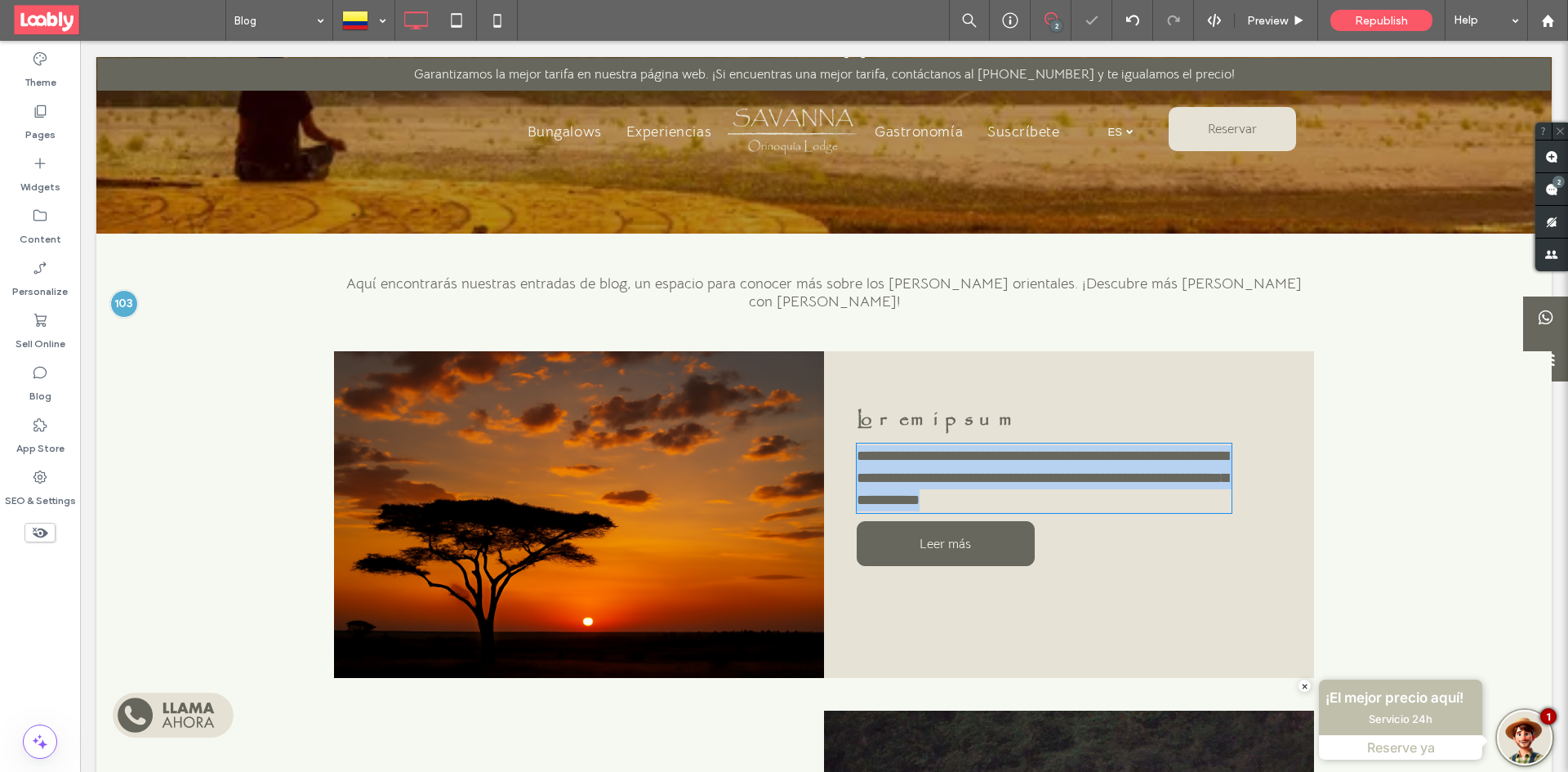
type input "**********"
type input "**"
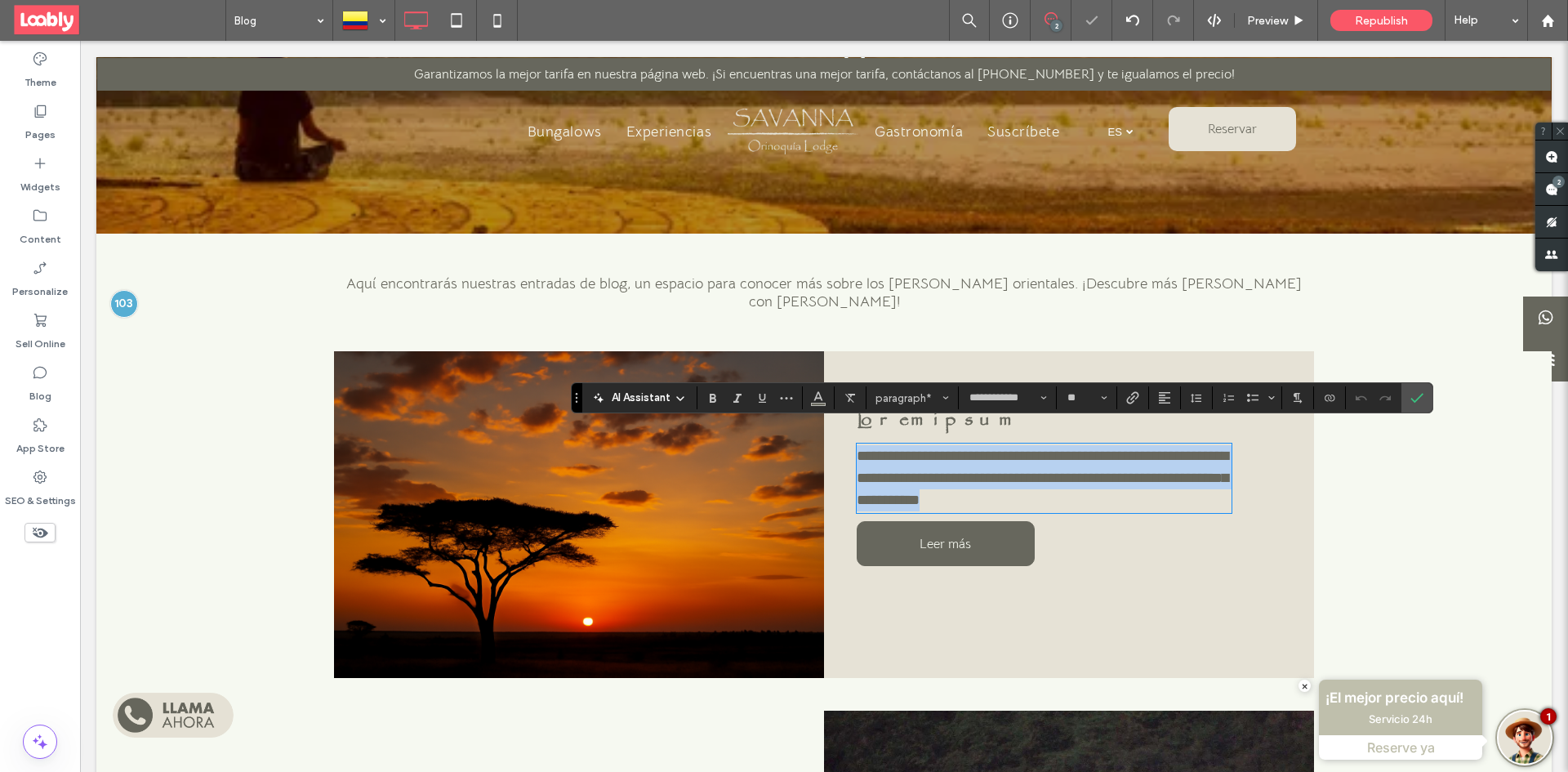
click at [1087, 476] on p "**********" at bounding box center [1044, 478] width 375 height 66
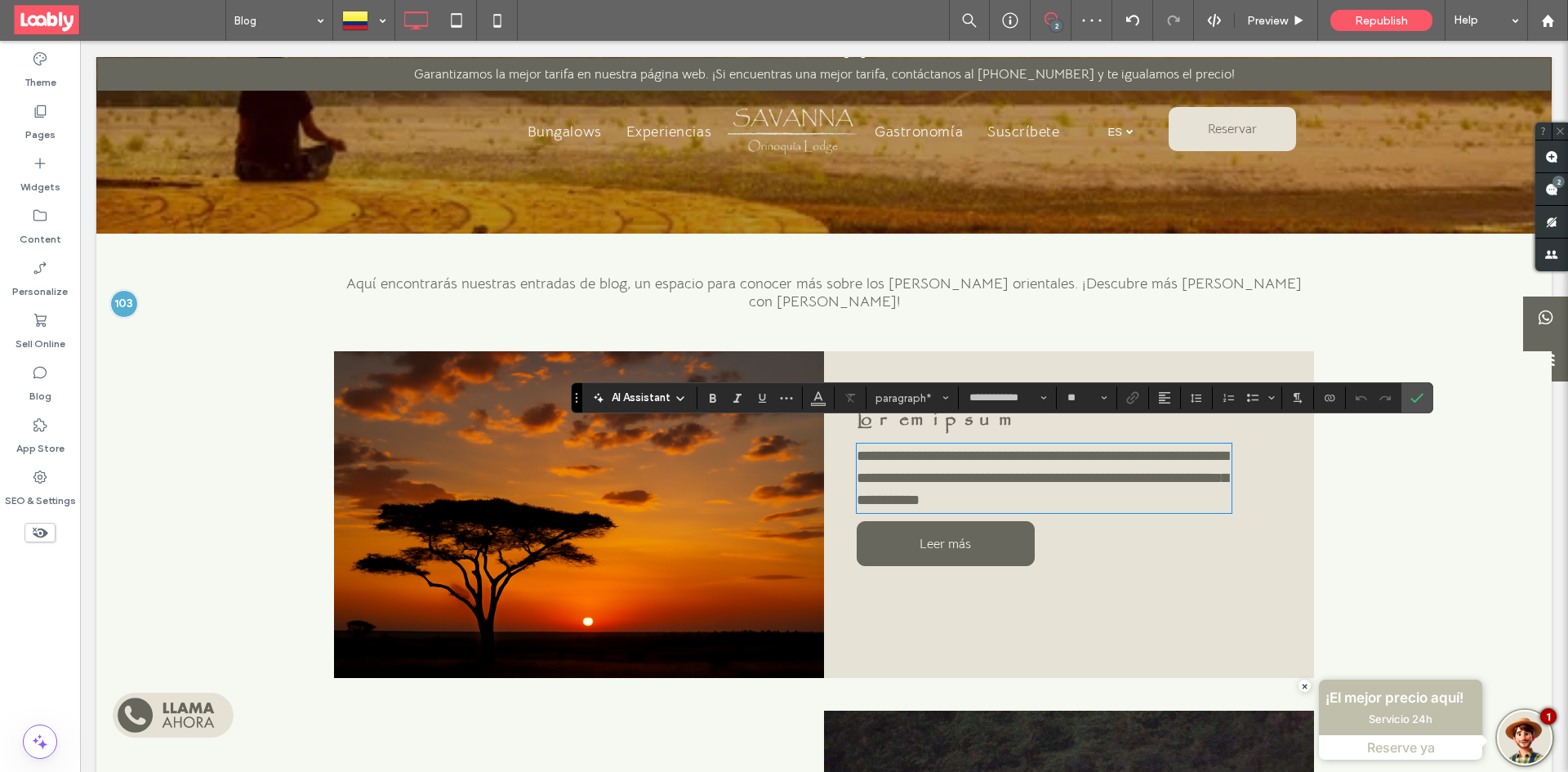
paste div
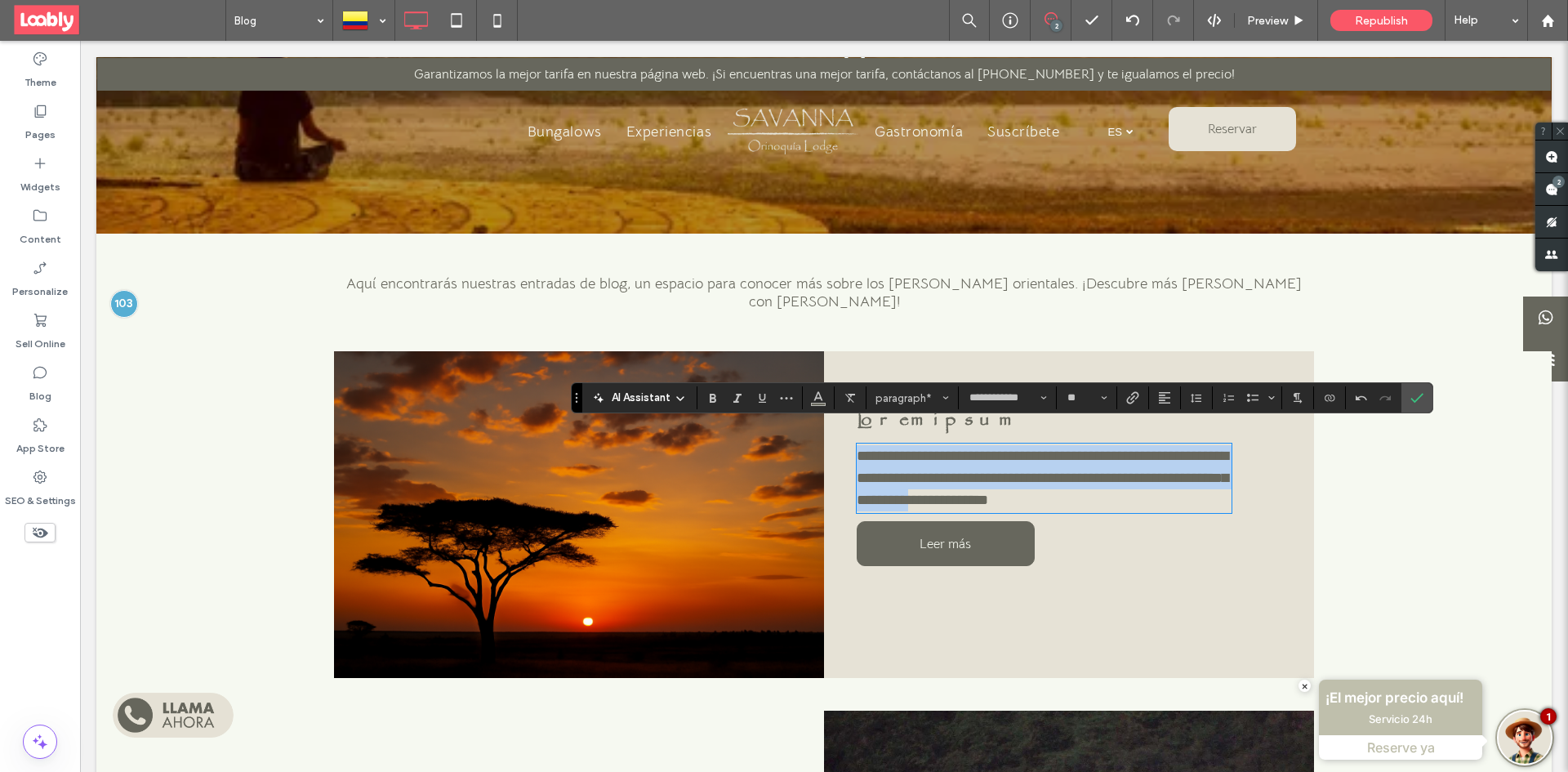
drag, startPoint x: 854, startPoint y: 437, endPoint x: 1071, endPoint y: 482, distance: 221.6
click at [1071, 482] on span "**********" at bounding box center [1042, 477] width 372 height 59
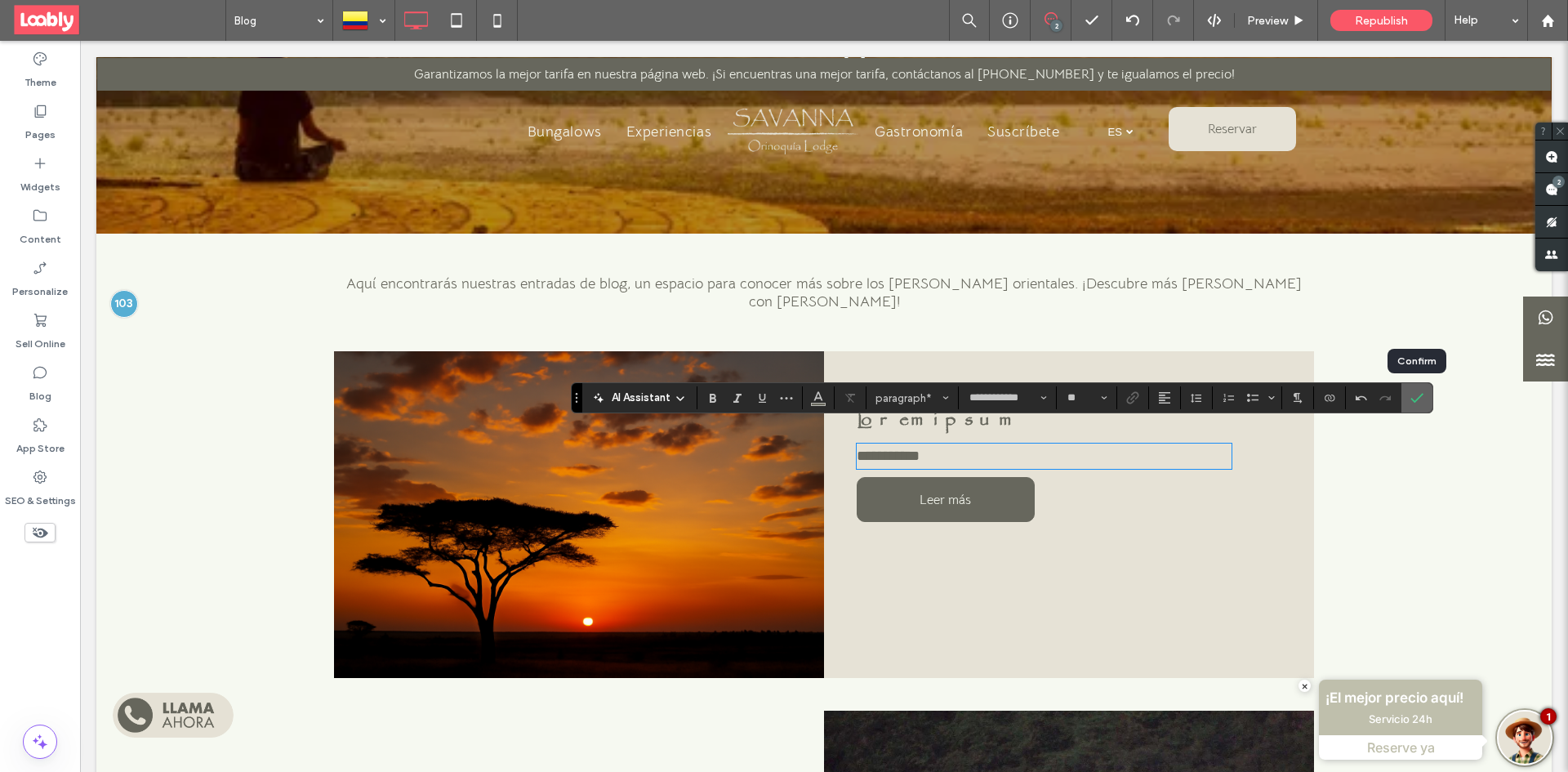
click at [1420, 395] on use "Confirm" at bounding box center [1417, 397] width 13 height 10
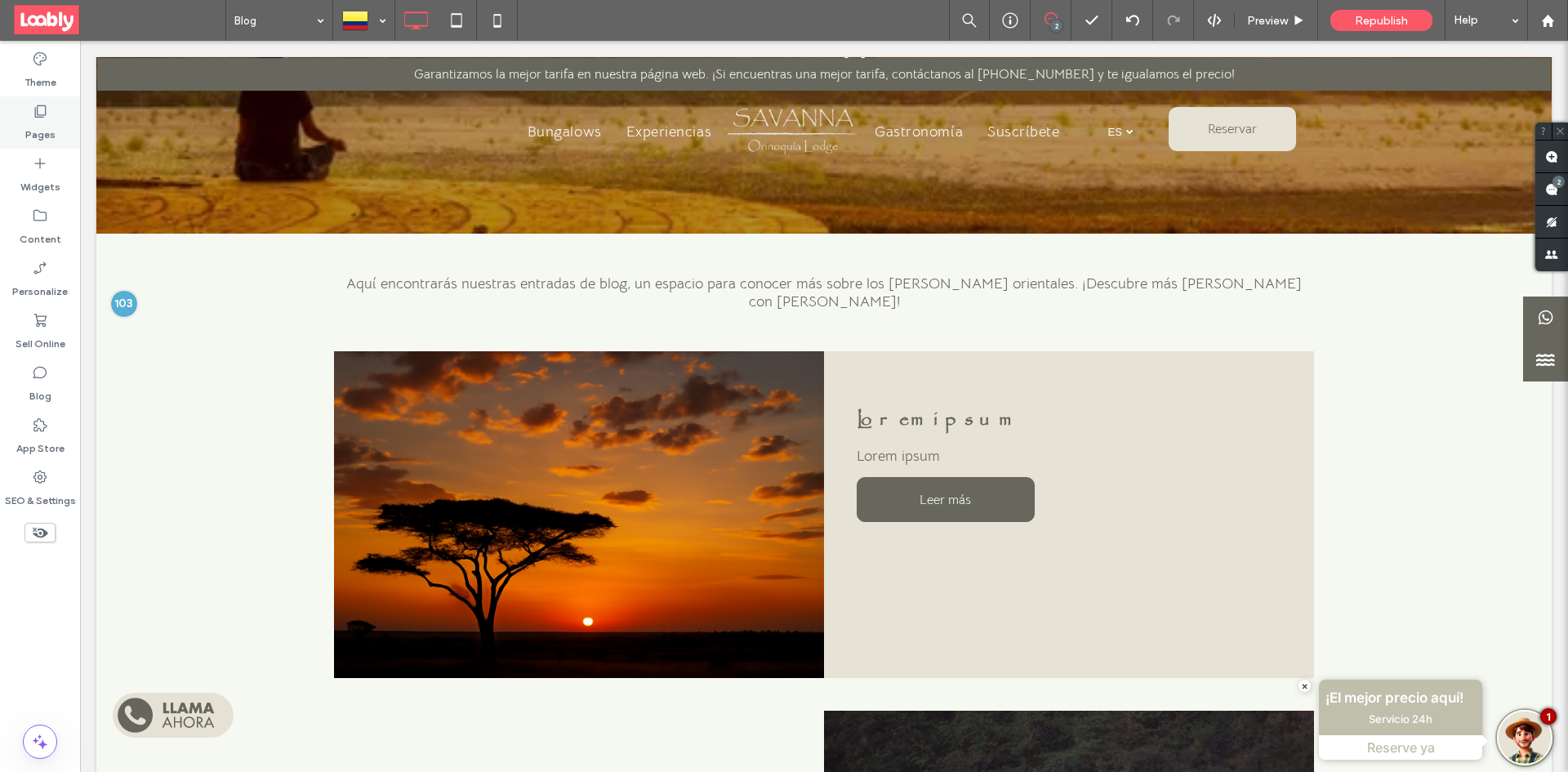
click at [21, 112] on div "Pages" at bounding box center [40, 122] width 80 height 52
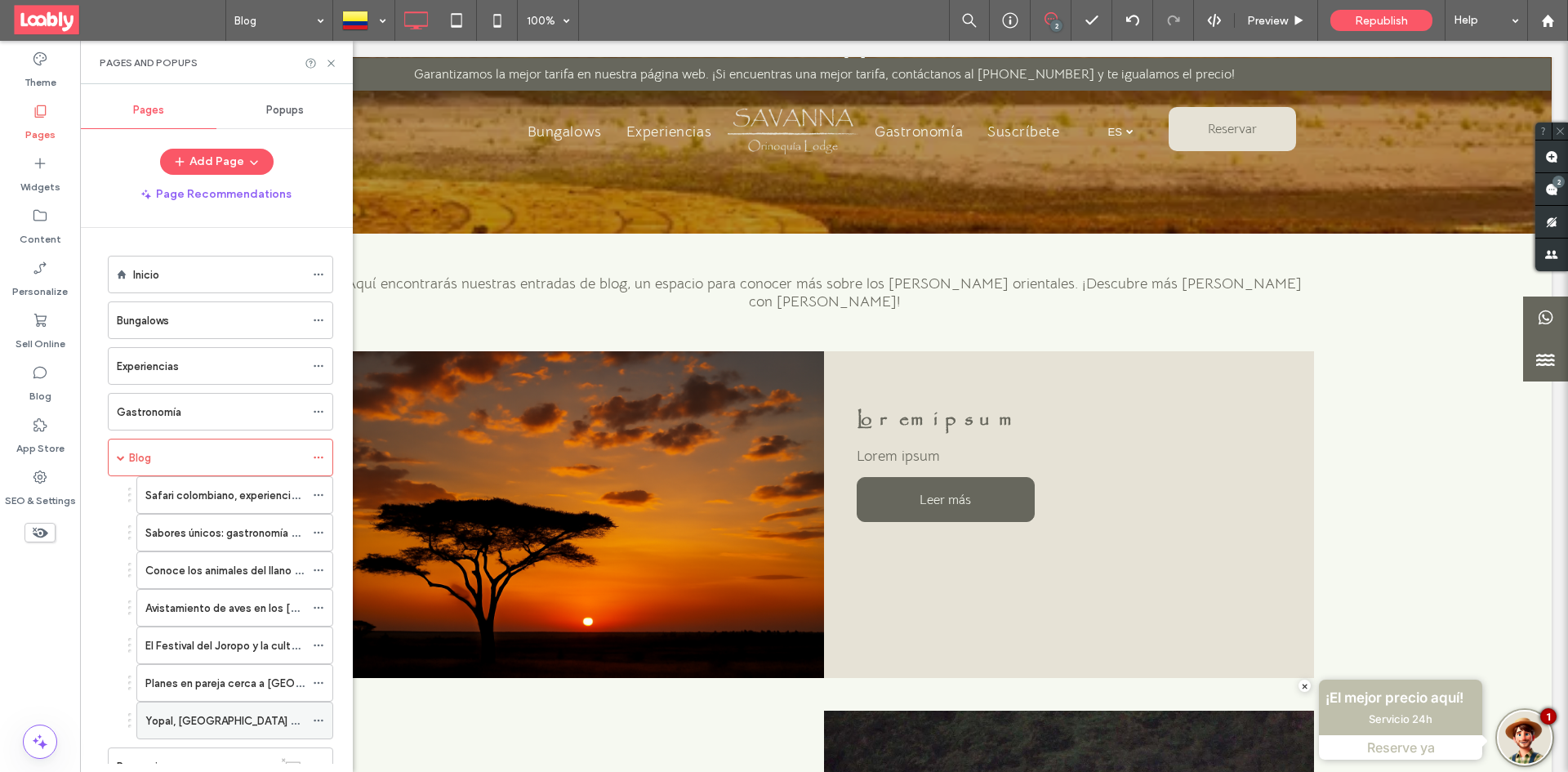
click at [241, 723] on label "Yopal, Casanare en 2025: seguro, natural y lleno de cultura llanera" at bounding box center [337, 720] width 385 height 29
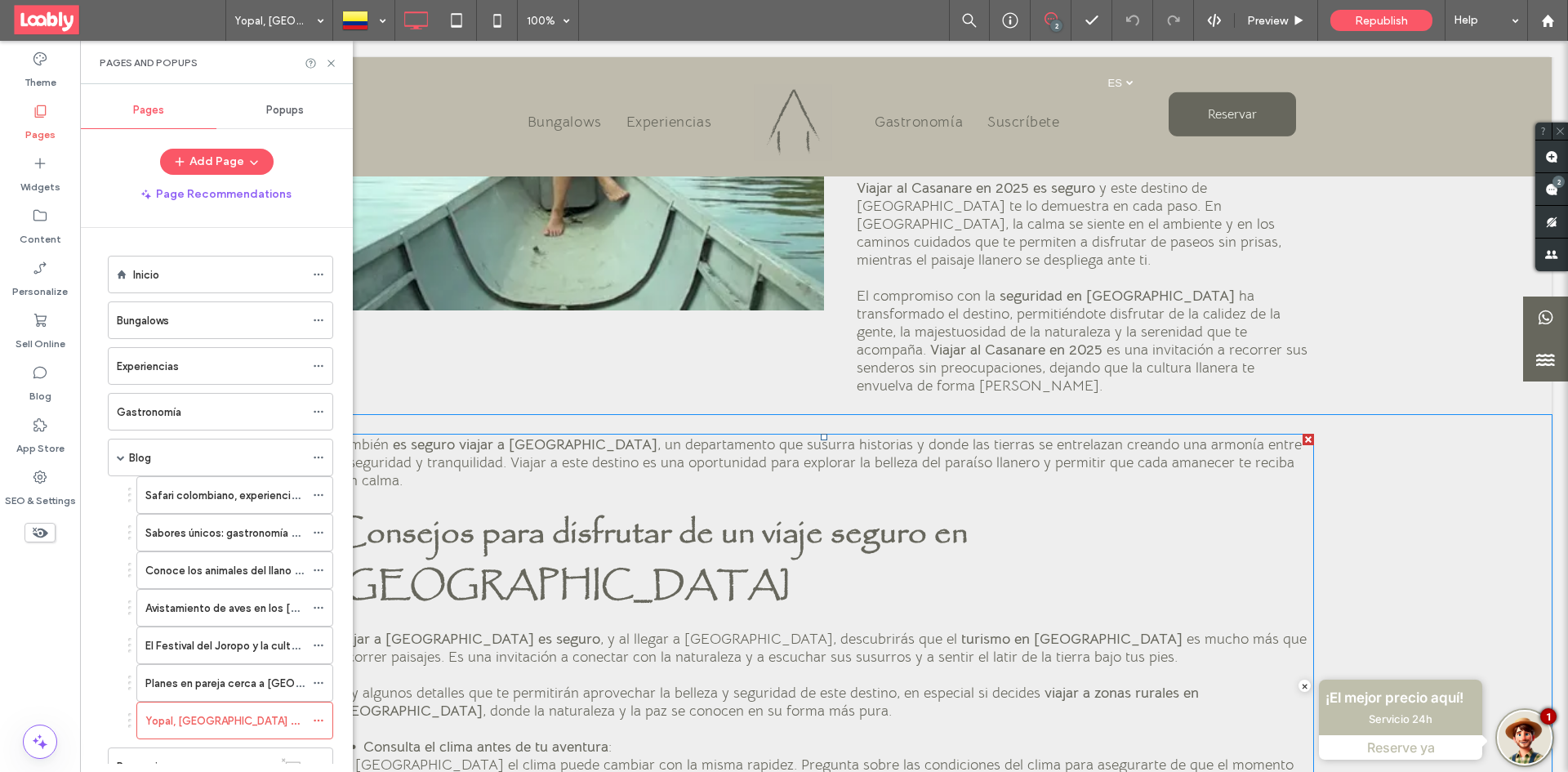
scroll to position [817, 0]
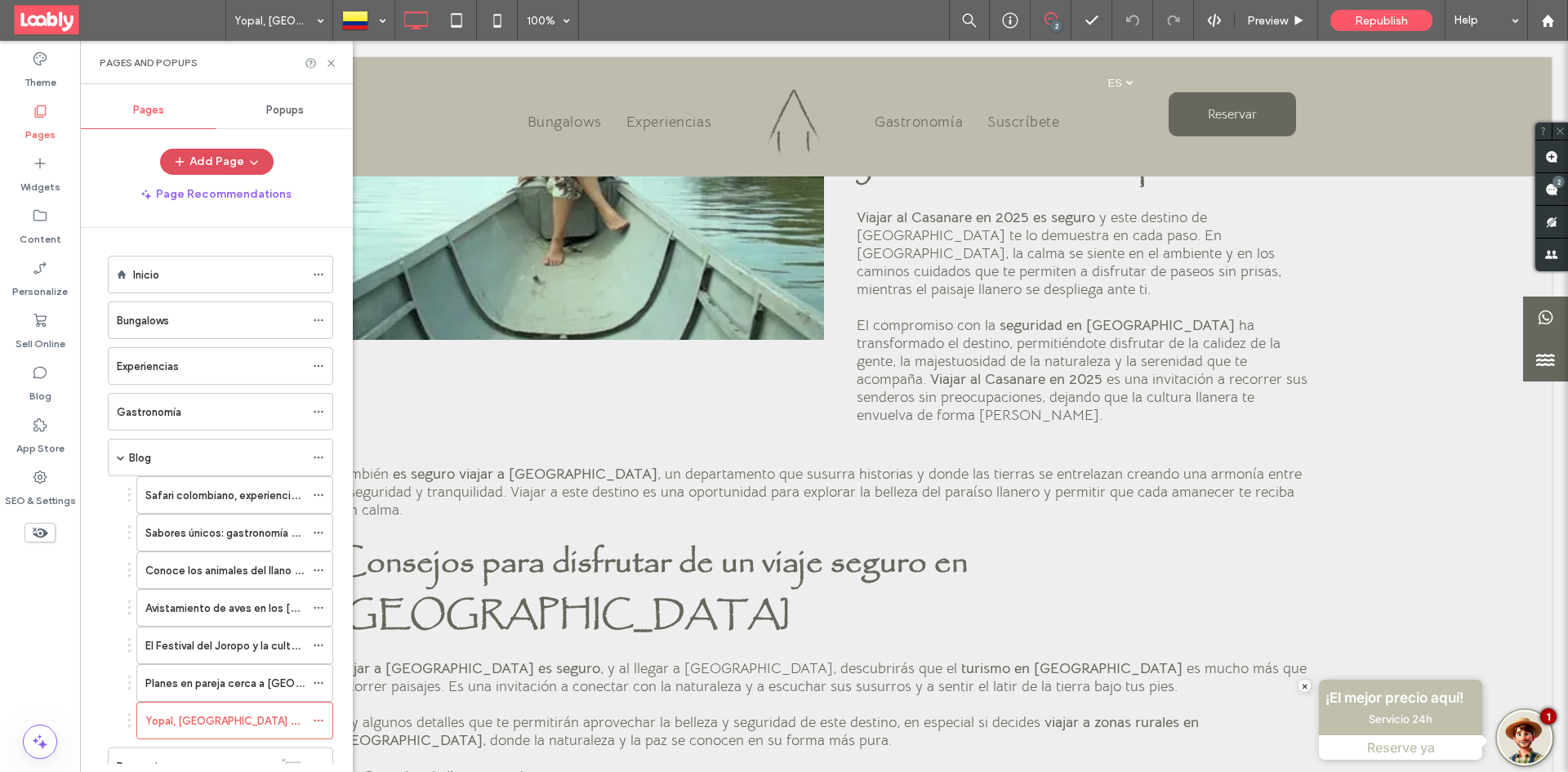
click at [249, 151] on span "button" at bounding box center [252, 162] width 17 height 25
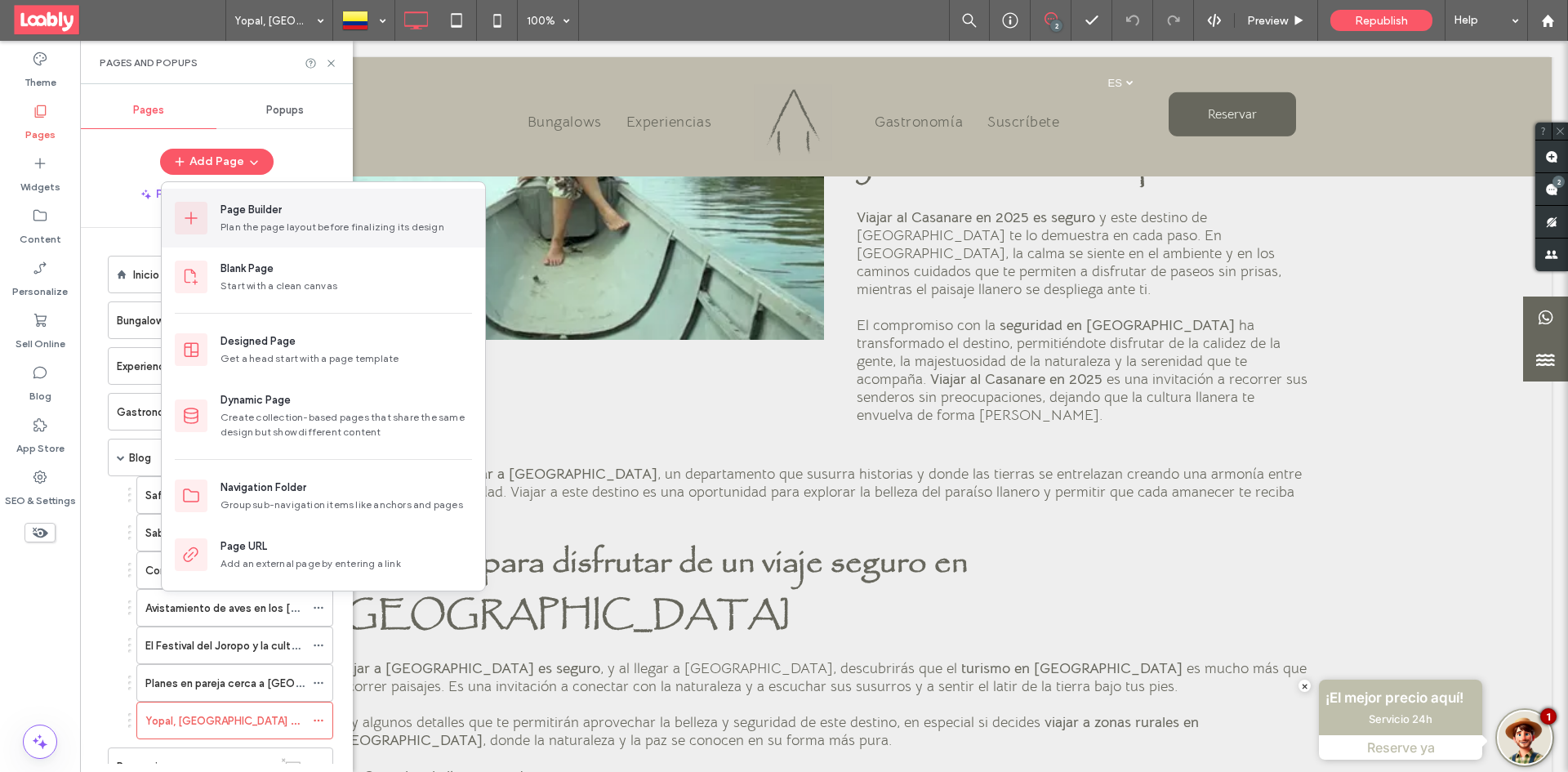
click at [299, 220] on div "Plan the page layout before finalizing its design" at bounding box center [346, 227] width 251 height 15
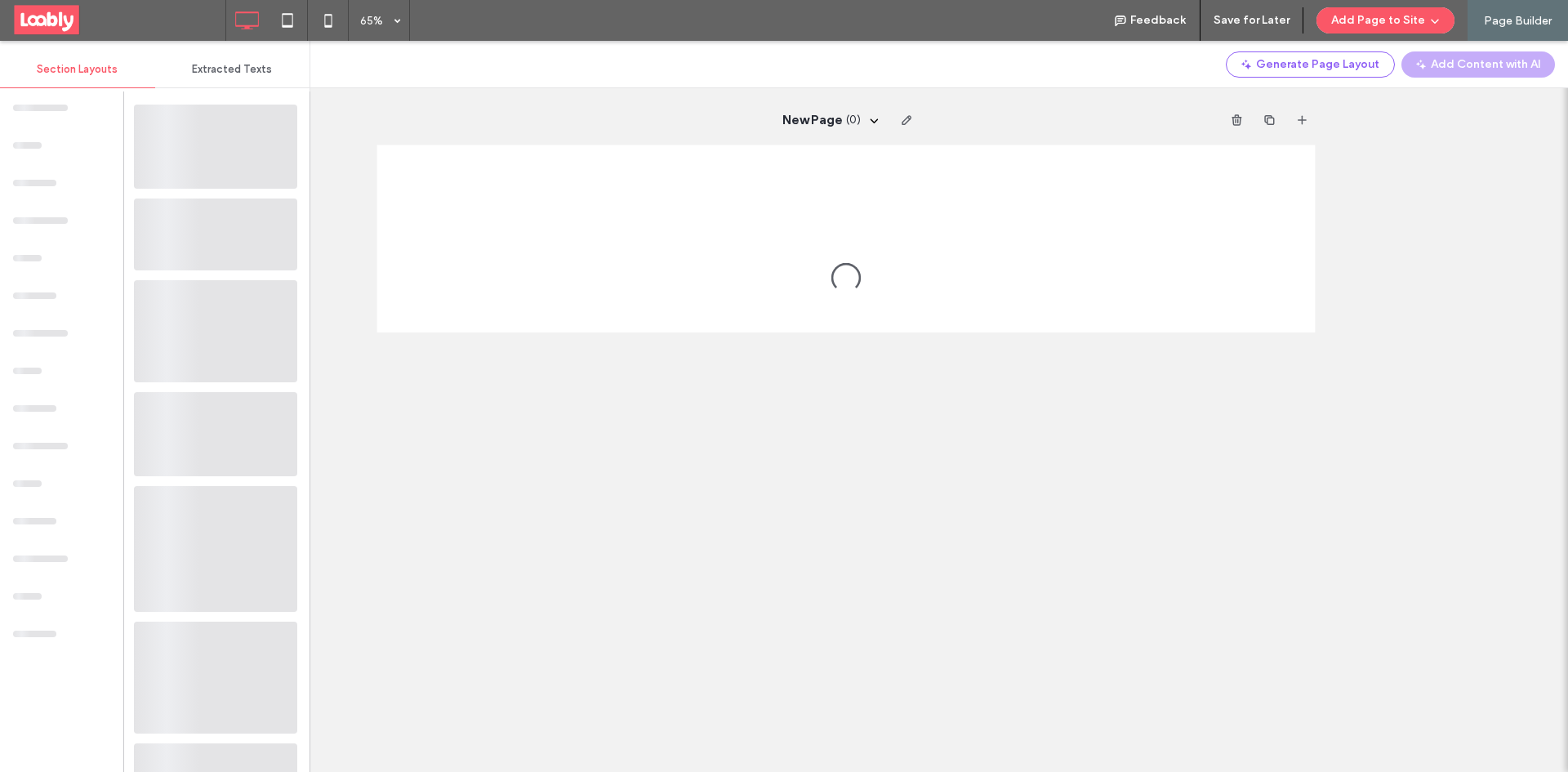
scroll to position [0, 0]
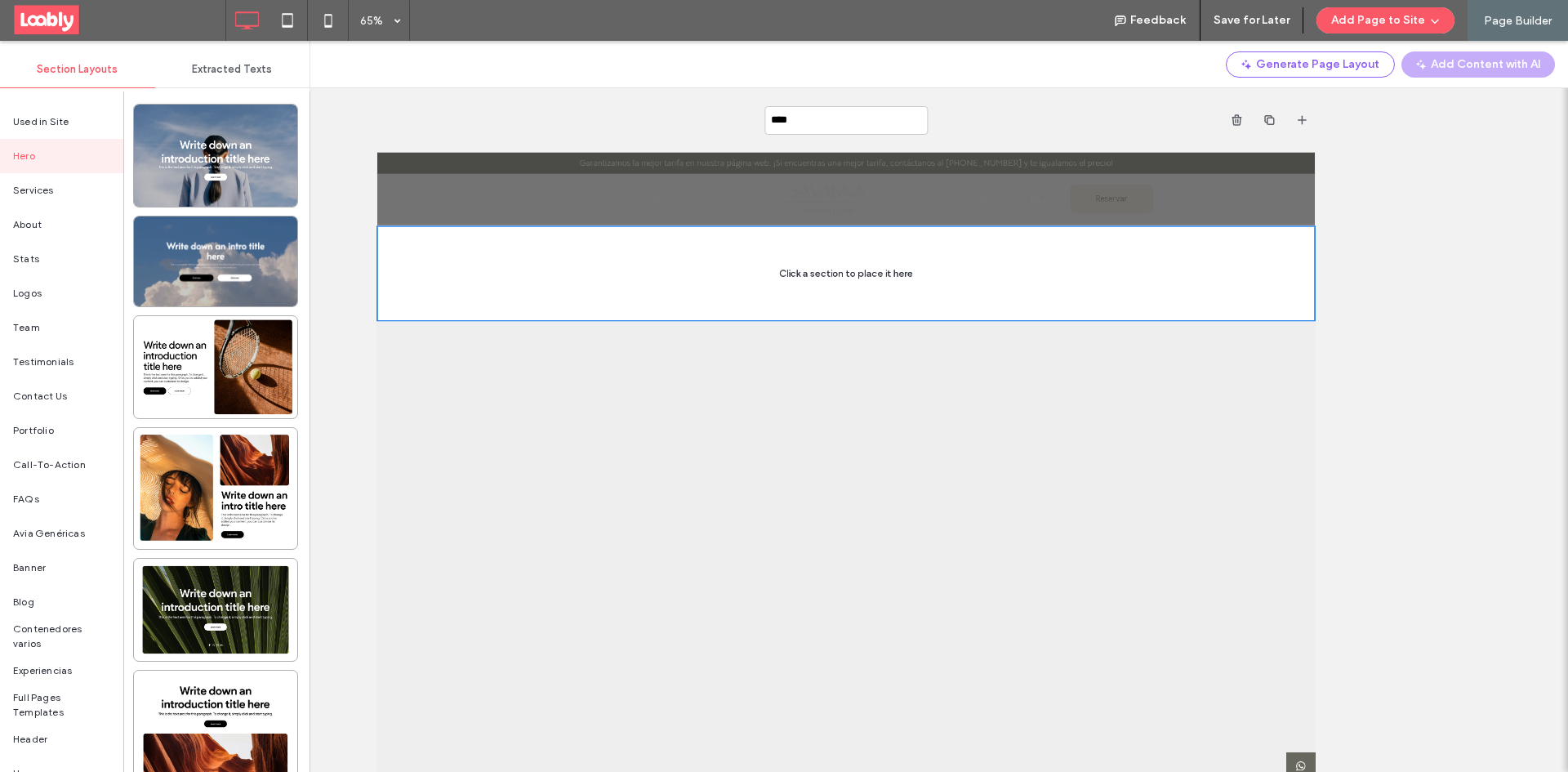
type input "*****"
click at [38, 597] on div "Blog" at bounding box center [61, 602] width 123 height 34
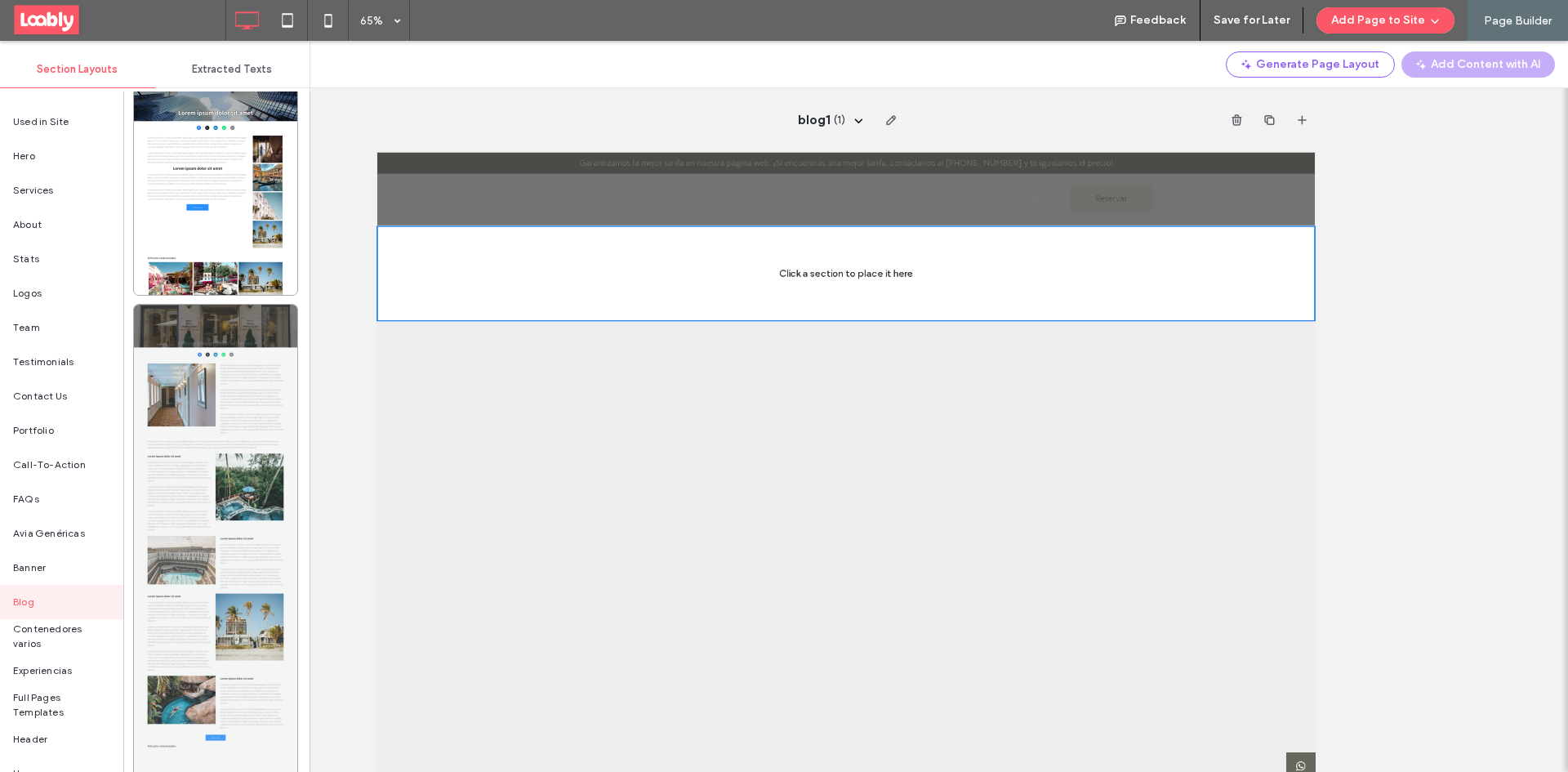
scroll to position [4654, 0]
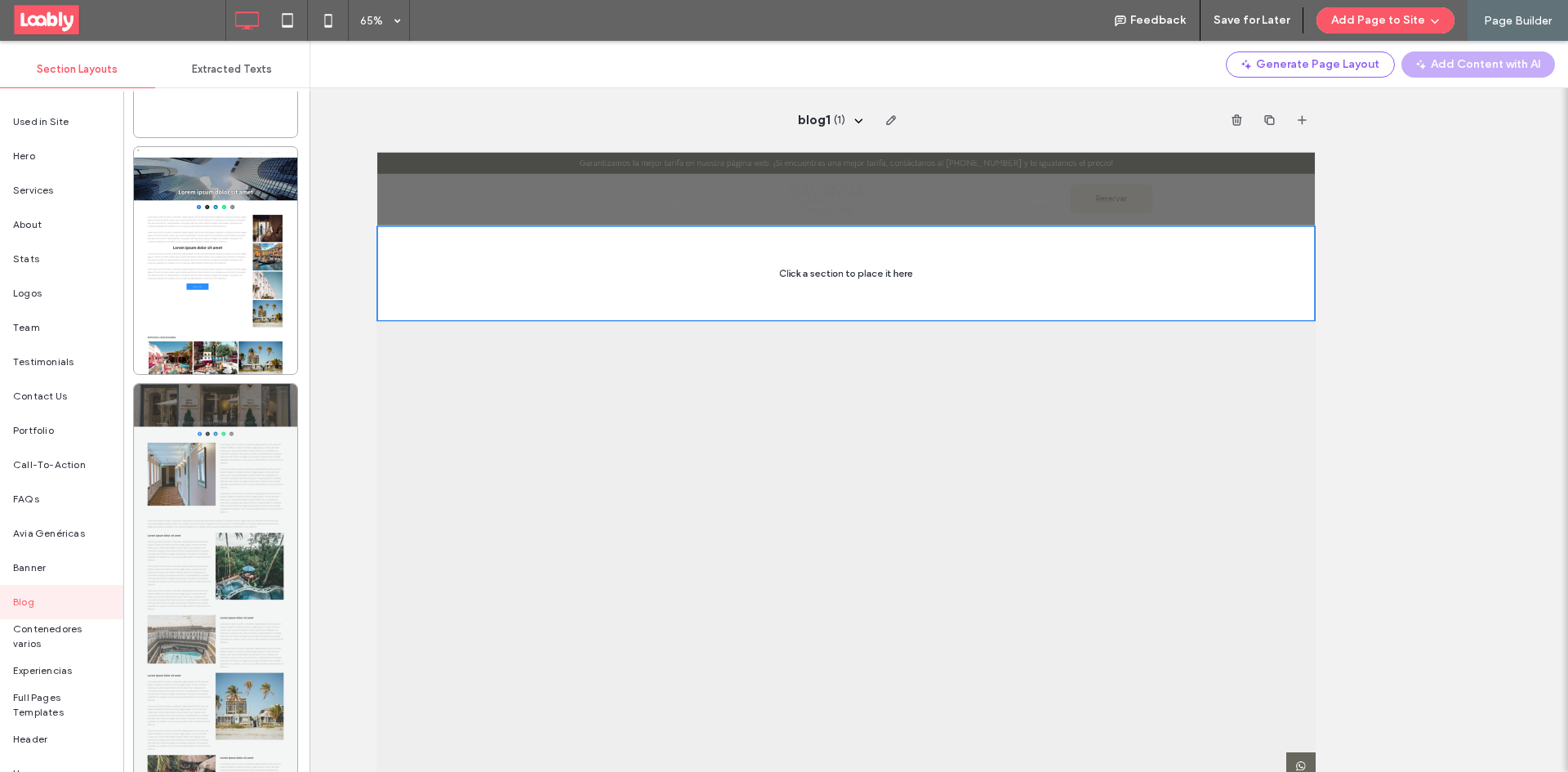
click at [241, 497] on div at bounding box center [215, 634] width 163 height 501
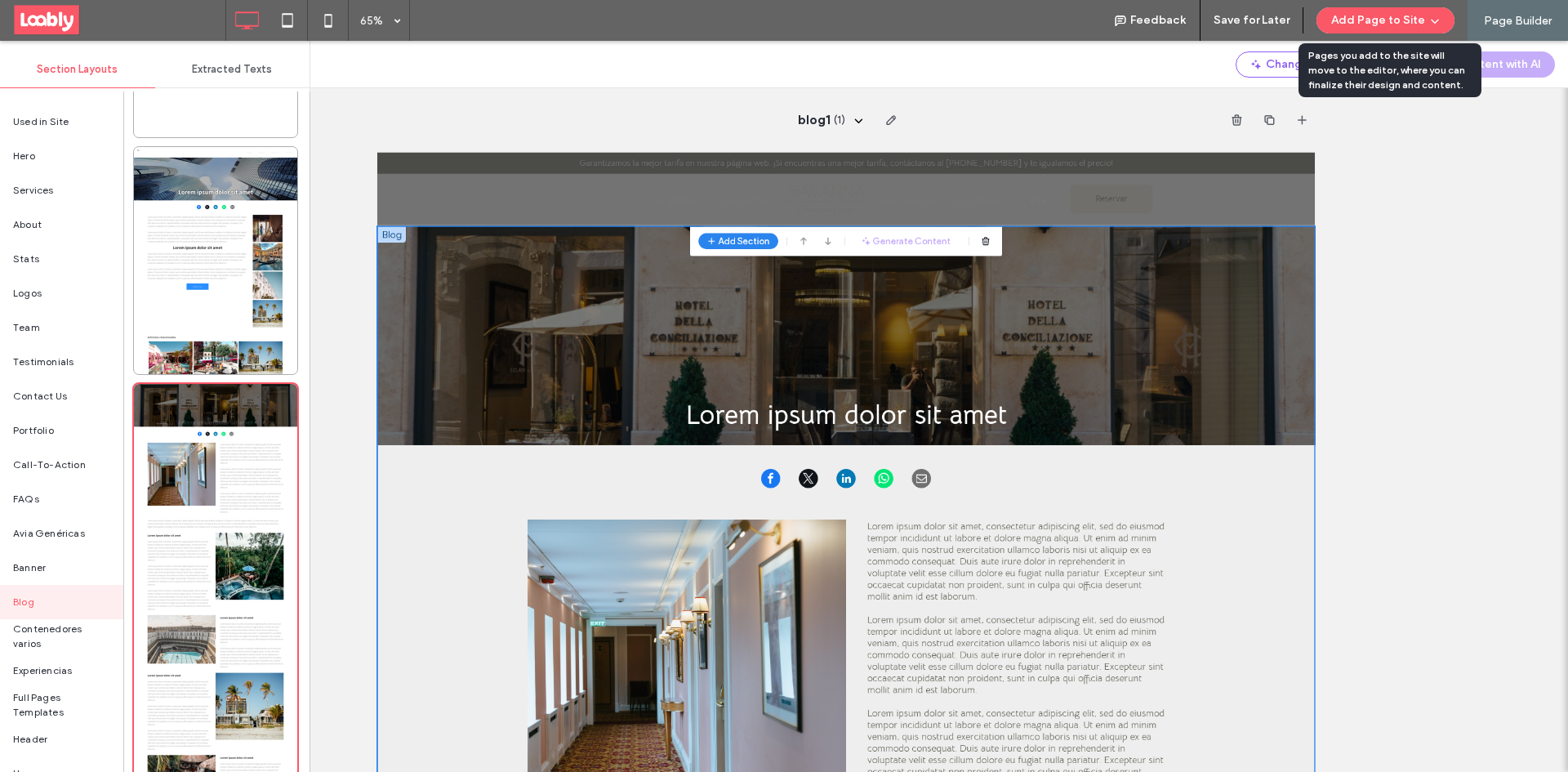
drag, startPoint x: 1379, startPoint y: 26, endPoint x: 1392, endPoint y: 40, distance: 19.1
click at [1392, 40] on div "65% Feedback Save for Later Add Page to Site Page Builder Change Page Layout Ad…" at bounding box center [784, 20] width 1568 height 40
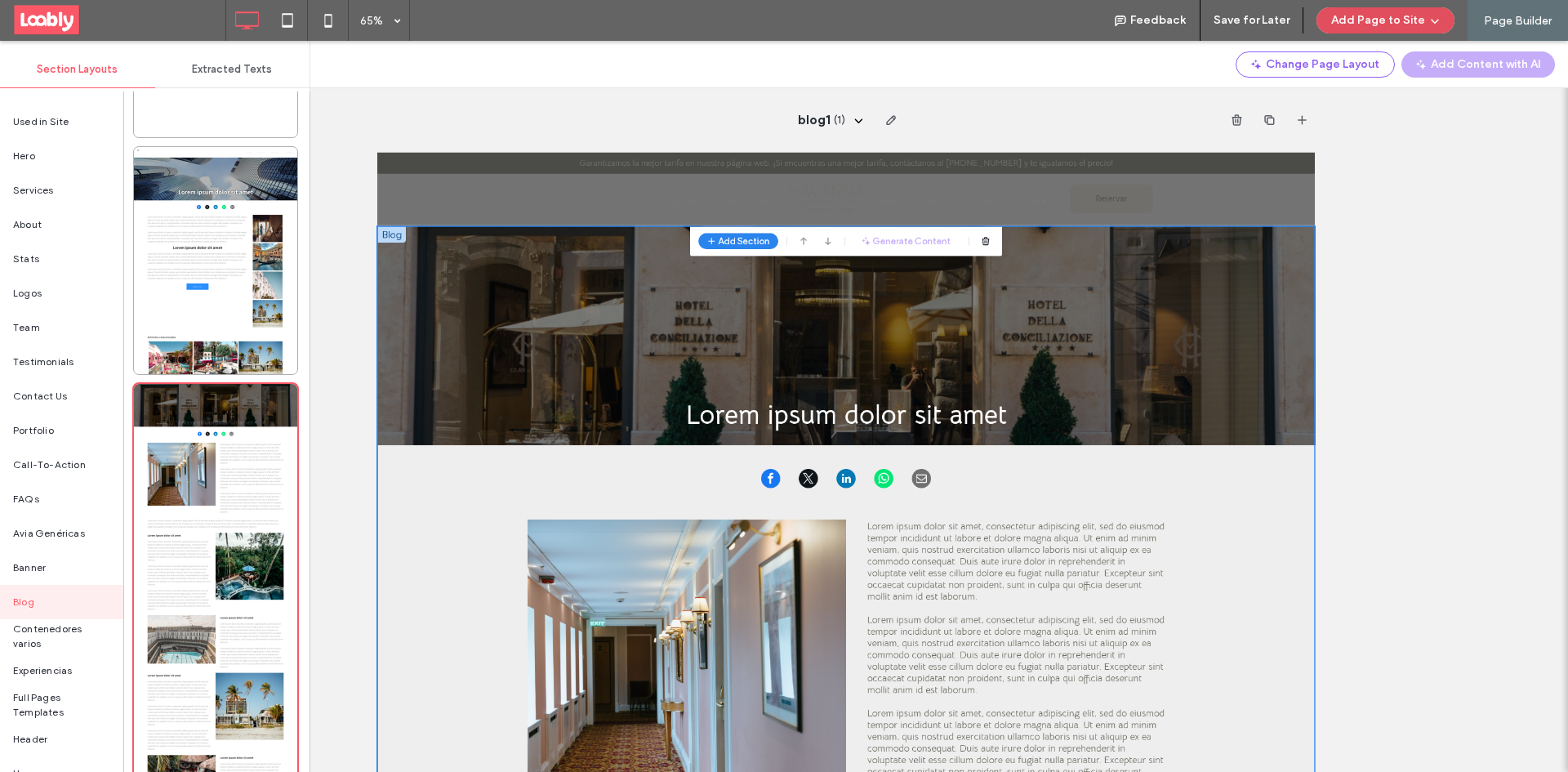
click at [1398, 29] on button "Add Page to Site" at bounding box center [1385, 20] width 138 height 26
click at [1377, 87] on span "Add & Go to Editor" at bounding box center [1372, 94] width 97 height 17
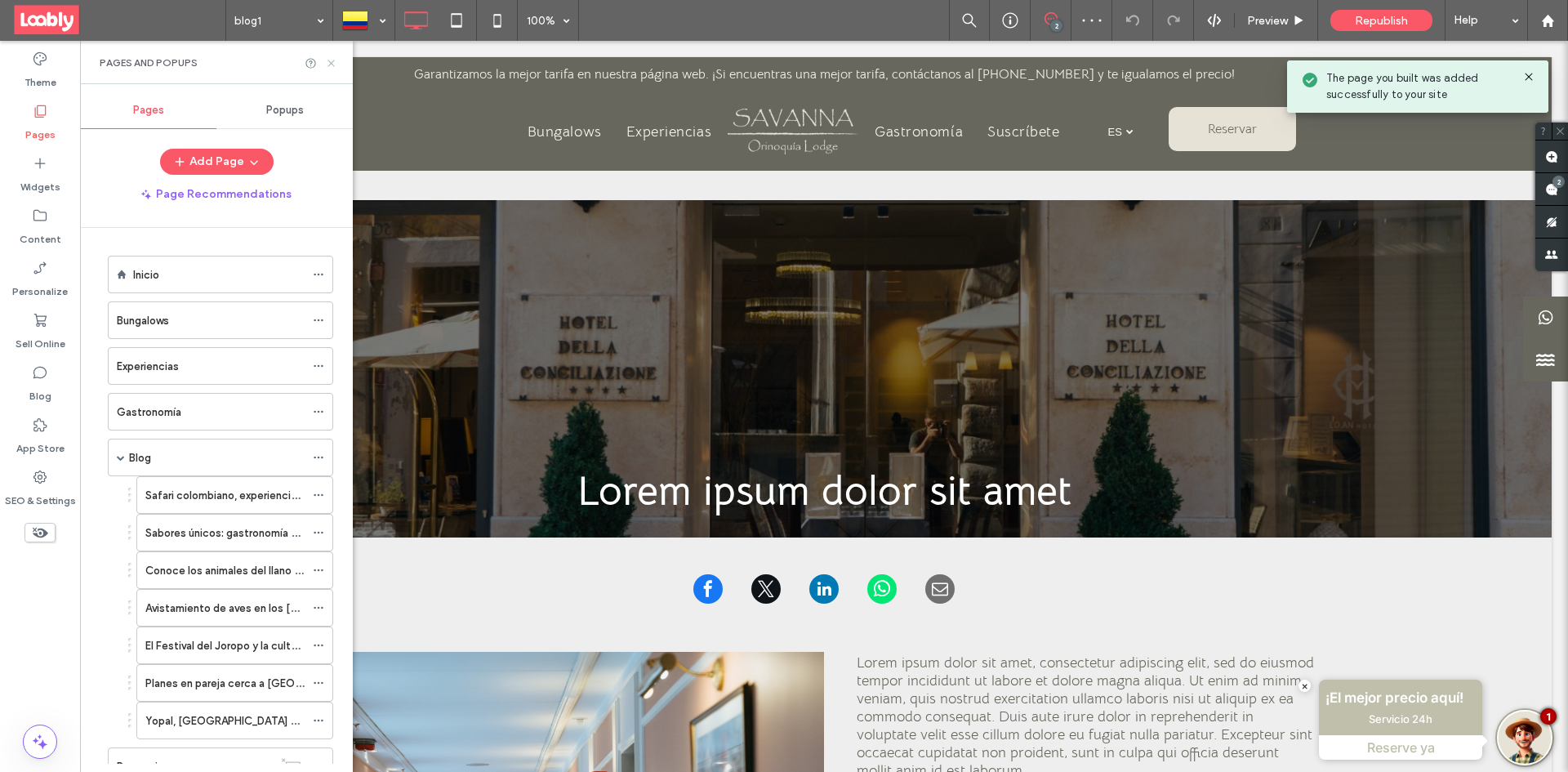
click at [331, 61] on icon at bounding box center [331, 63] width 12 height 12
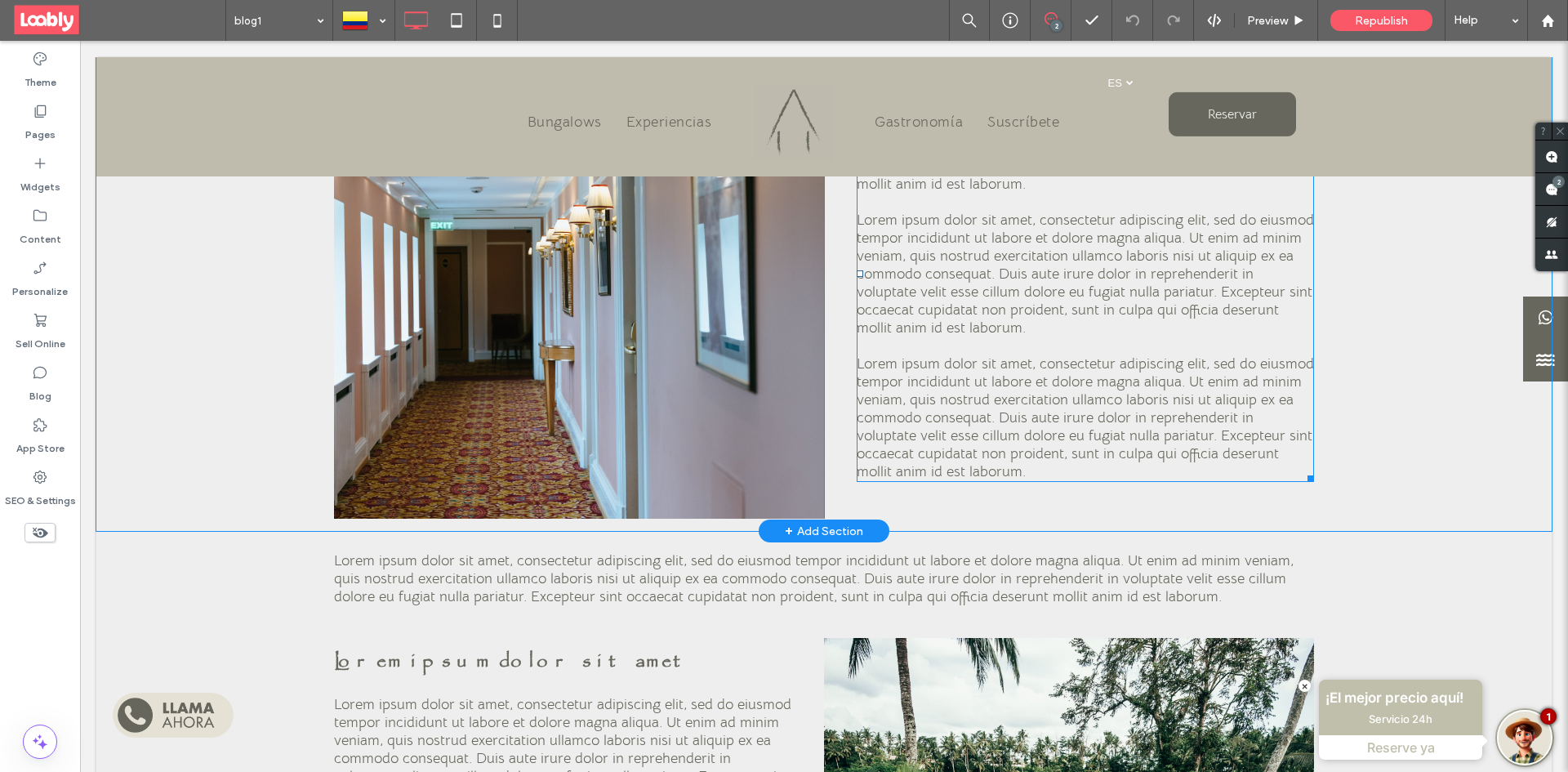
scroll to position [653, 0]
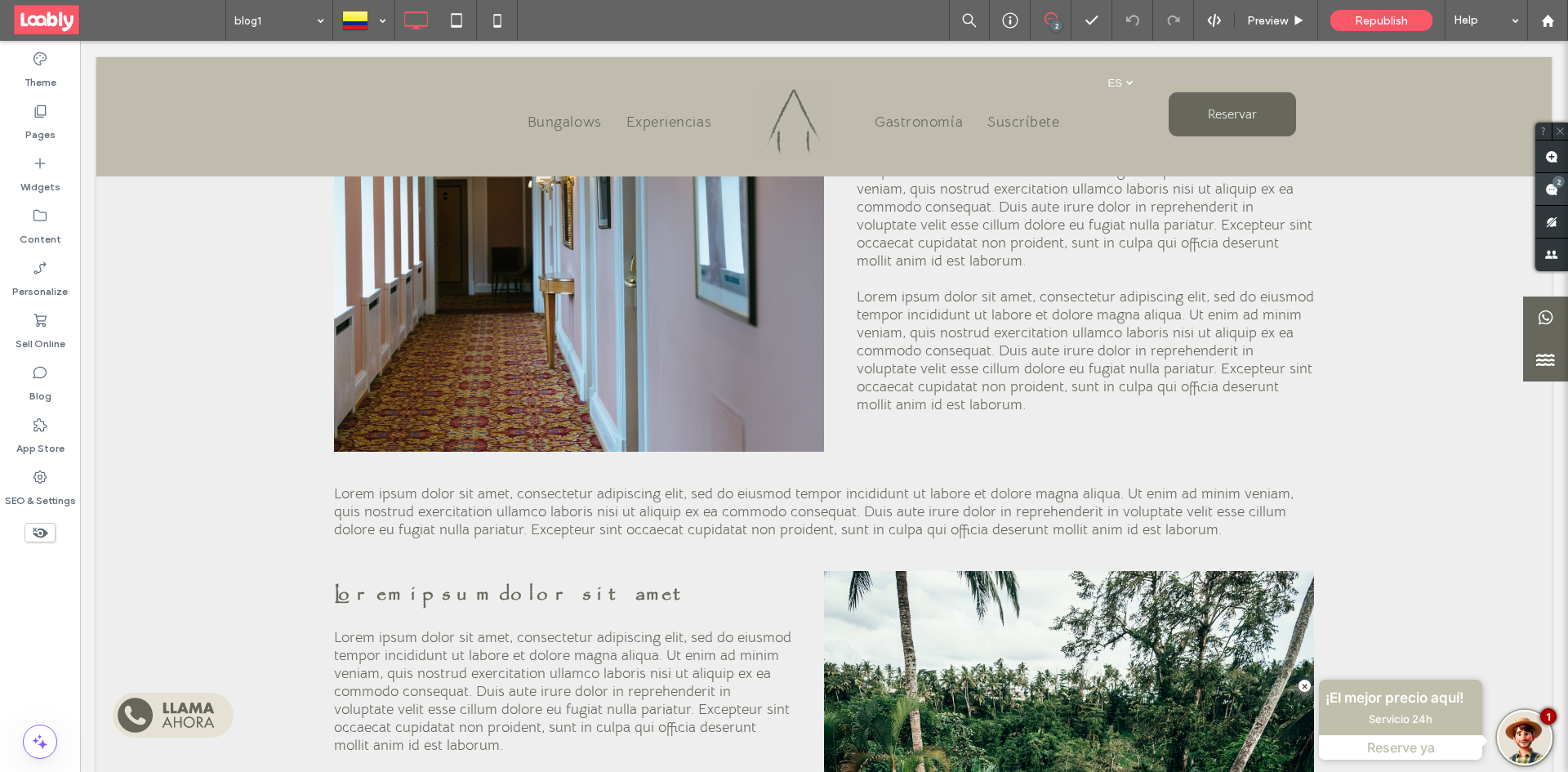
click at [1559, 193] on span at bounding box center [1551, 189] width 33 height 32
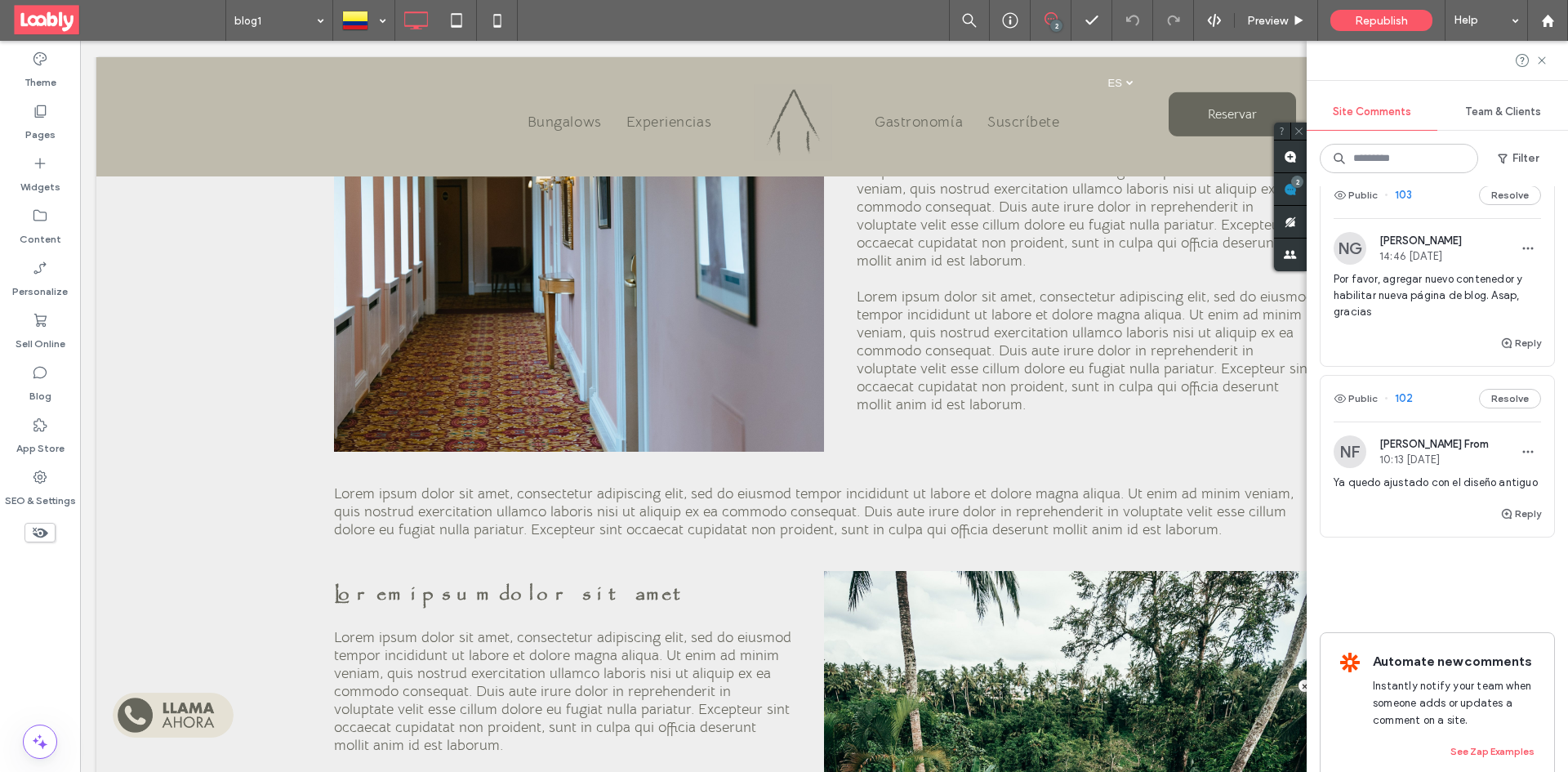
scroll to position [0, 0]
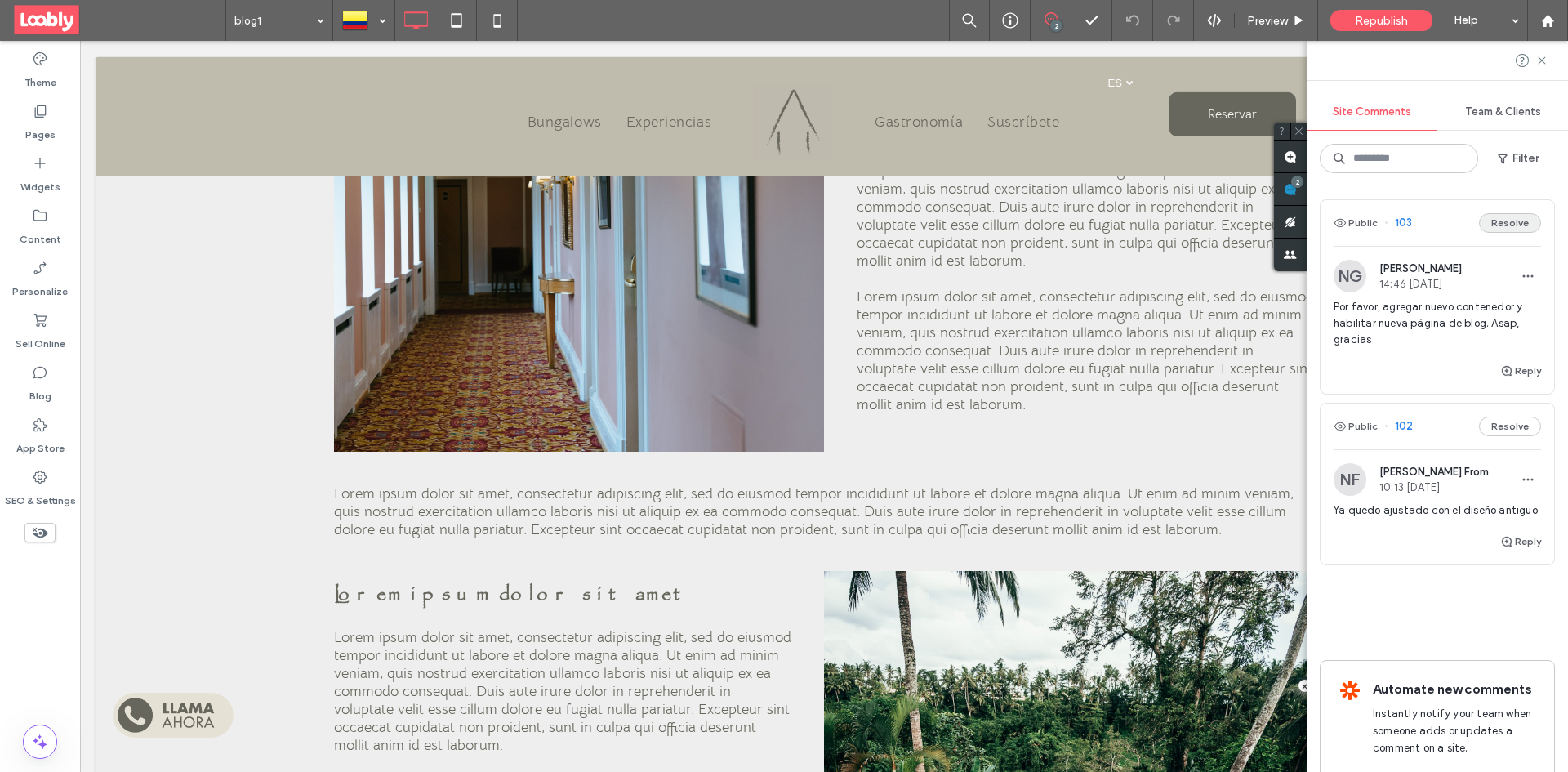
click at [1511, 227] on button "Resolve" at bounding box center [1510, 223] width 62 height 19
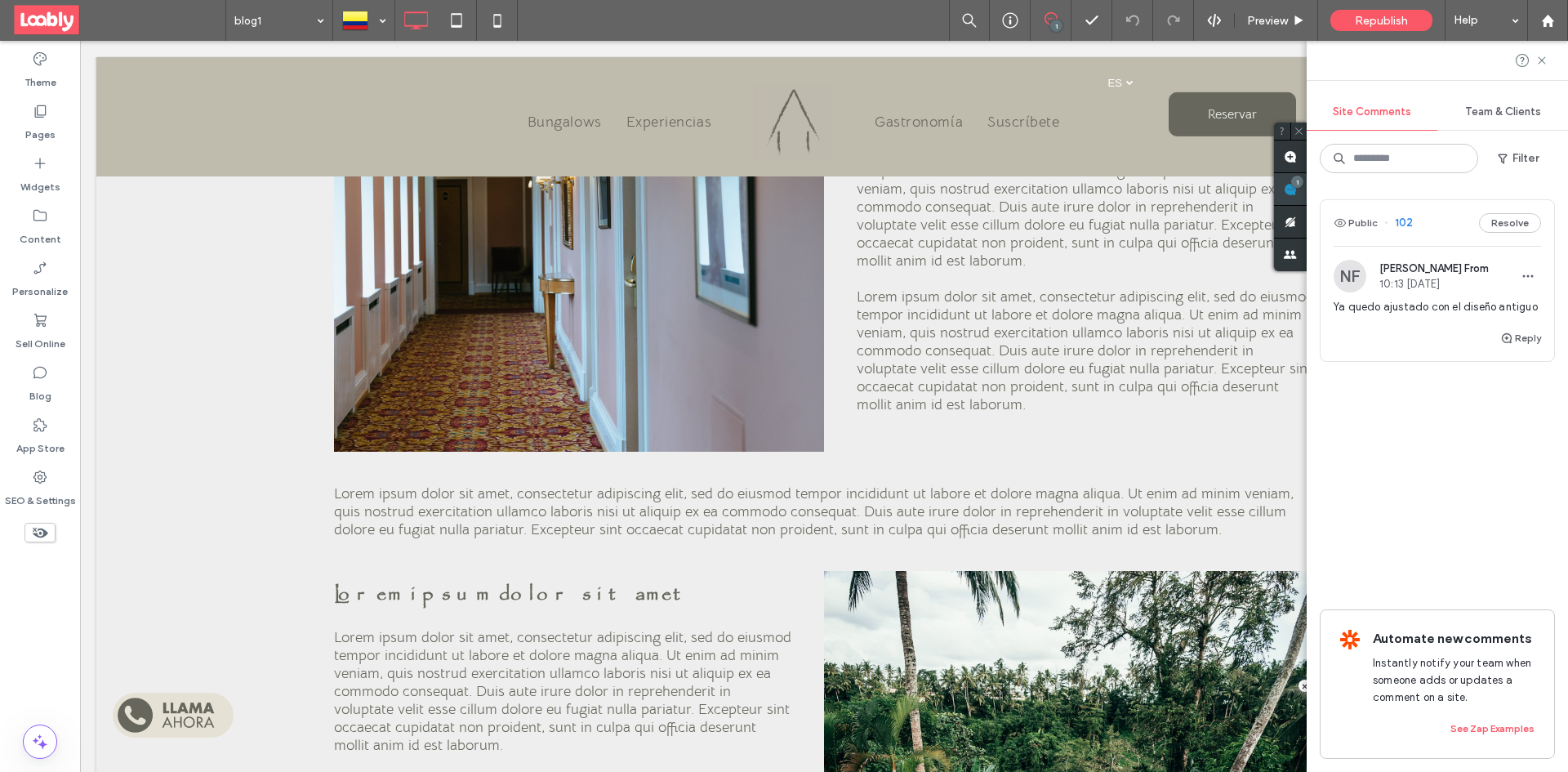
click at [1300, 189] on span at bounding box center [1290, 189] width 33 height 32
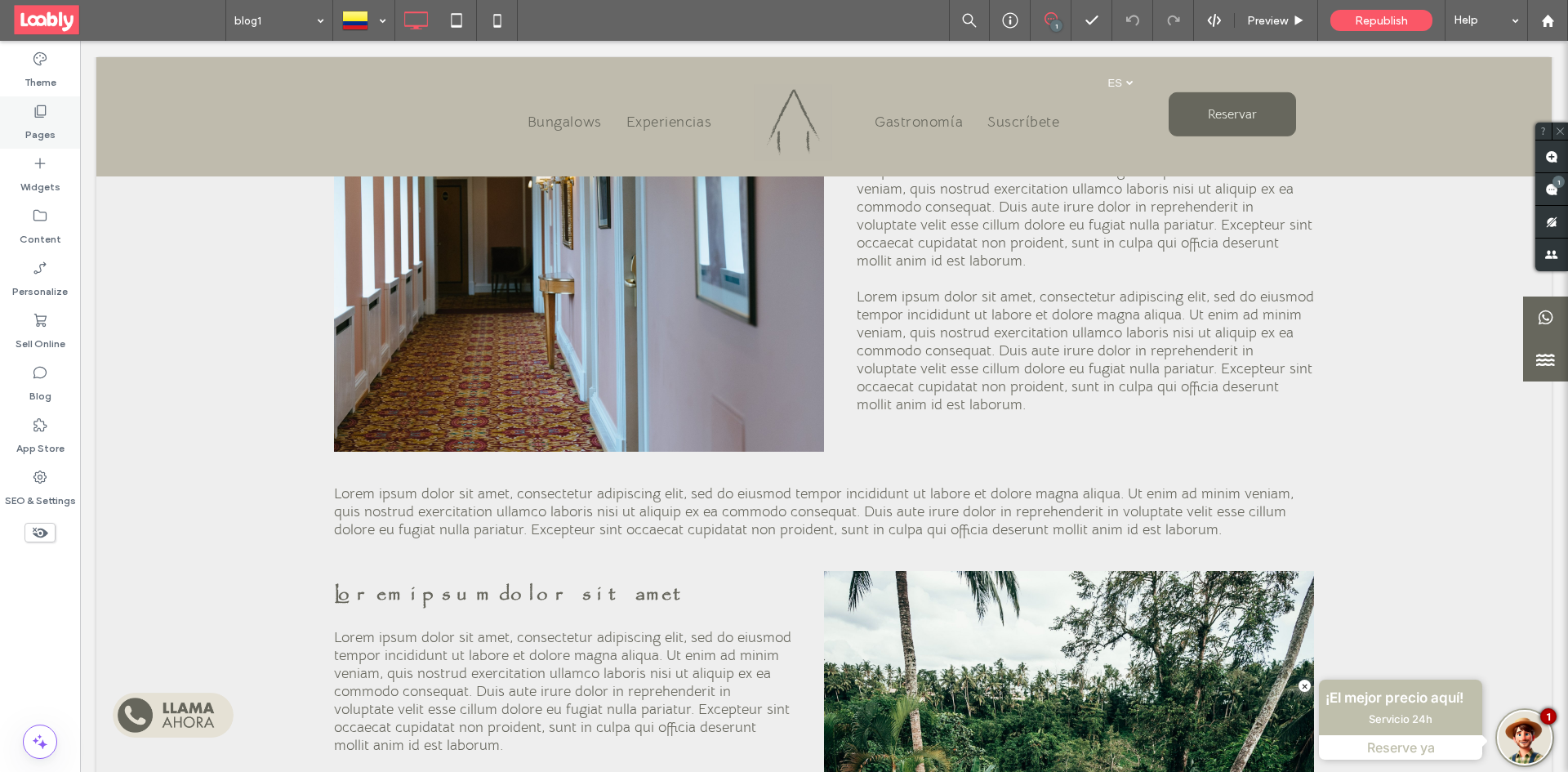
click at [43, 133] on label "Pages" at bounding box center [40, 131] width 30 height 23
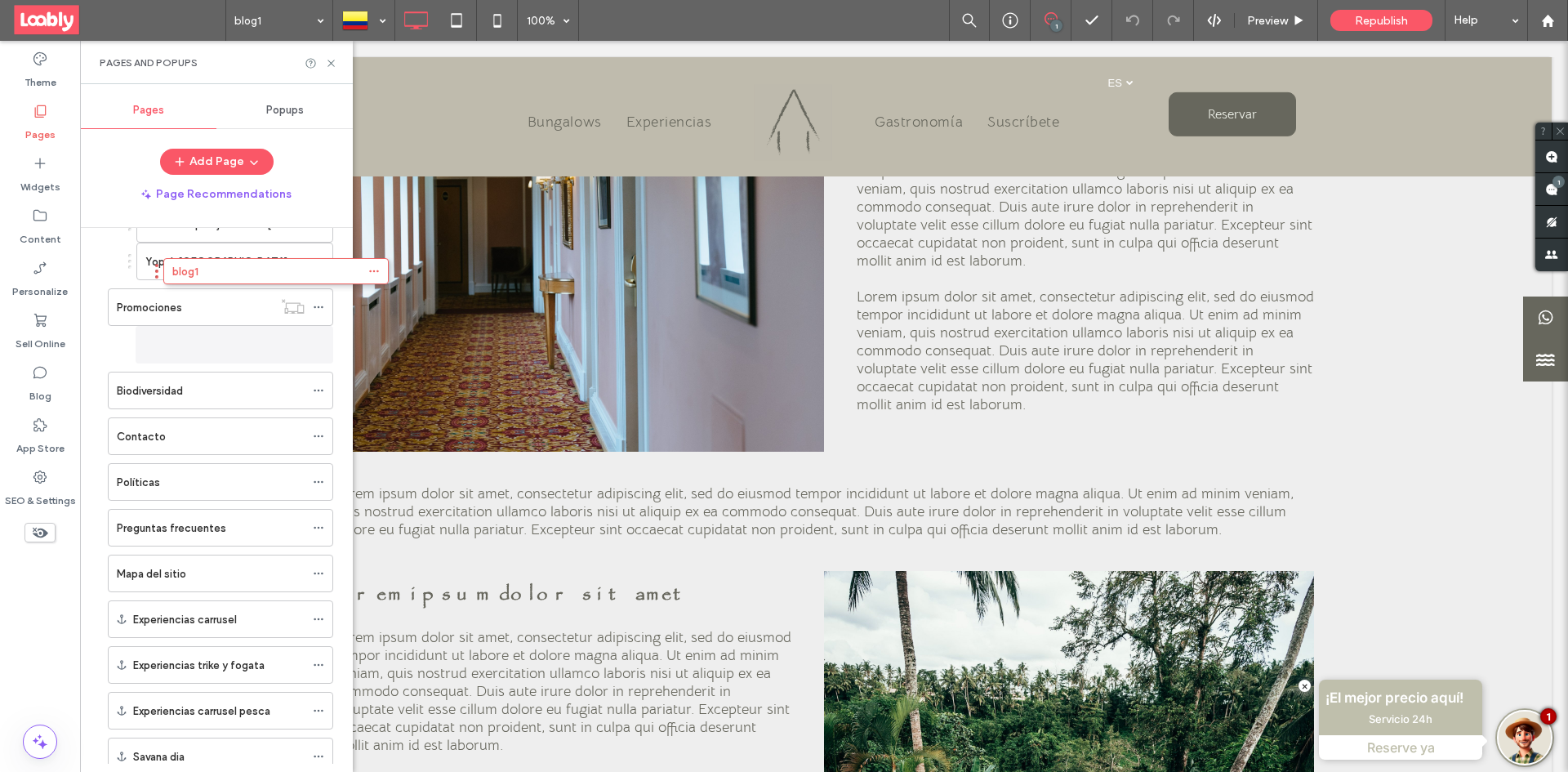
scroll to position [426, 0]
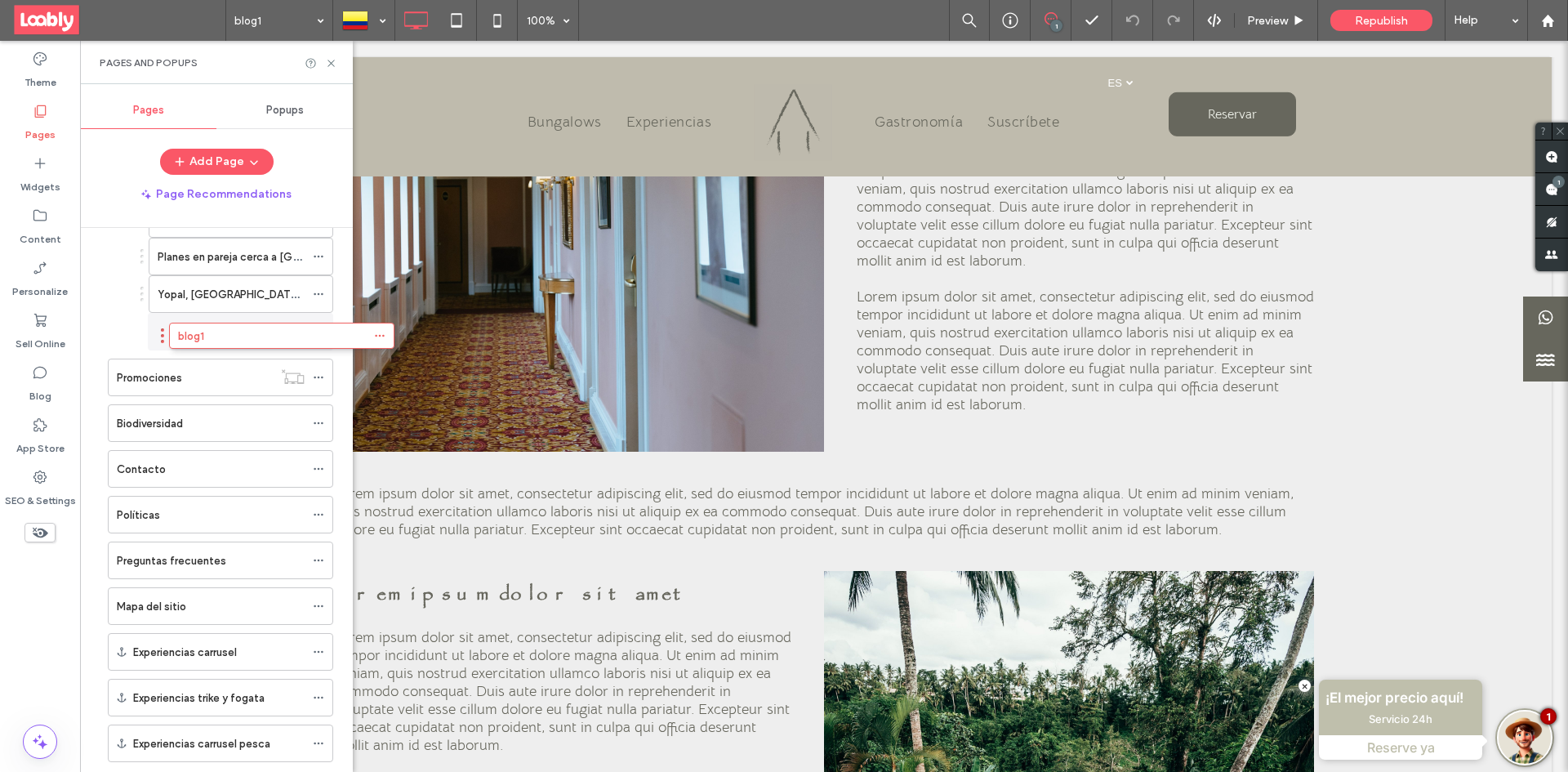
drag, startPoint x: 223, startPoint y: 719, endPoint x: 282, endPoint y: 357, distance: 366.8
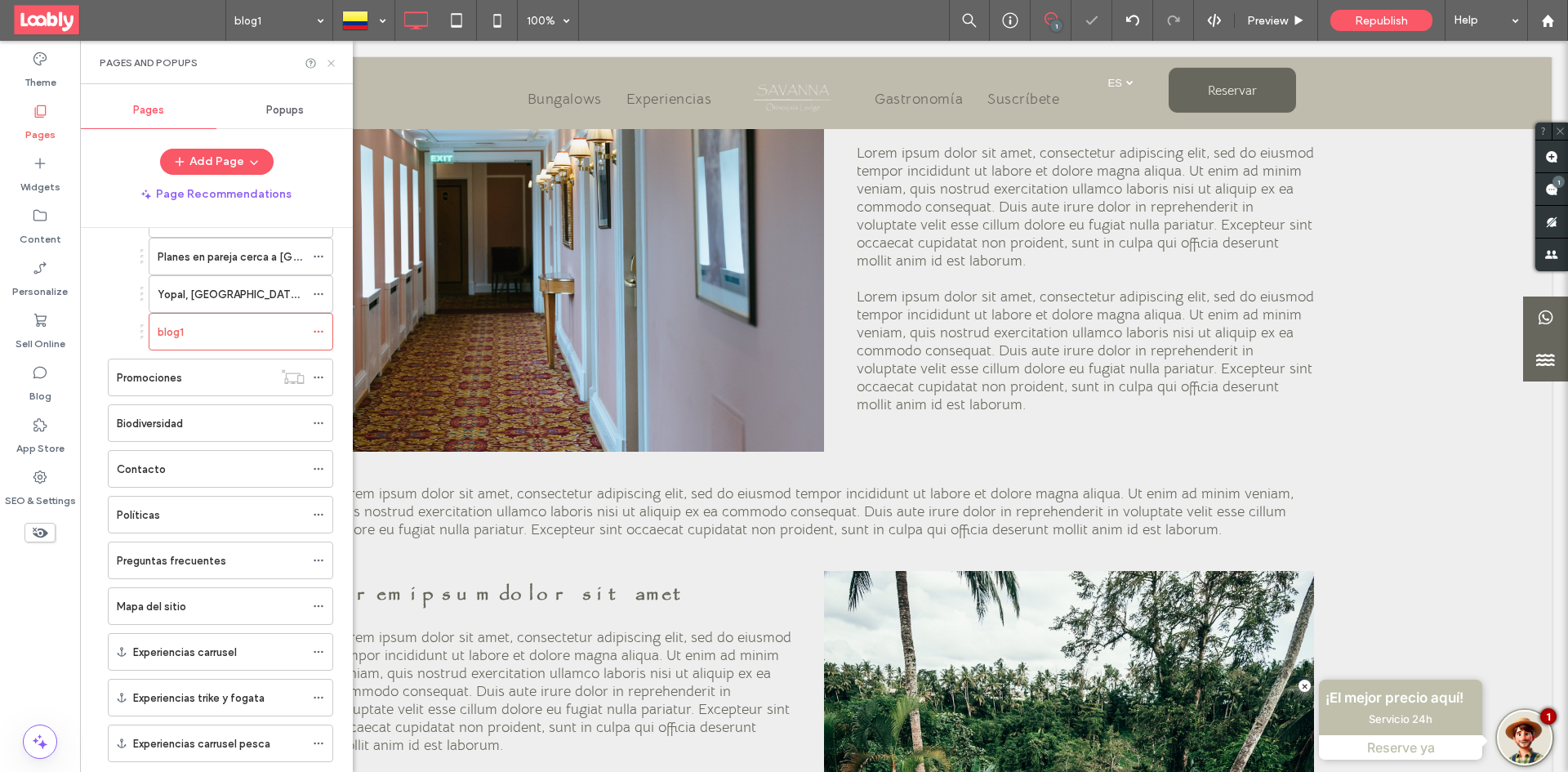
click at [334, 65] on use at bounding box center [330, 62] width 6 height 6
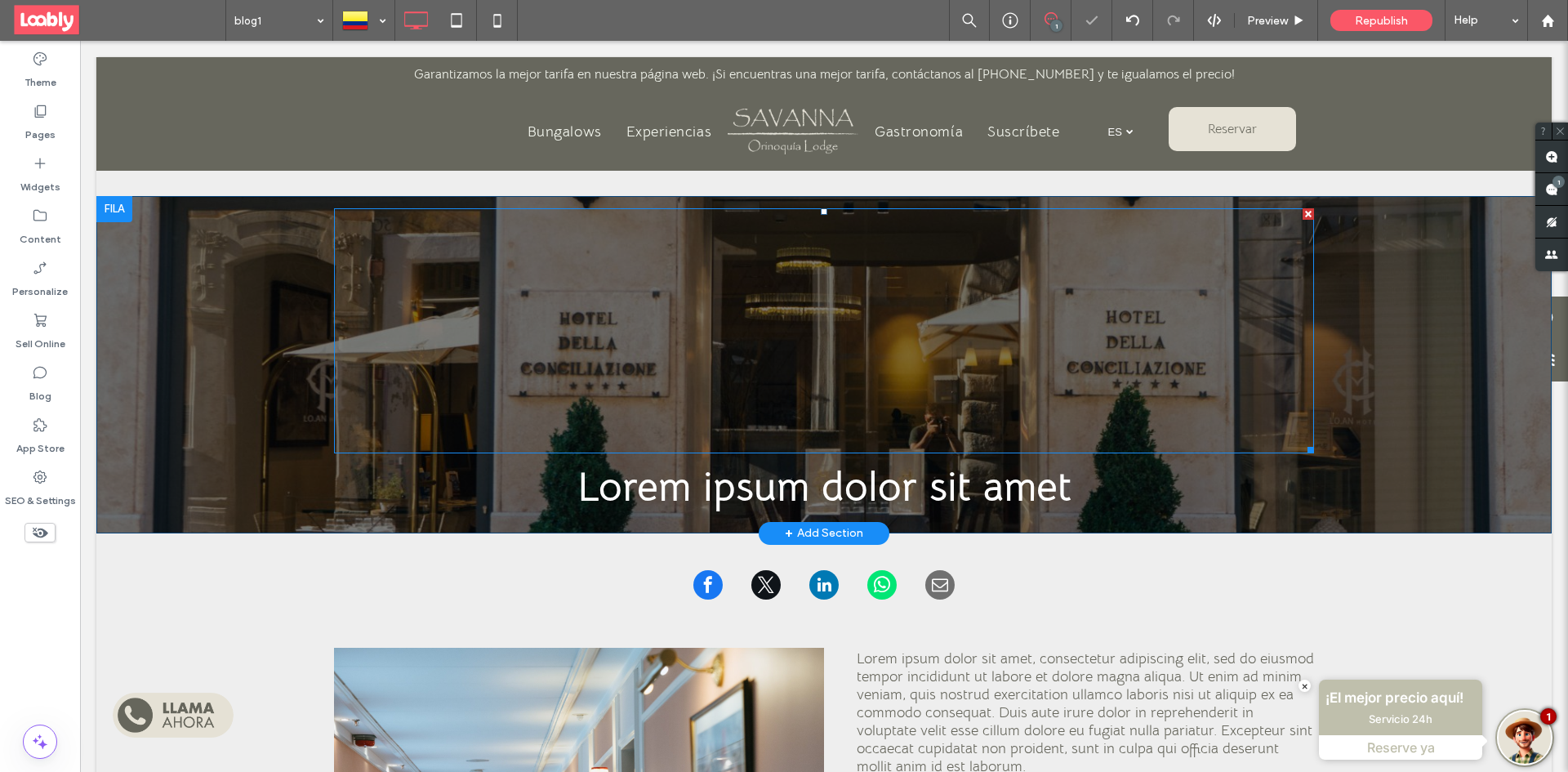
scroll to position [0, 0]
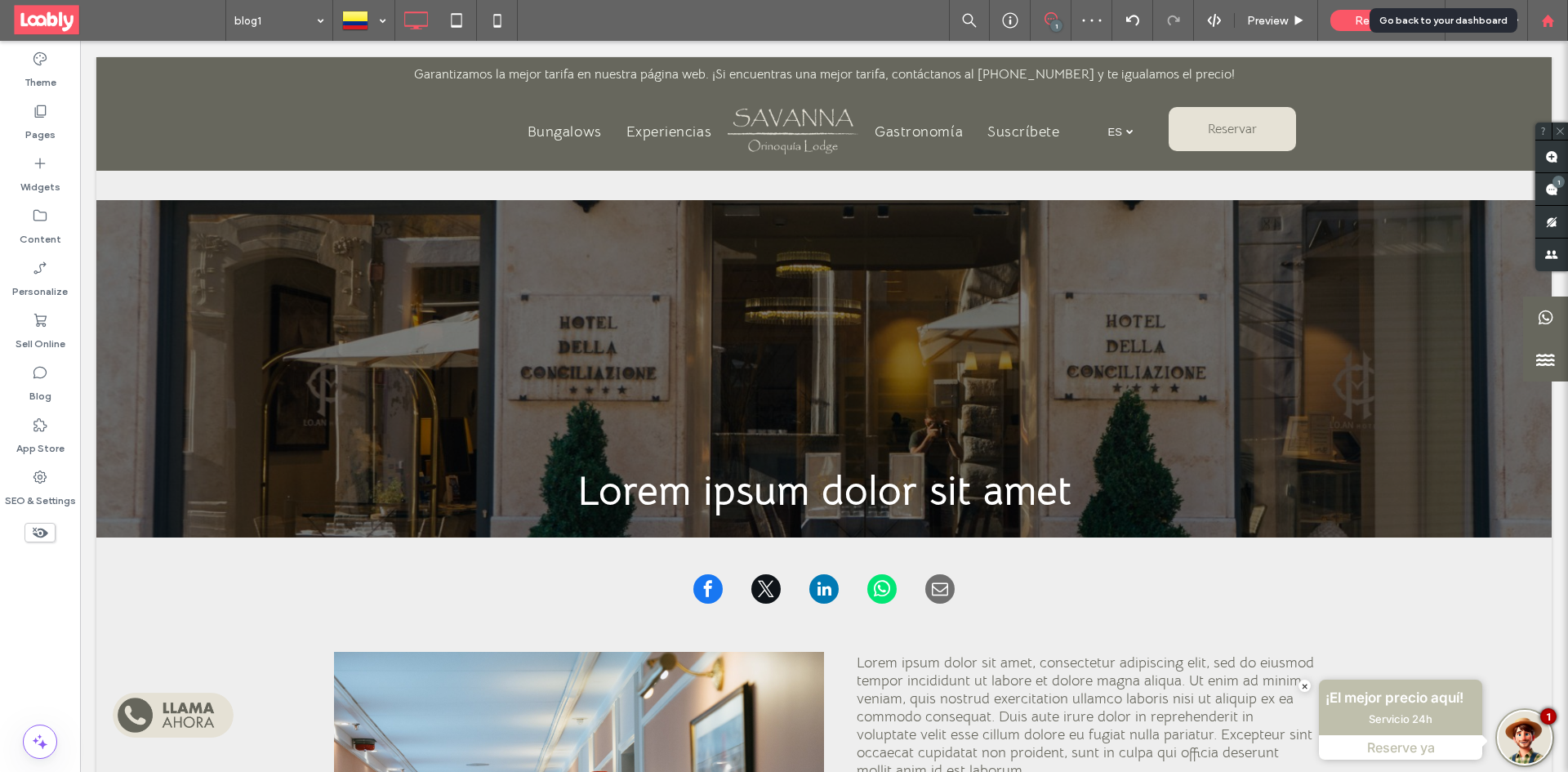
click at [1542, 21] on use at bounding box center [1547, 20] width 12 height 12
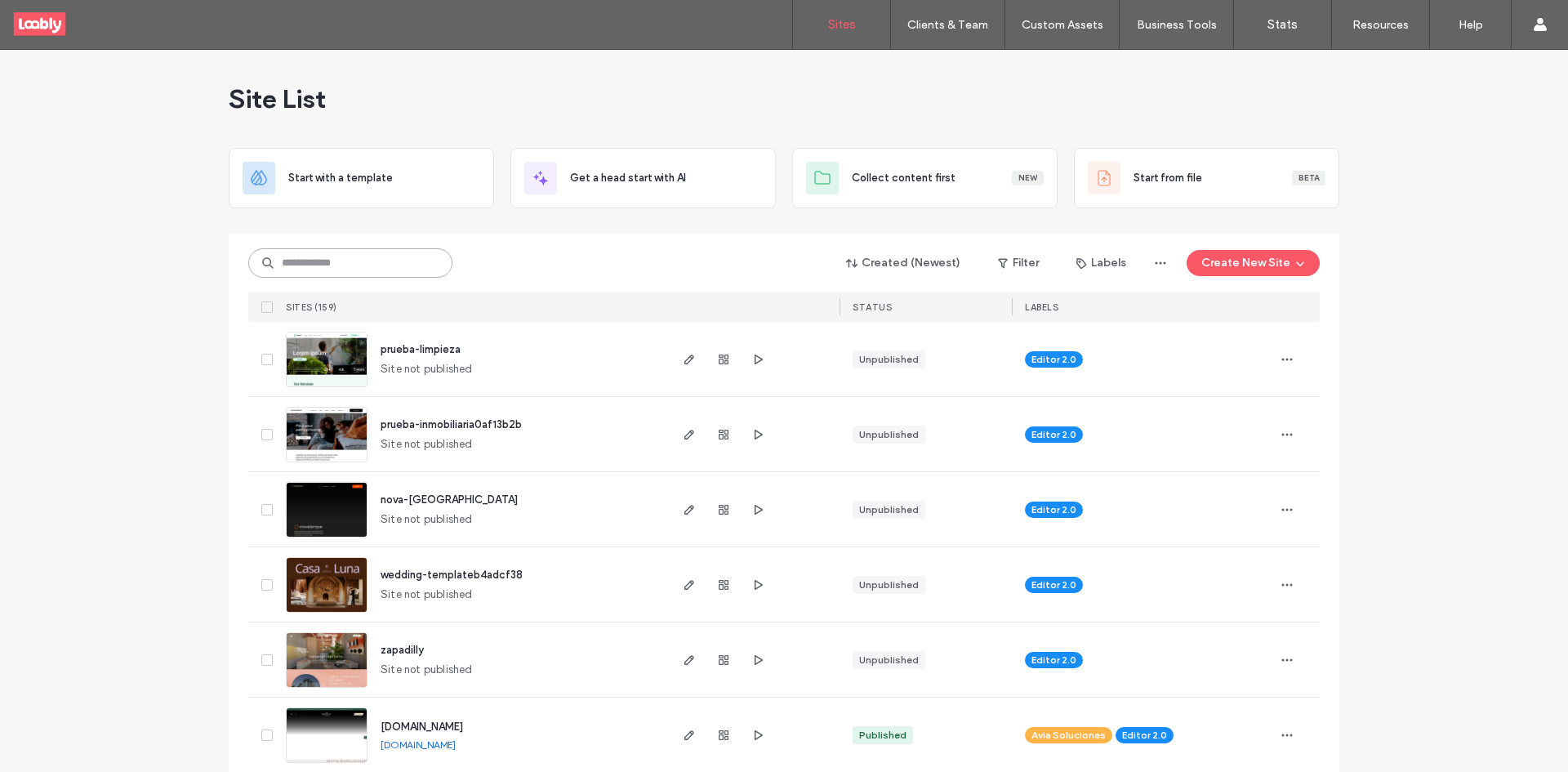
click at [350, 261] on input at bounding box center [350, 263] width 204 height 29
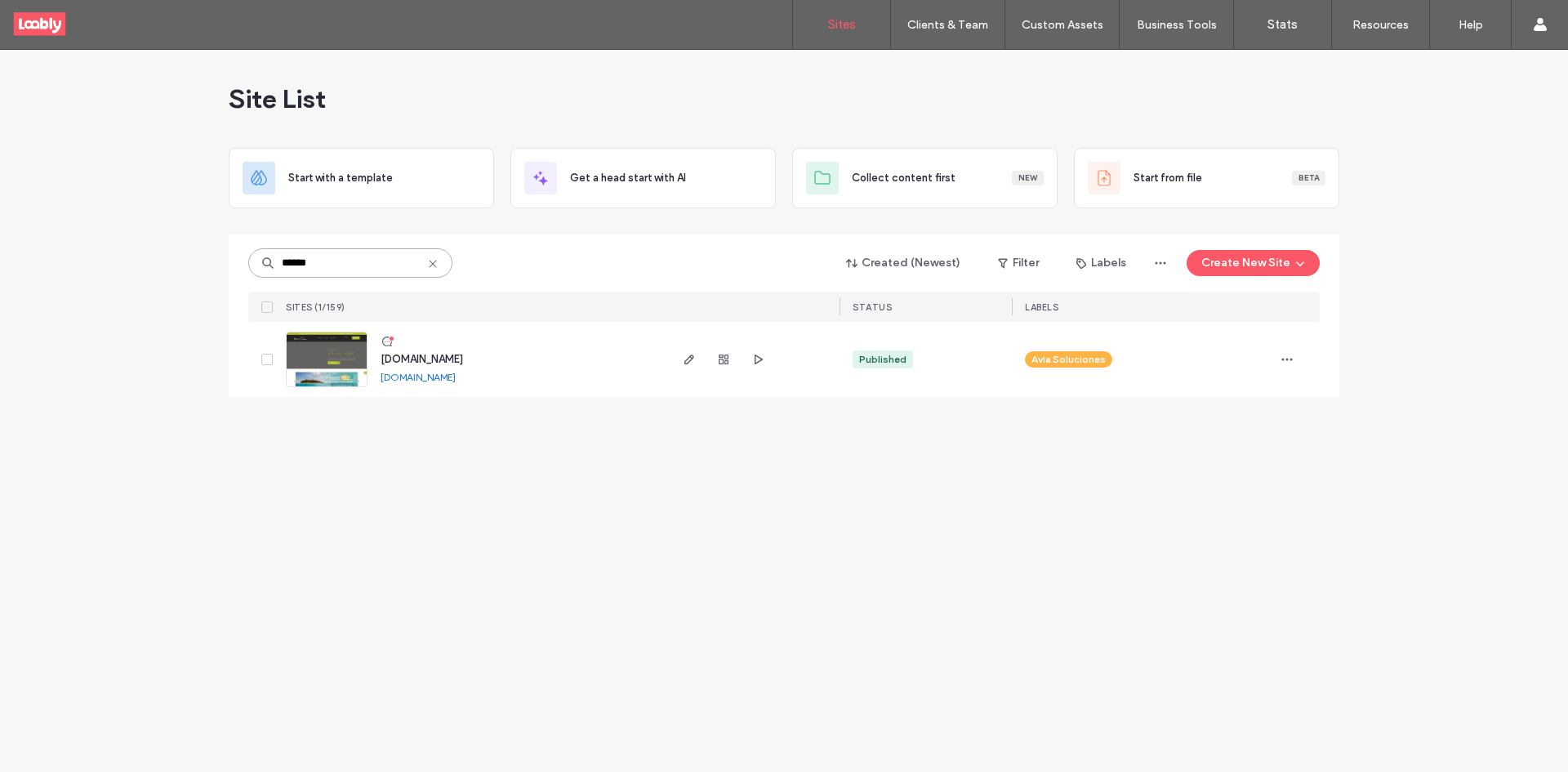
type input "******"
click at [392, 343] on icon at bounding box center [387, 341] width 13 height 13
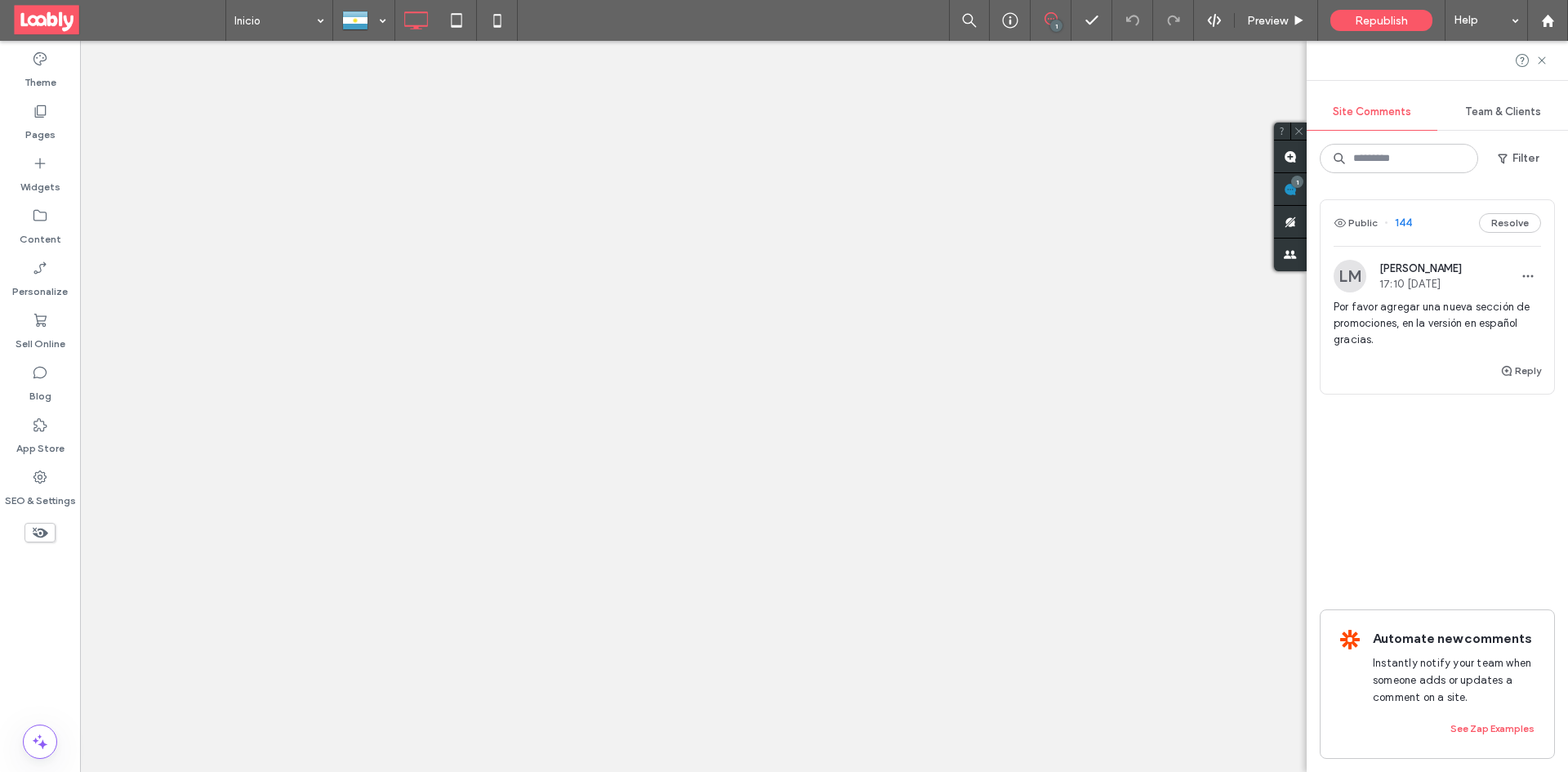
click at [1297, 191] on div at bounding box center [784, 386] width 1568 height 772
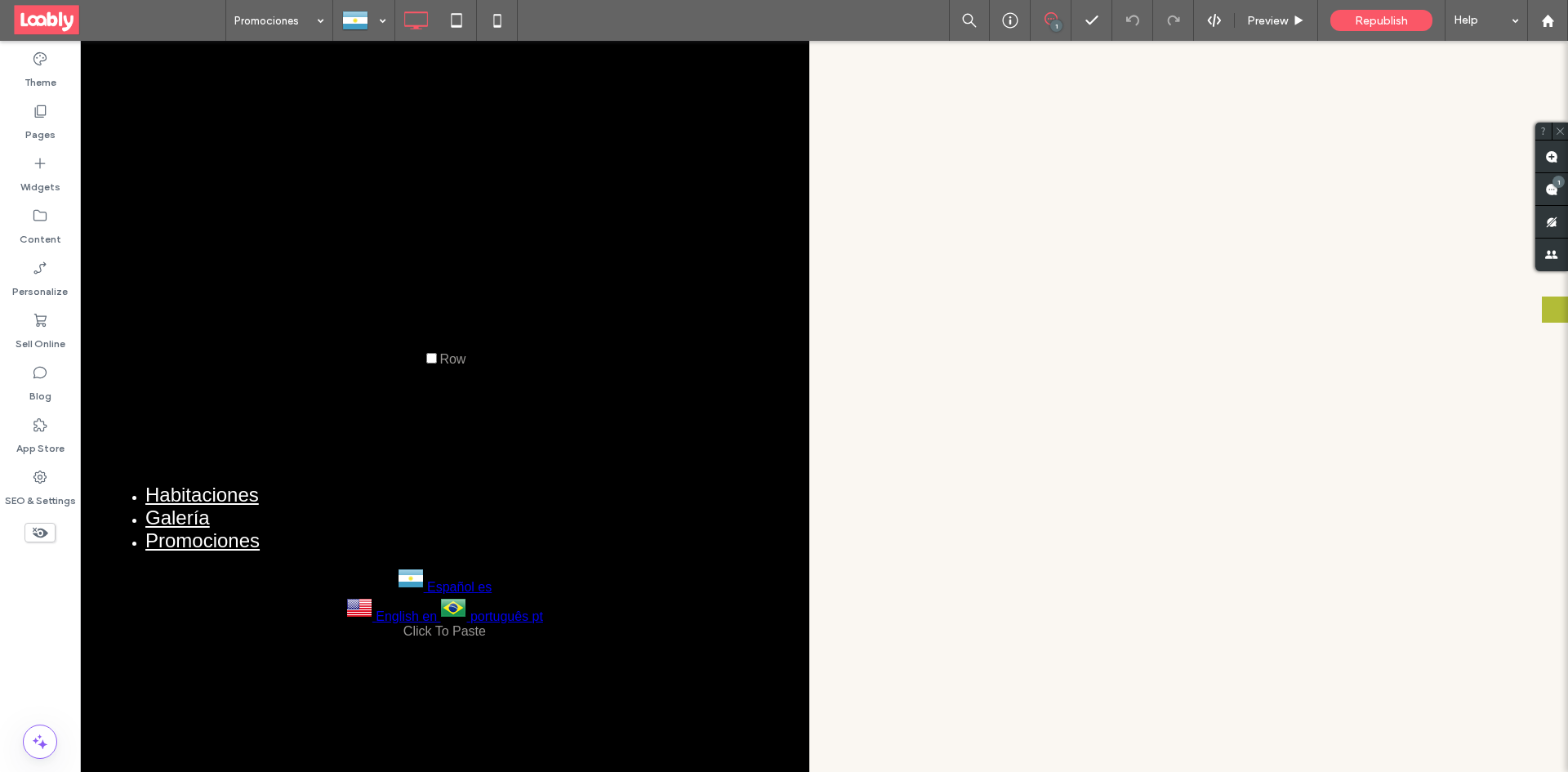
scroll to position [328, 0]
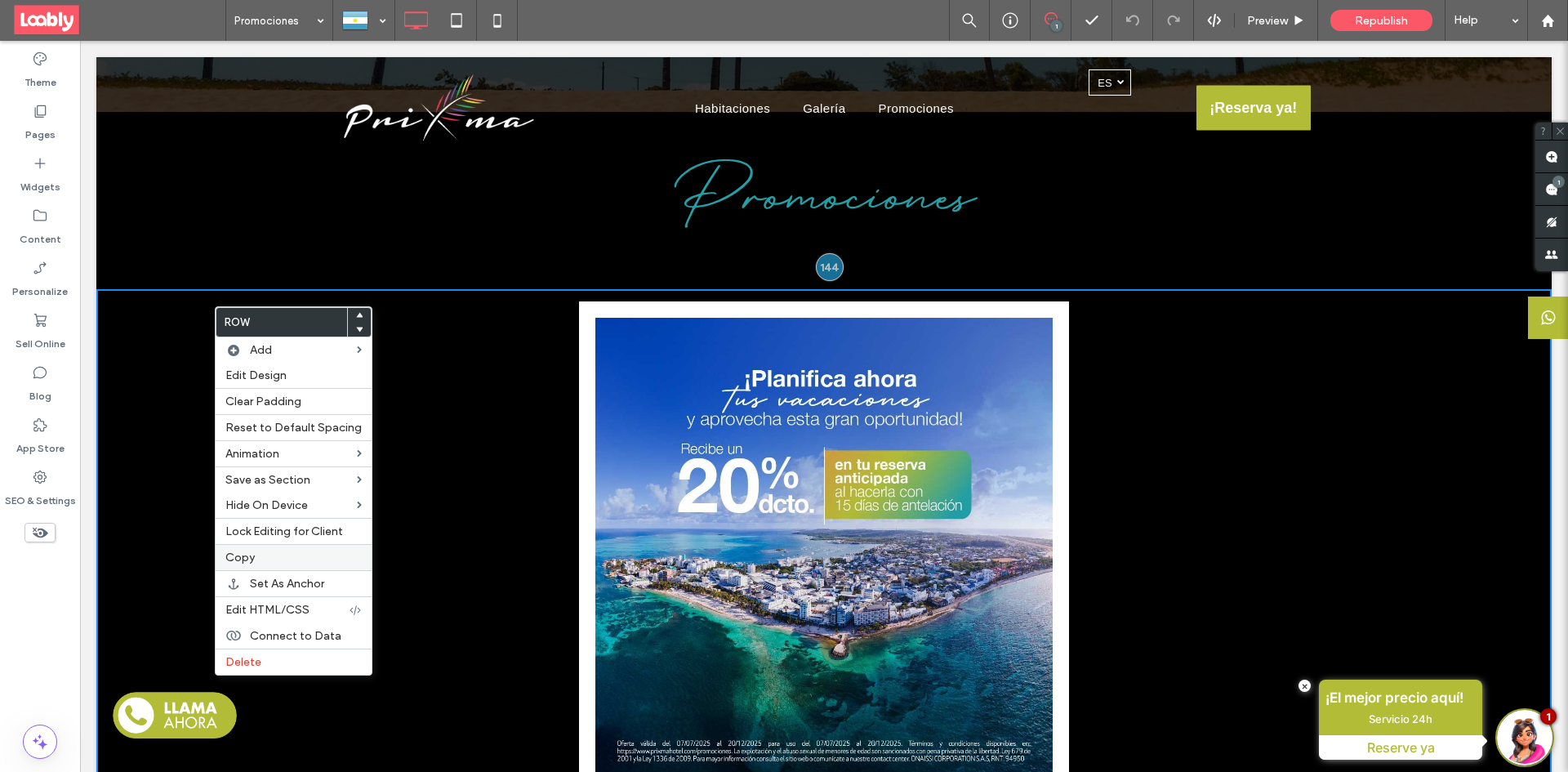
click at [285, 548] on div "Copy" at bounding box center [293, 557] width 156 height 26
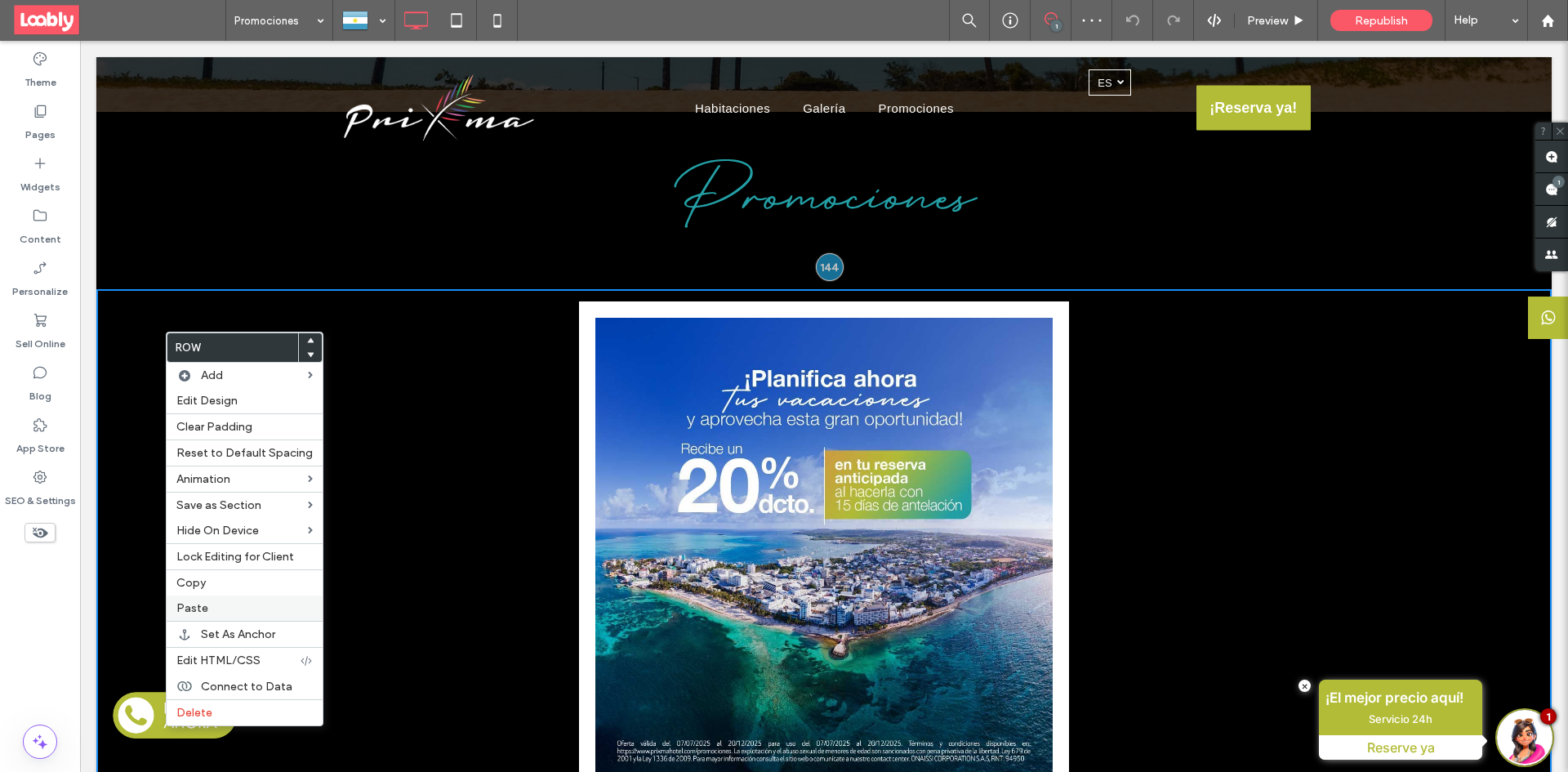
click at [249, 605] on label "Paste" at bounding box center [244, 608] width 136 height 14
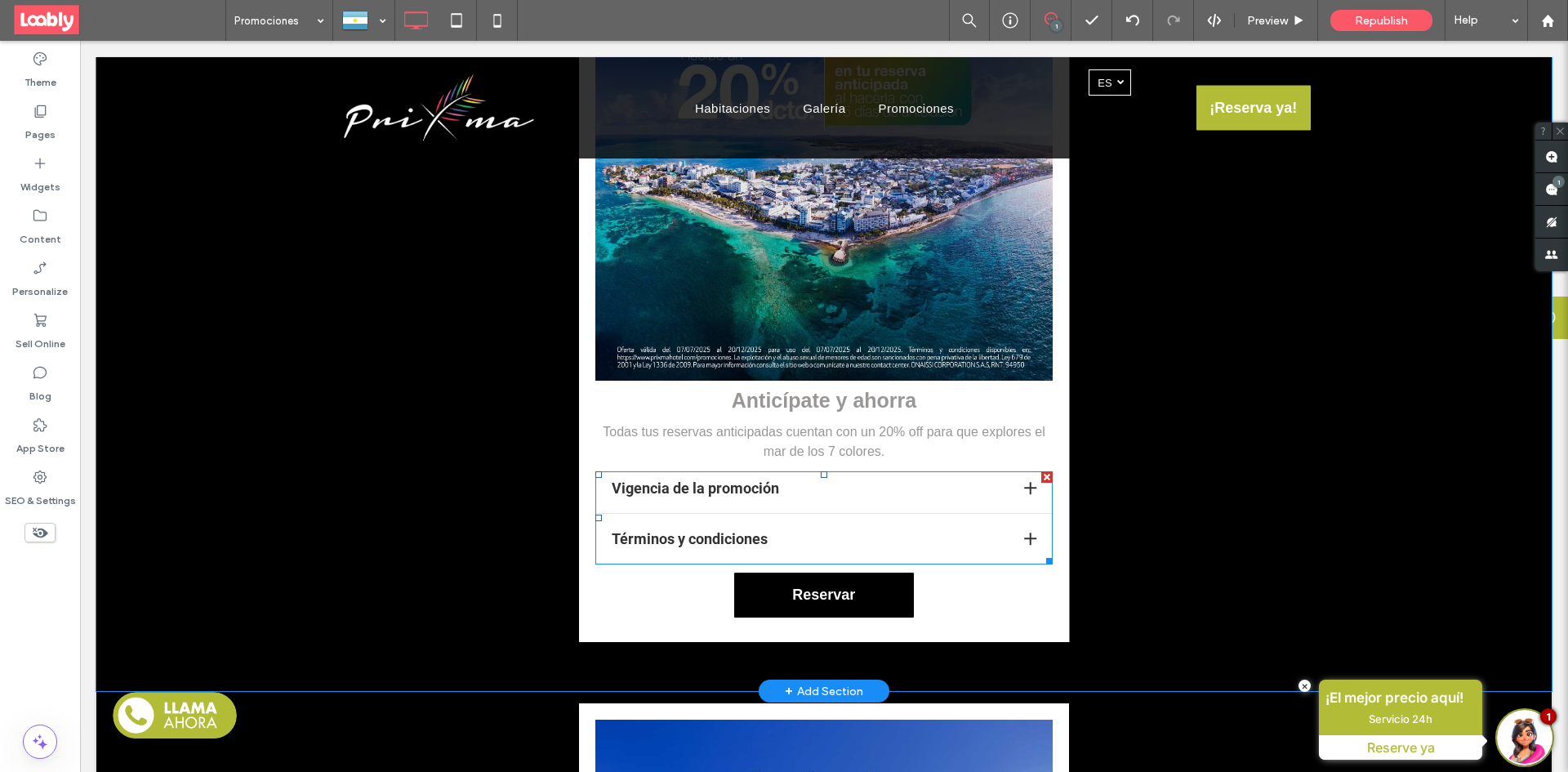
scroll to position [736, 0]
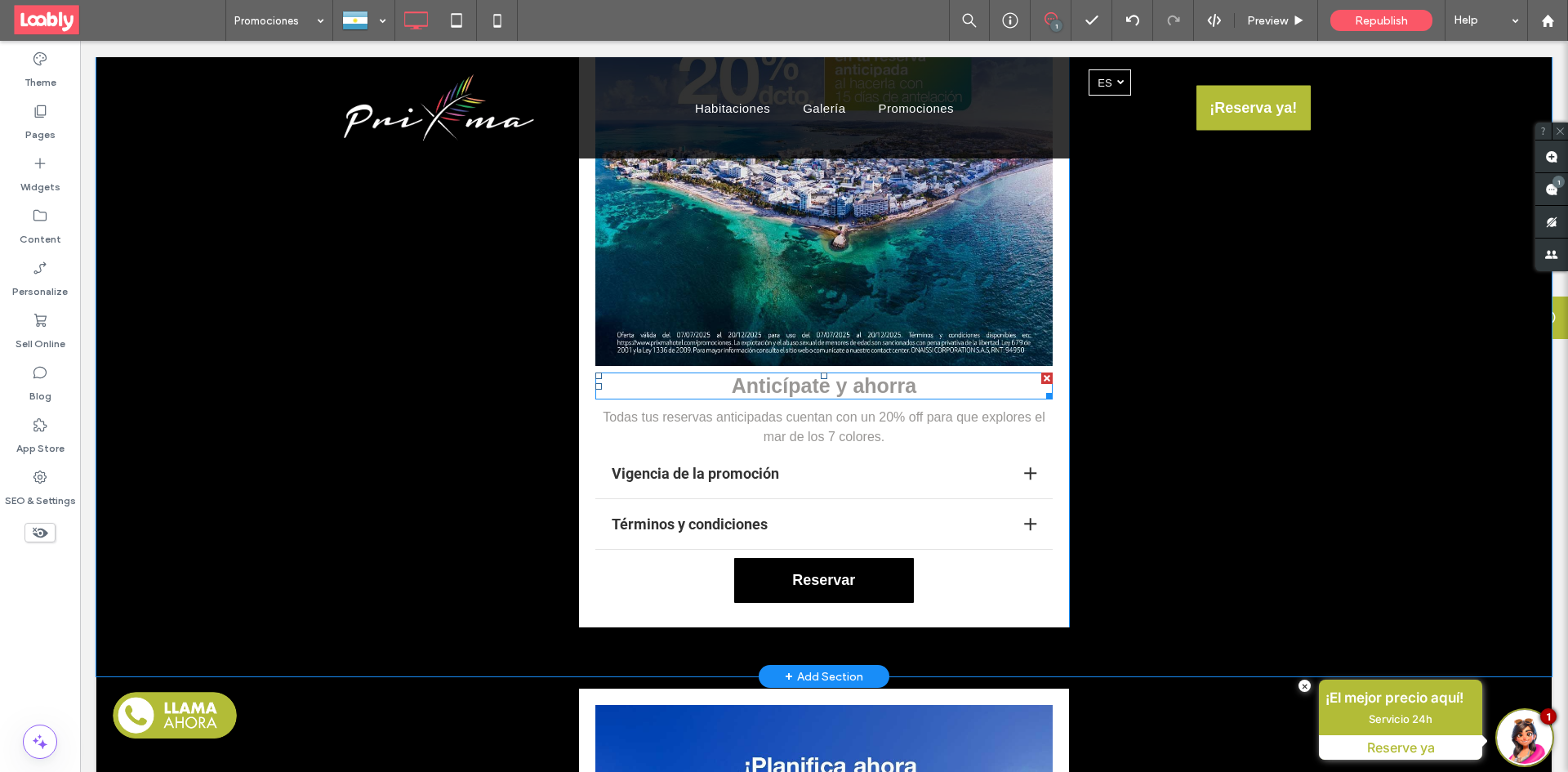
click at [940, 388] on h2 "Anticípate y ahorra" at bounding box center [824, 386] width 458 height 24
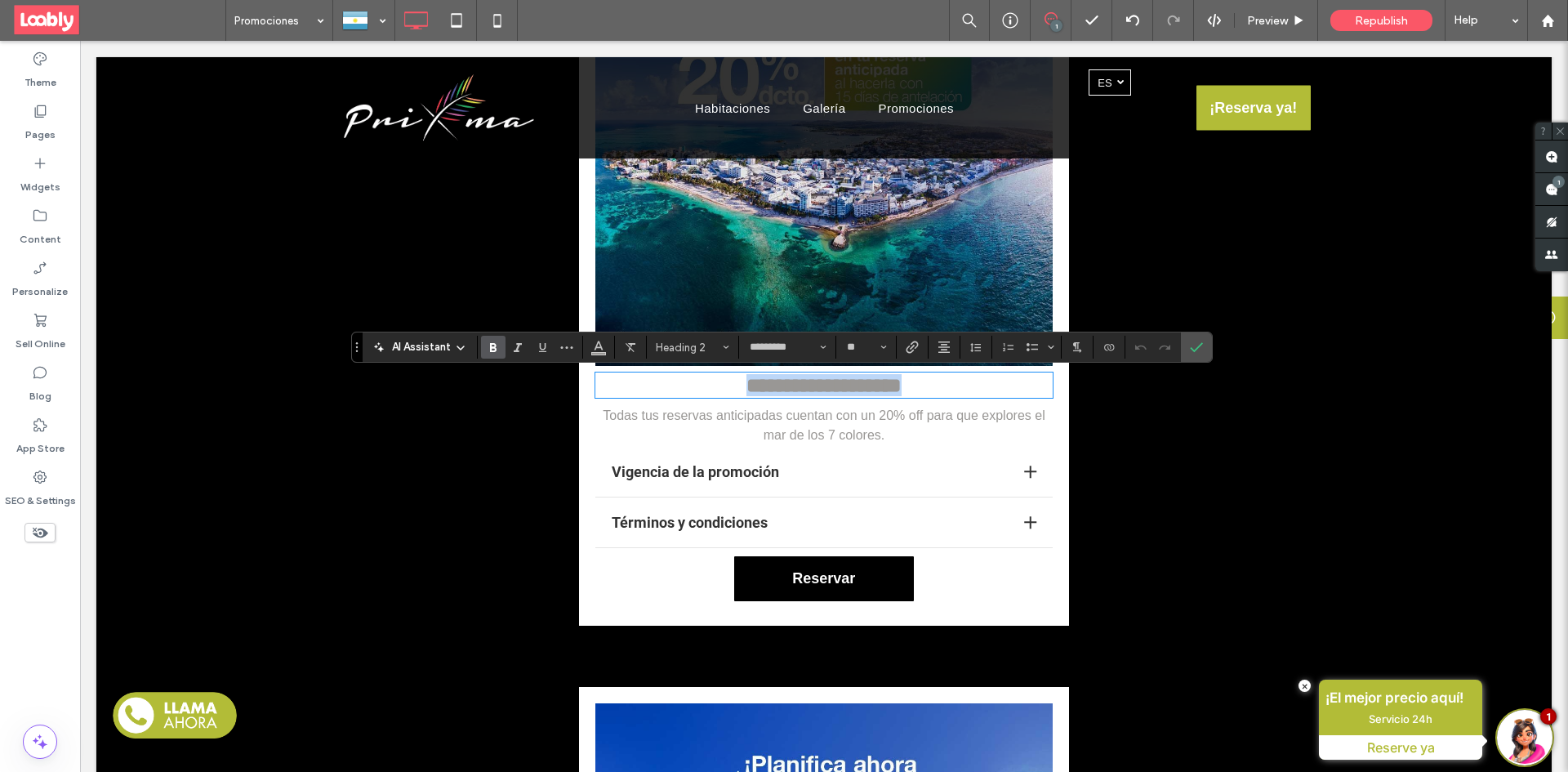
click at [934, 388] on h2 "**********" at bounding box center [824, 385] width 458 height 22
type input "**"
drag, startPoint x: 845, startPoint y: 389, endPoint x: 652, endPoint y: 390, distance: 193.0
click at [652, 390] on h2 "**********" at bounding box center [824, 385] width 458 height 22
click at [1200, 348] on icon "Confirm" at bounding box center [1196, 347] width 13 height 13
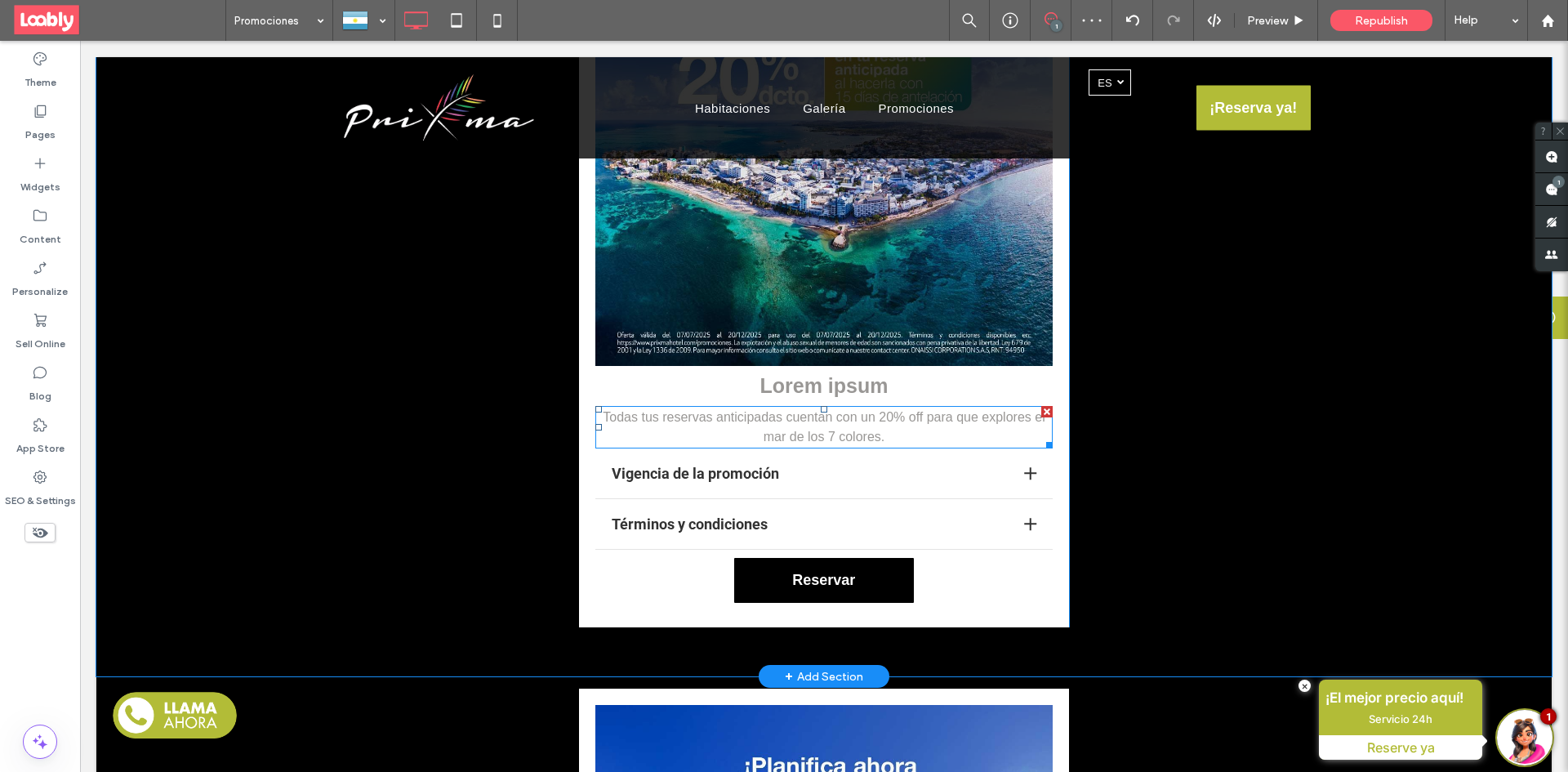
click at [899, 415] on span "Todas tus reservas anticipadas cuentan con un 20% off para que explores el mar …" at bounding box center [823, 427] width 442 height 33
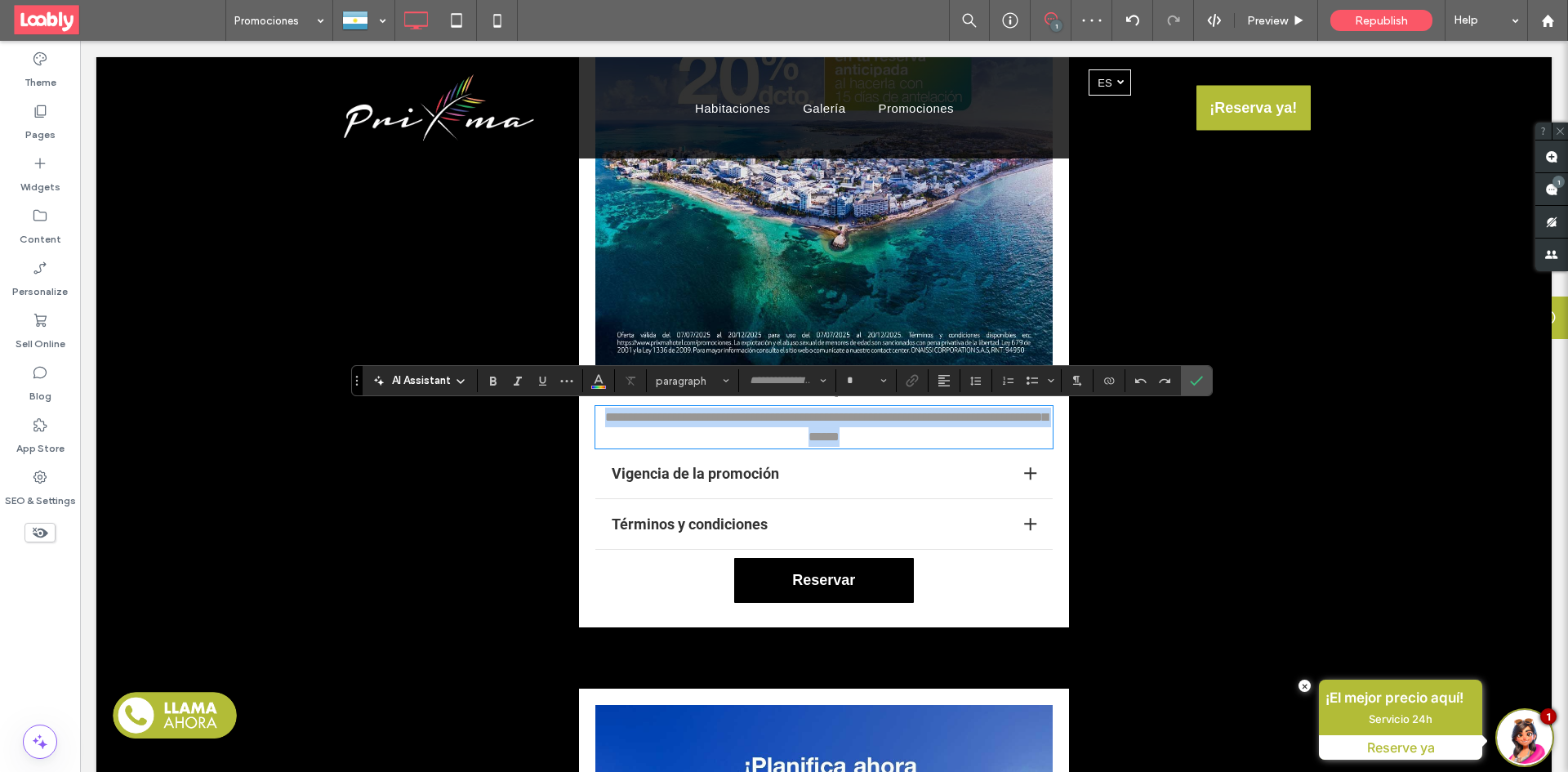
type input "*********"
type input "**"
click at [903, 437] on p "**********" at bounding box center [824, 427] width 458 height 40
paste div
drag, startPoint x: 598, startPoint y: 419, endPoint x: 842, endPoint y: 441, distance: 245.0
